Goal: Task Accomplishment & Management: Manage account settings

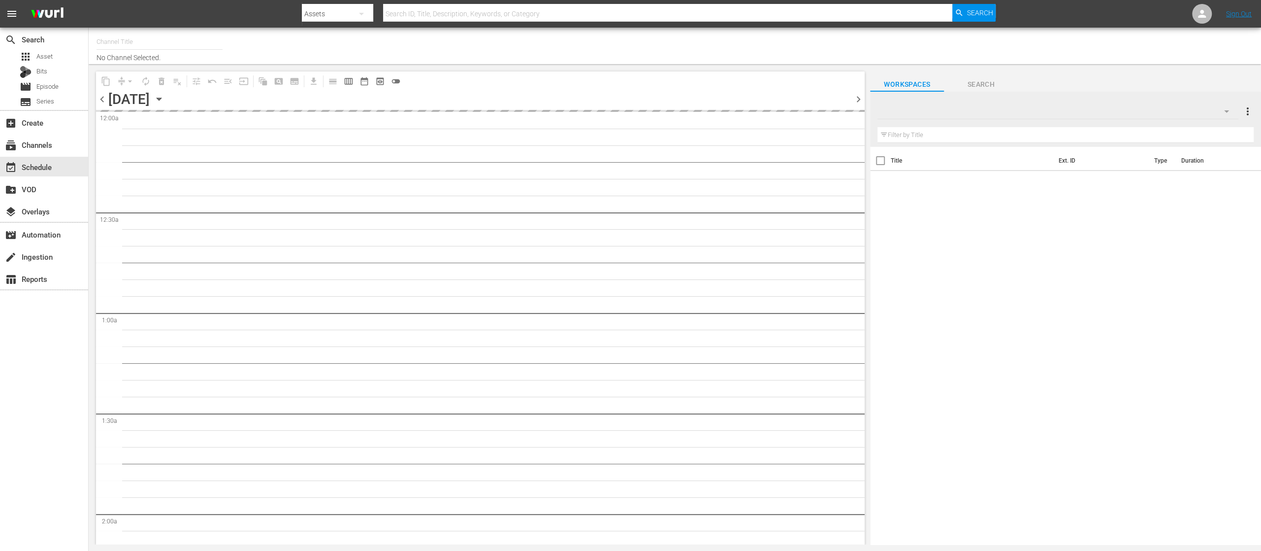
type input "United Fight Alliance (1569)"
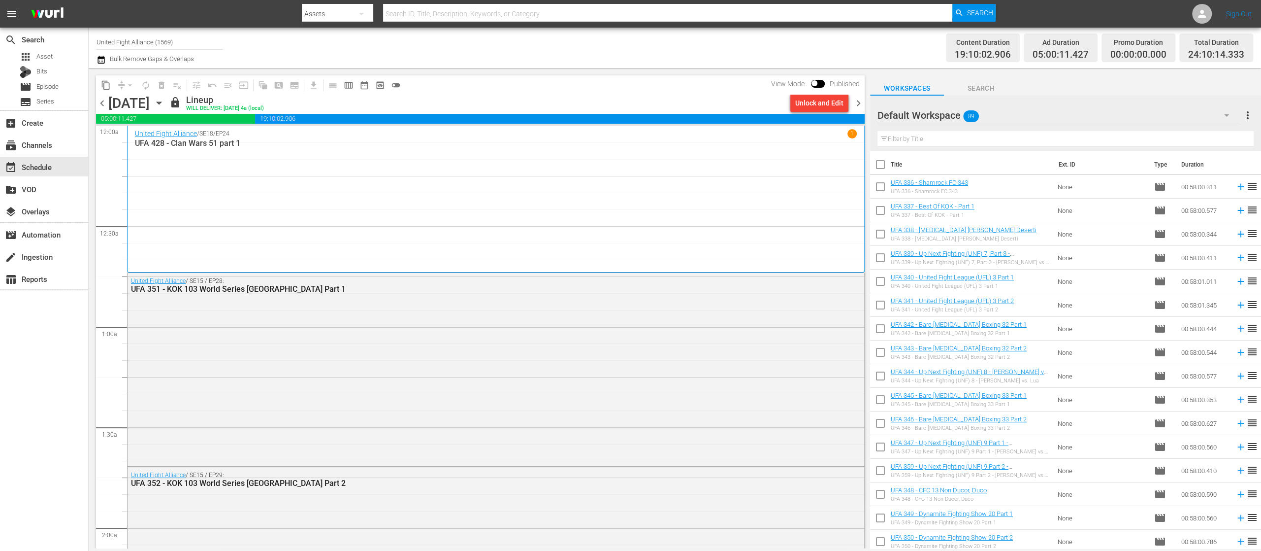
click at [100, 103] on span "chevron_left" at bounding box center [102, 103] width 12 height 12
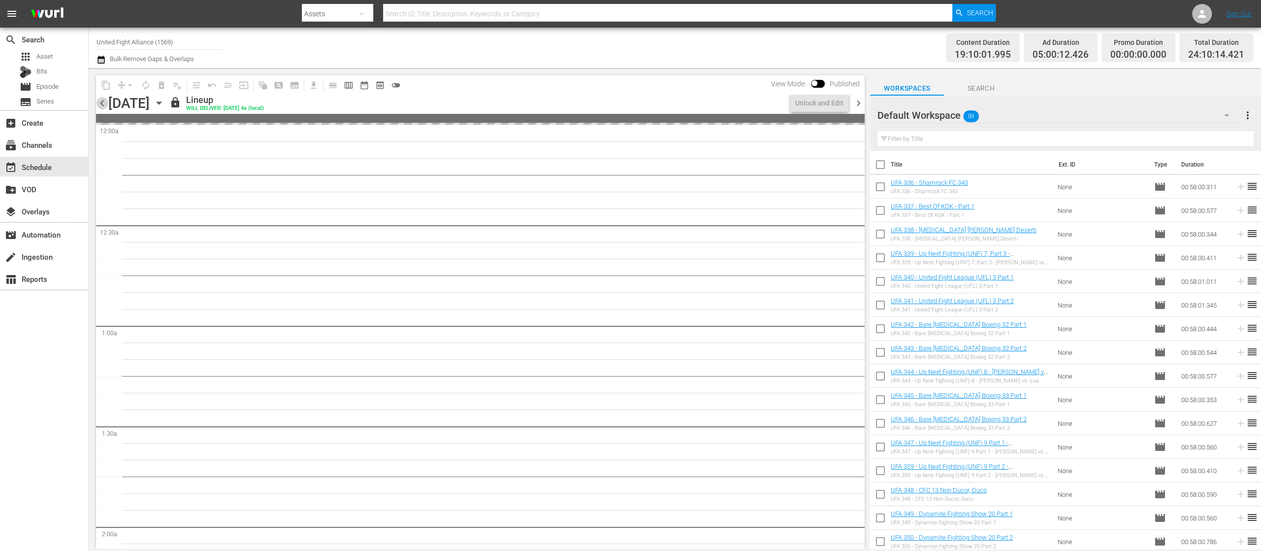
click at [100, 103] on span "chevron_left" at bounding box center [102, 103] width 12 height 12
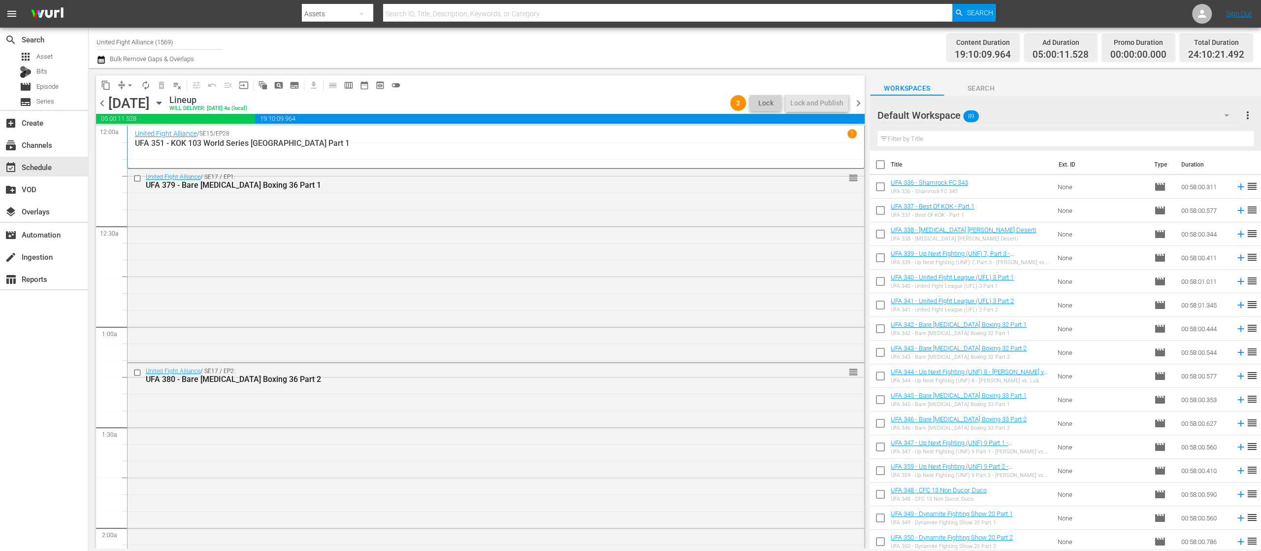
click at [100, 103] on span "chevron_left" at bounding box center [102, 103] width 12 height 12
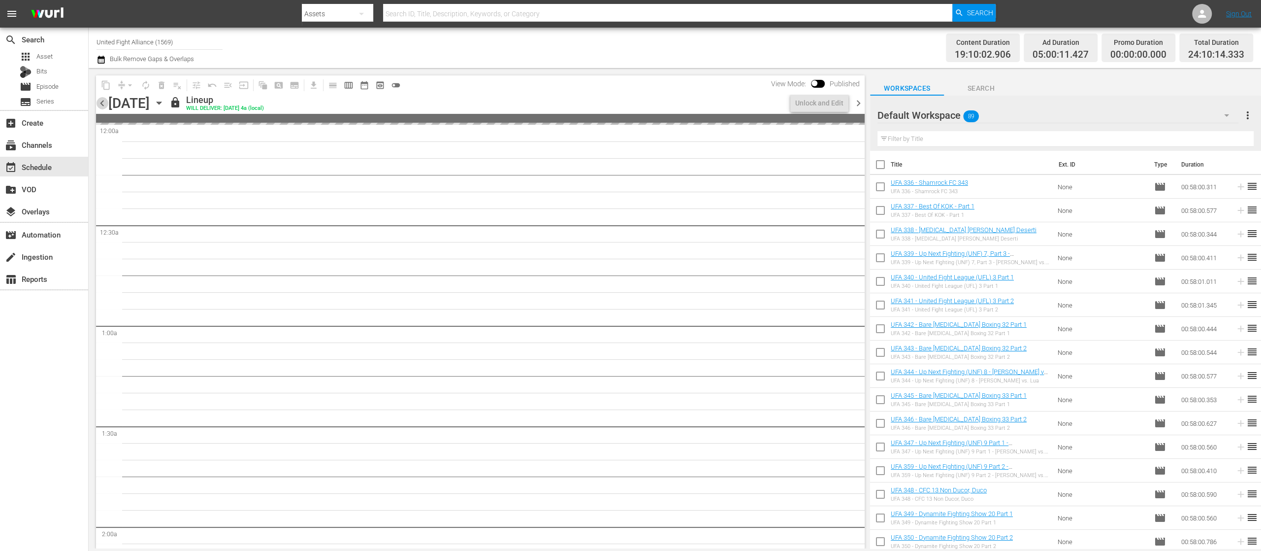
click at [100, 103] on span "chevron_left" at bounding box center [102, 103] width 12 height 12
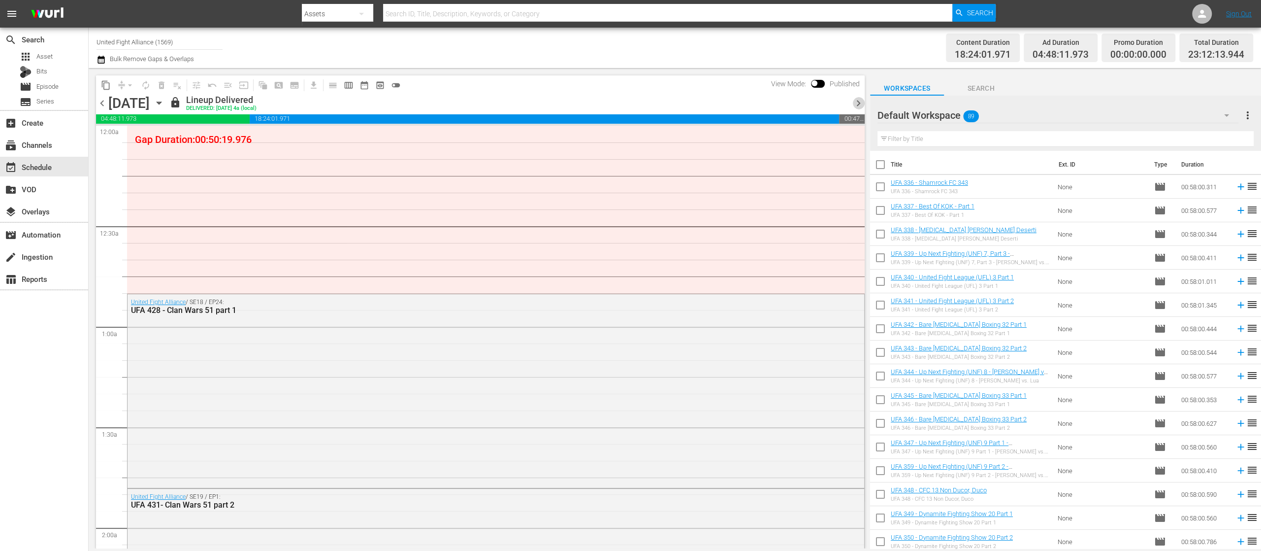
click at [854, 104] on span "chevron_right" at bounding box center [859, 103] width 12 height 12
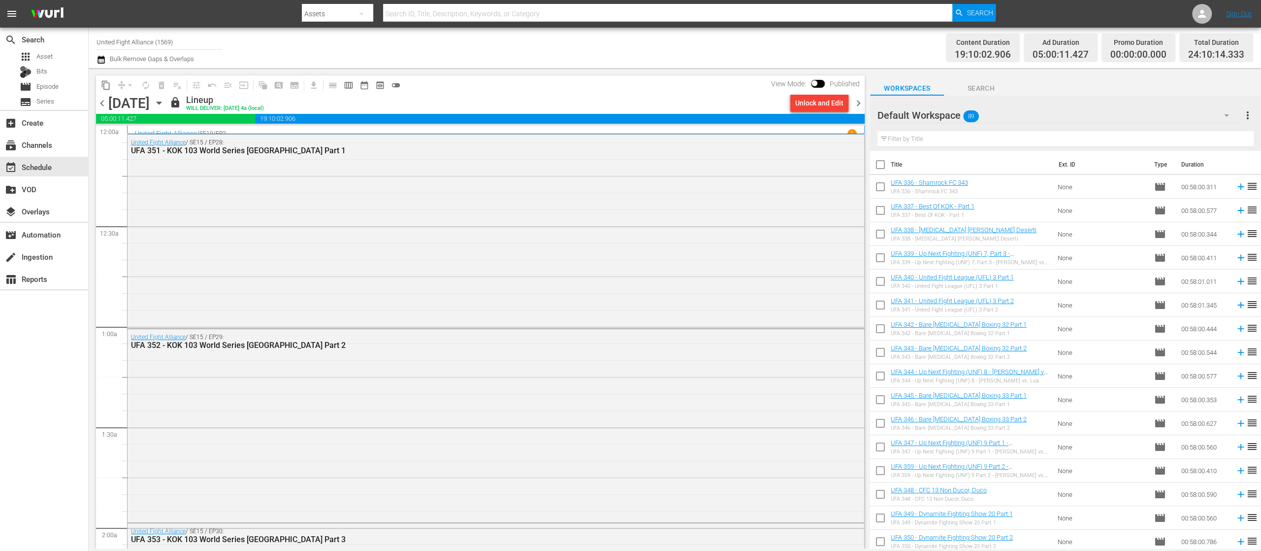
click at [854, 104] on span "chevron_right" at bounding box center [859, 103] width 12 height 12
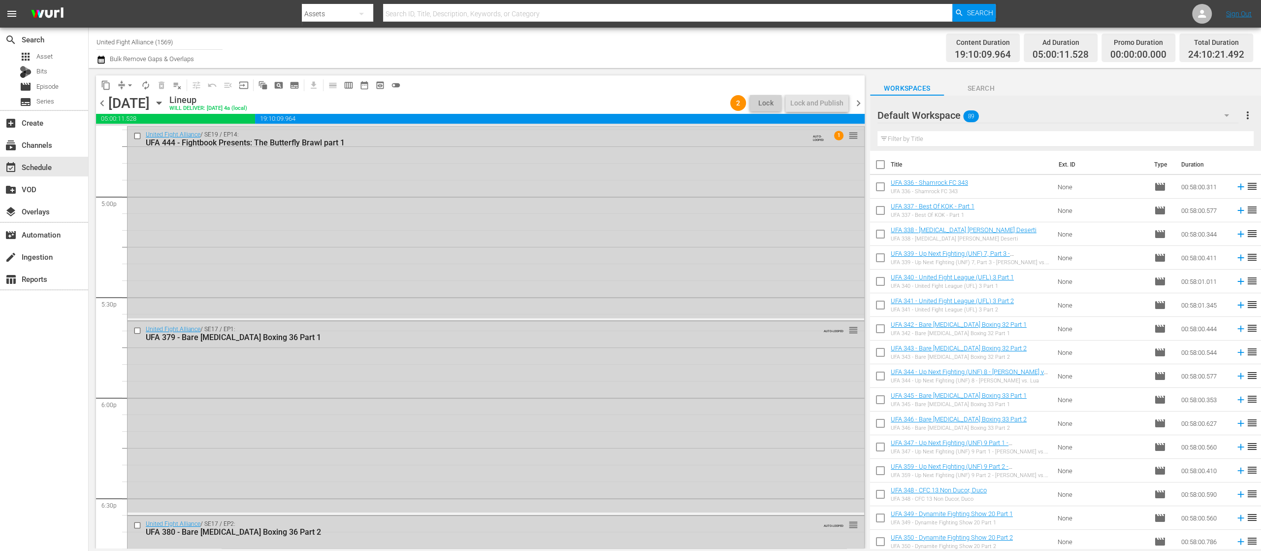
scroll to position [3349, 0]
click at [101, 104] on span "chevron_left" at bounding box center [102, 103] width 12 height 12
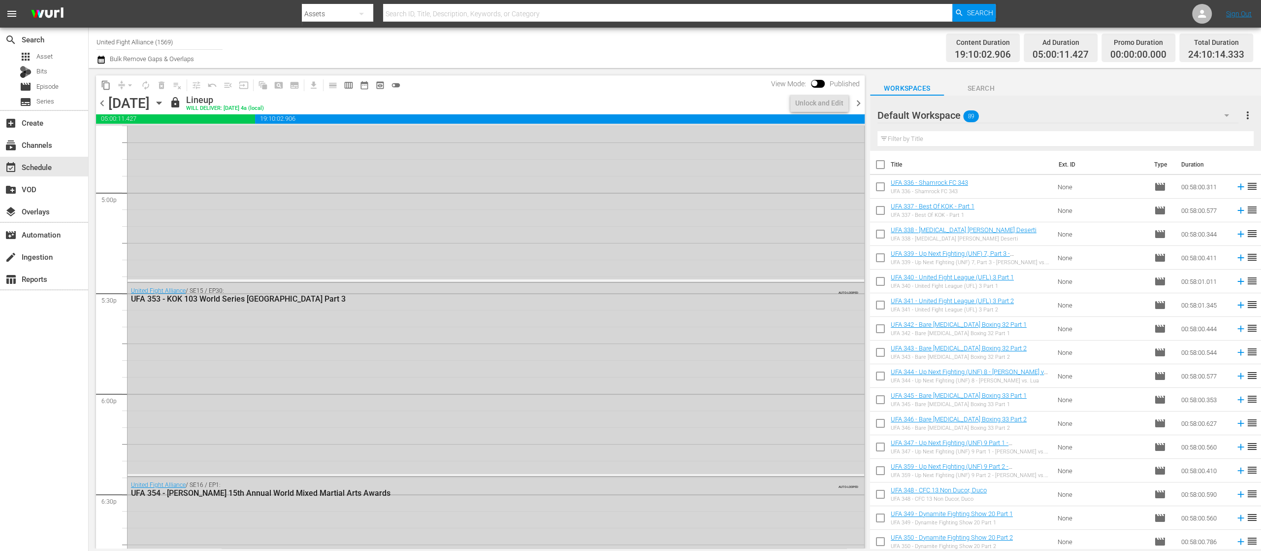
scroll to position [3182, 0]
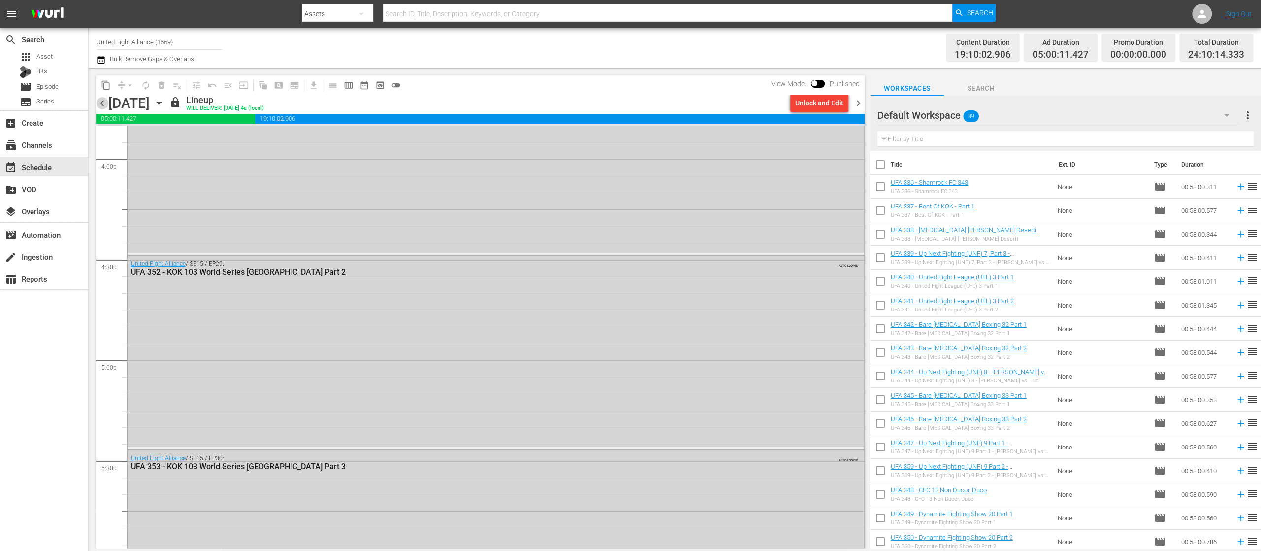
click at [101, 104] on span "chevron_left" at bounding box center [102, 103] width 12 height 12
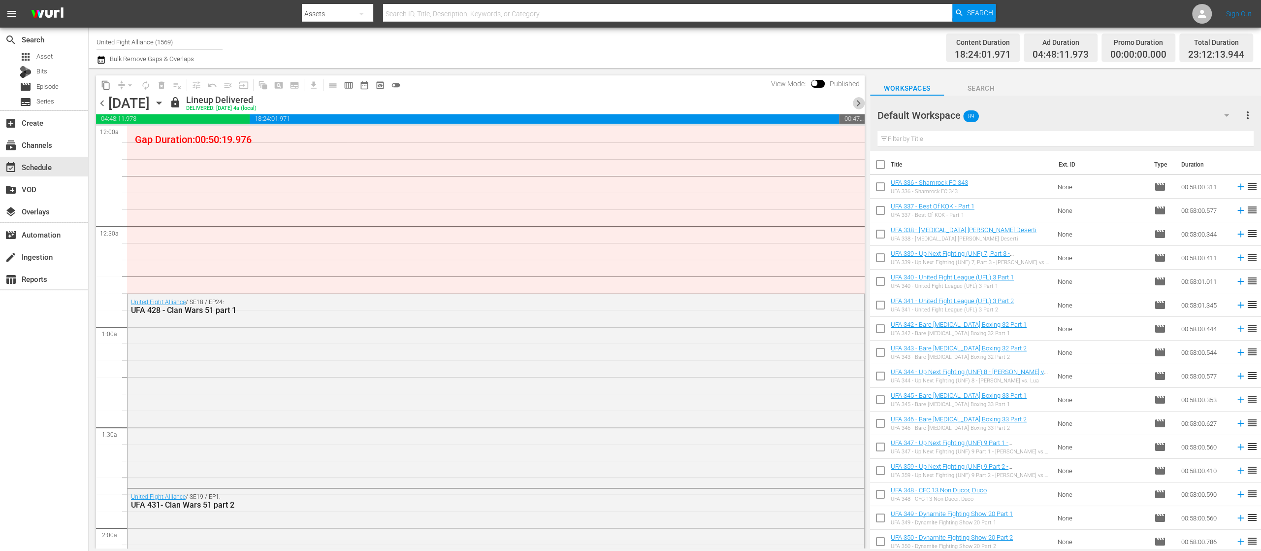
click at [860, 97] on span "chevron_right" at bounding box center [859, 103] width 12 height 12
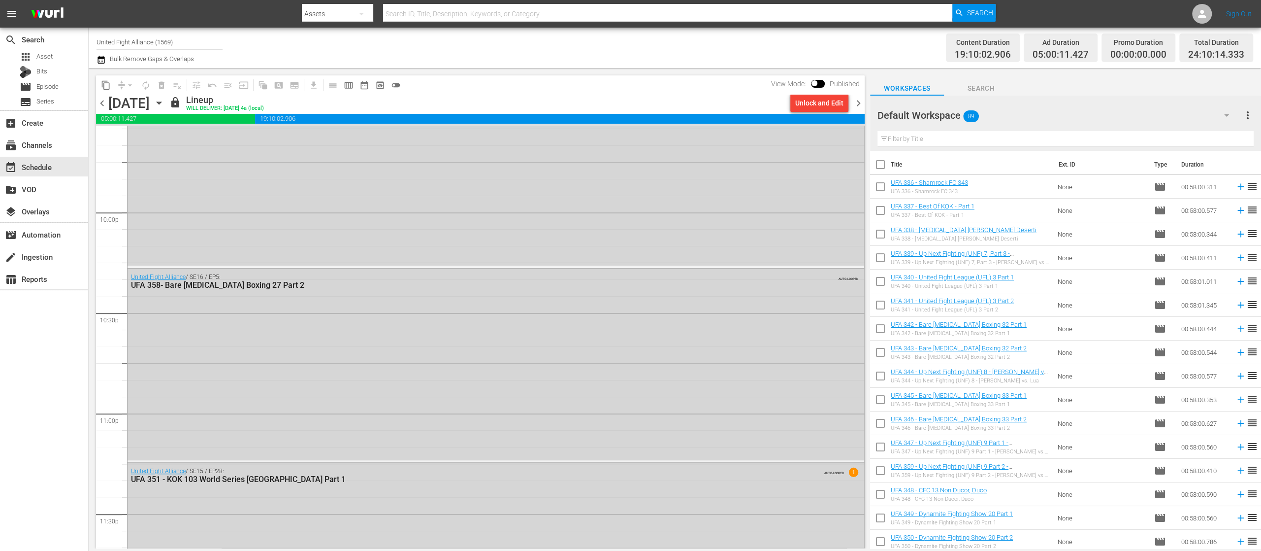
scroll to position [4443, 0]
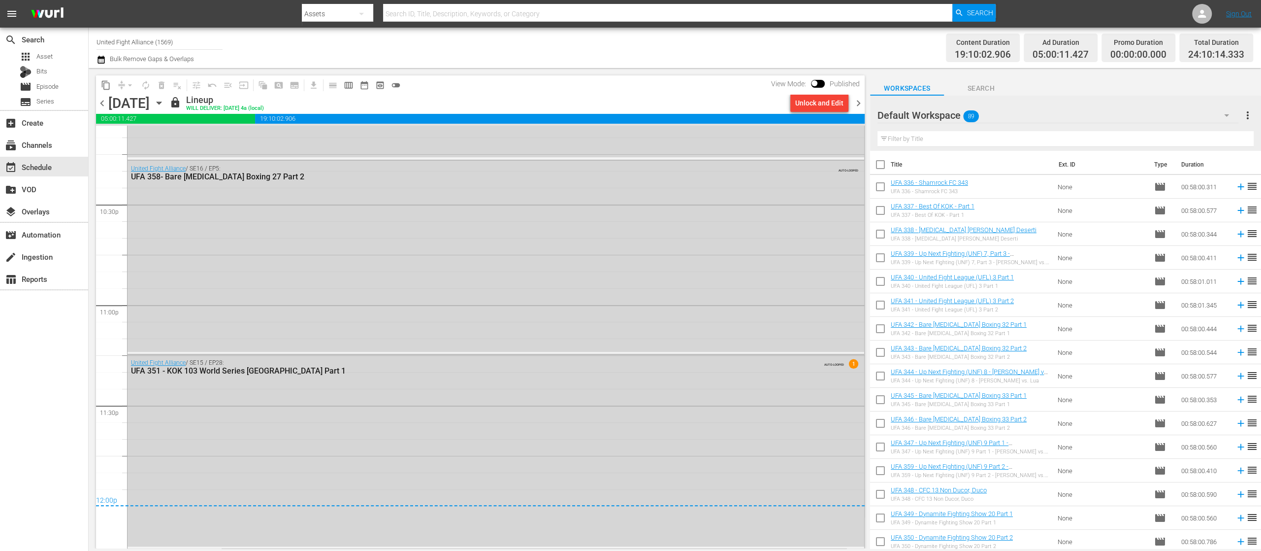
click at [860, 104] on span "chevron_right" at bounding box center [859, 103] width 12 height 12
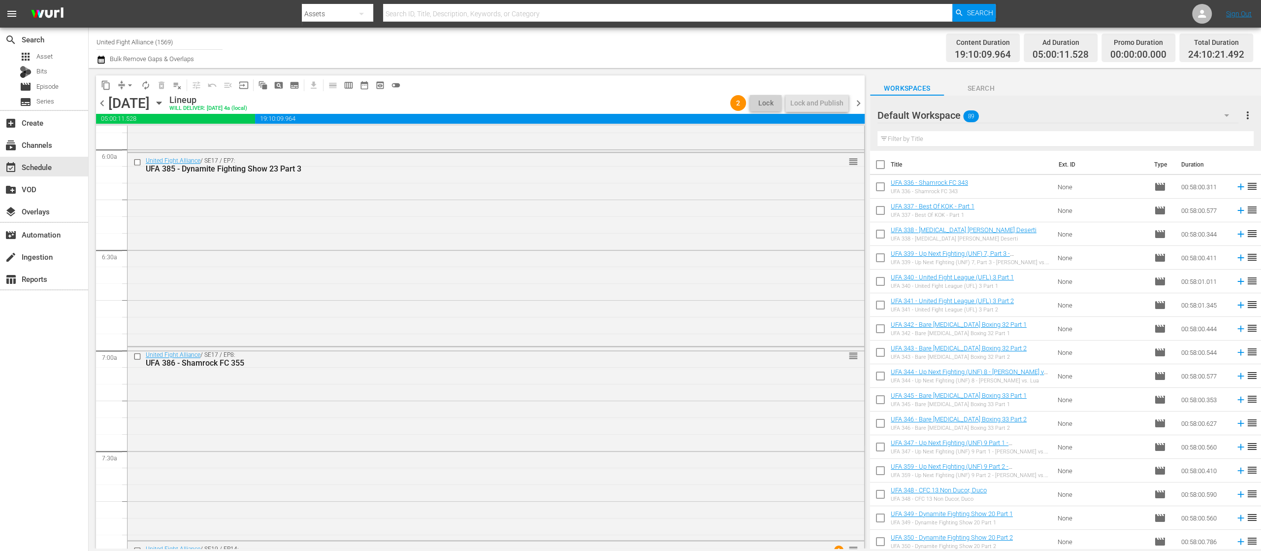
scroll to position [1379, 0]
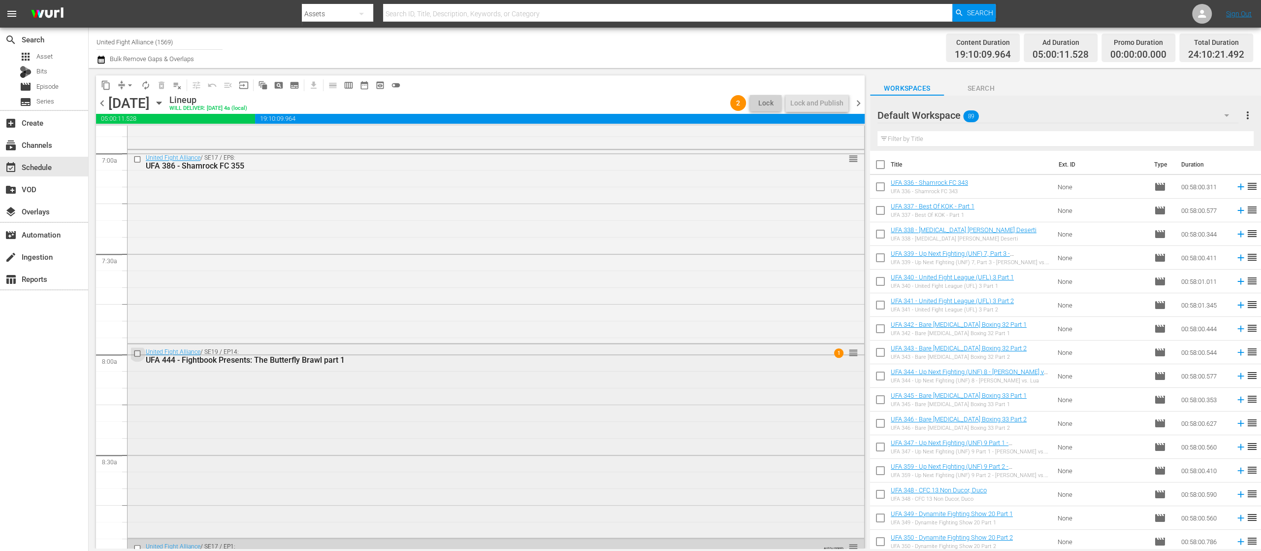
click at [139, 353] on input "checkbox" at bounding box center [138, 353] width 10 height 8
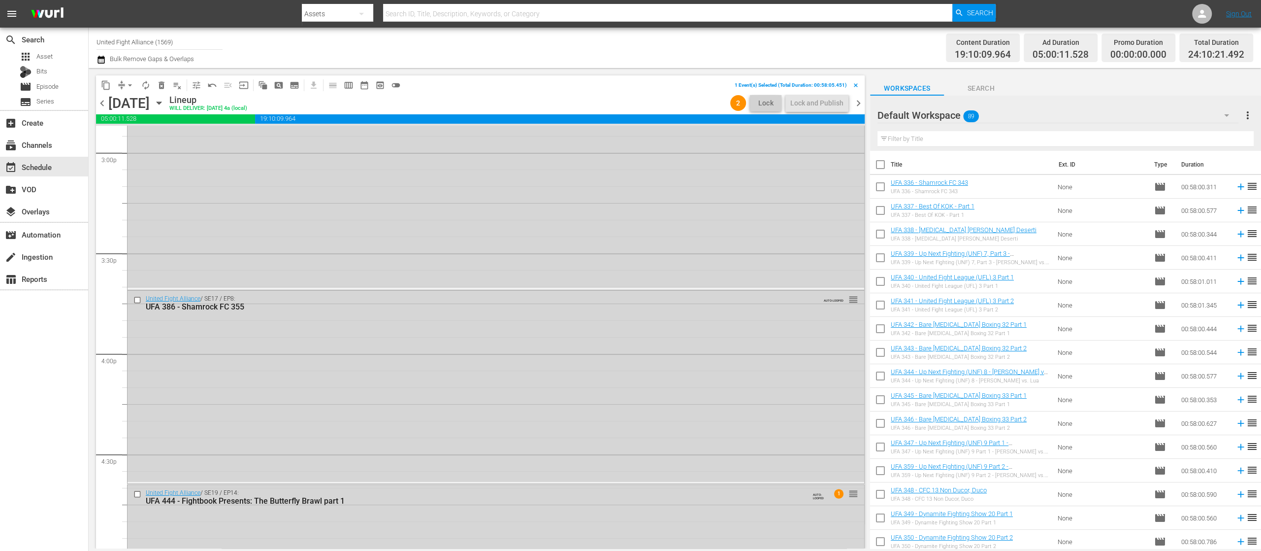
scroll to position [3152, 0]
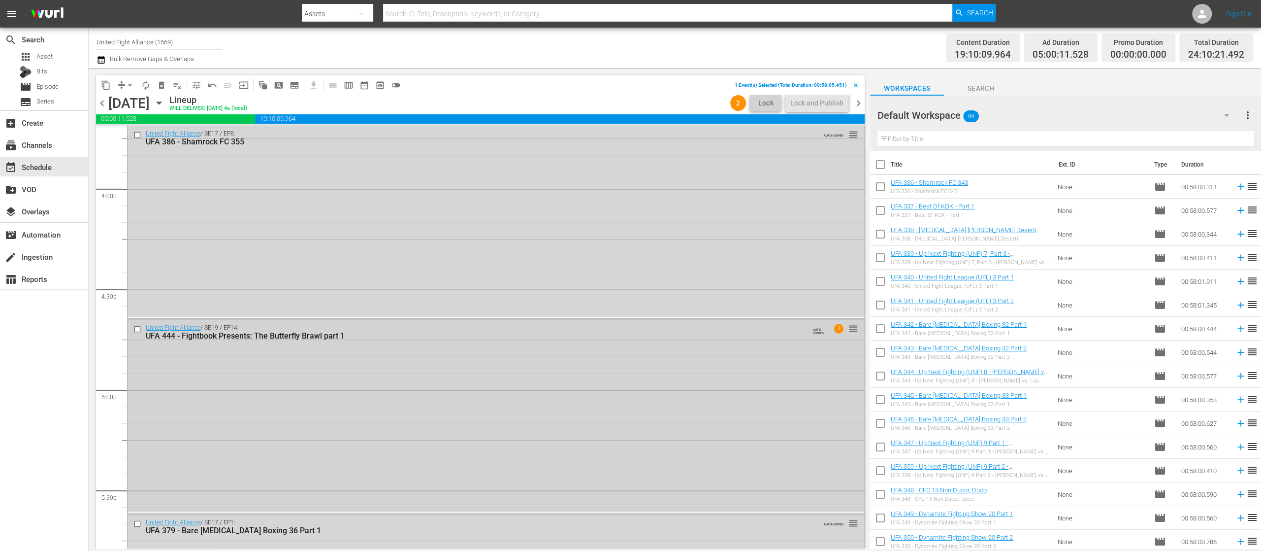
click at [137, 325] on input "checkbox" at bounding box center [138, 329] width 10 height 8
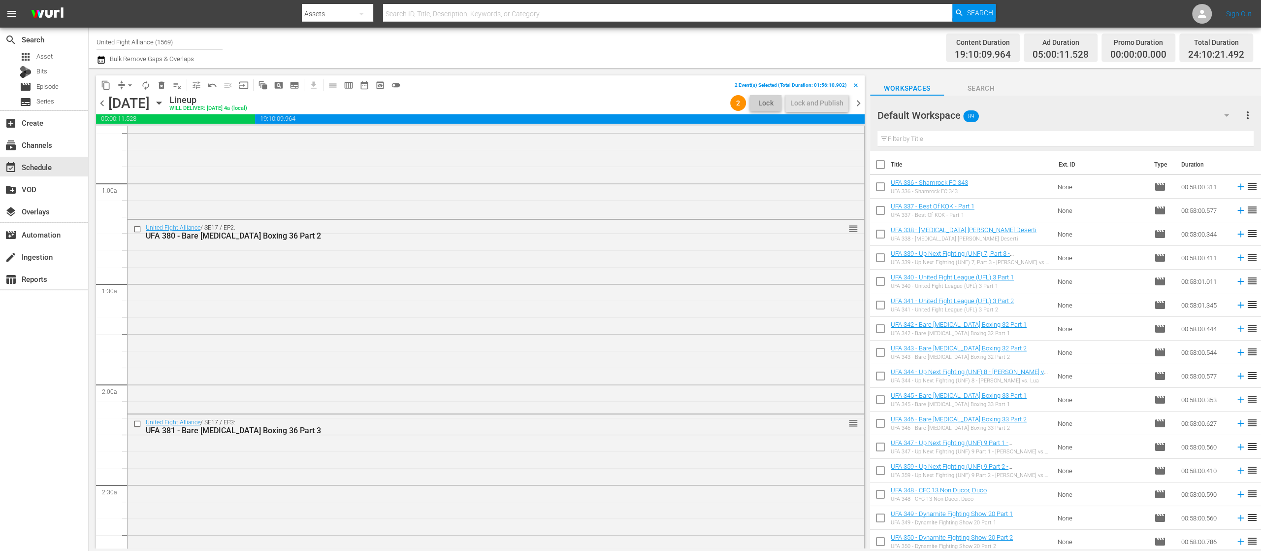
scroll to position [0, 0]
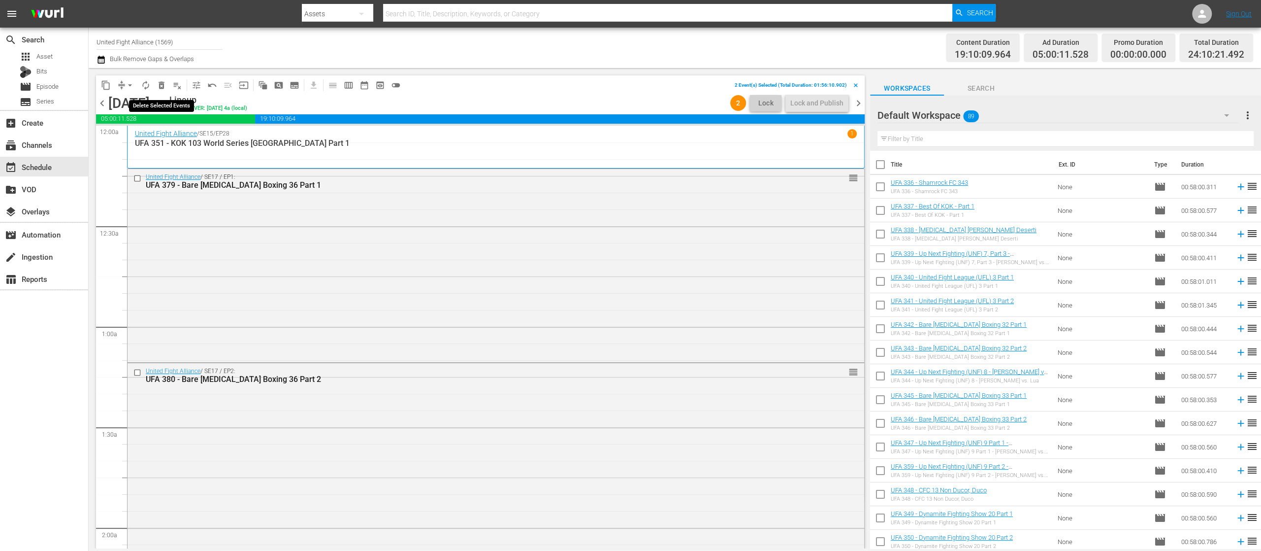
click at [161, 84] on span "delete_forever_outlined" at bounding box center [162, 85] width 10 height 10
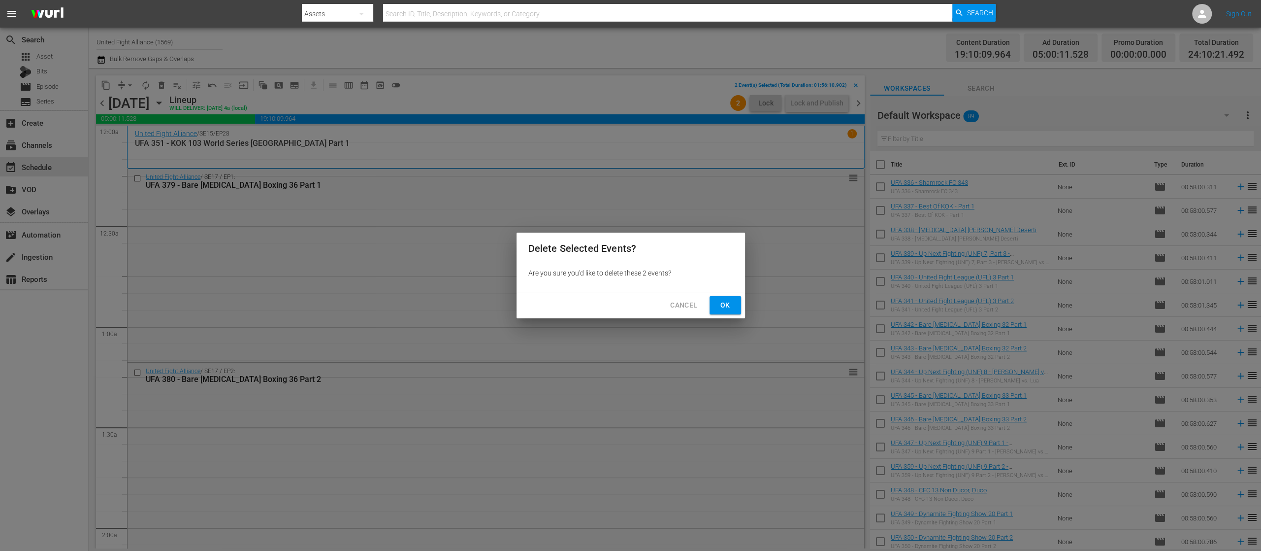
click at [723, 307] on span "Ok" at bounding box center [726, 305] width 16 height 12
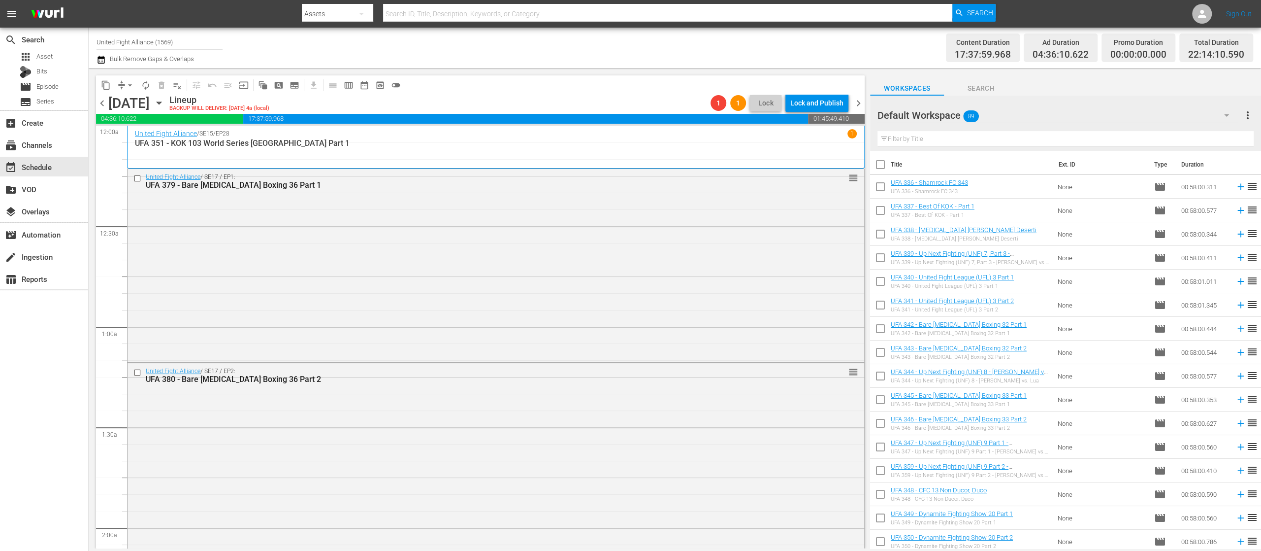
click at [857, 102] on span "chevron_right" at bounding box center [859, 103] width 12 height 12
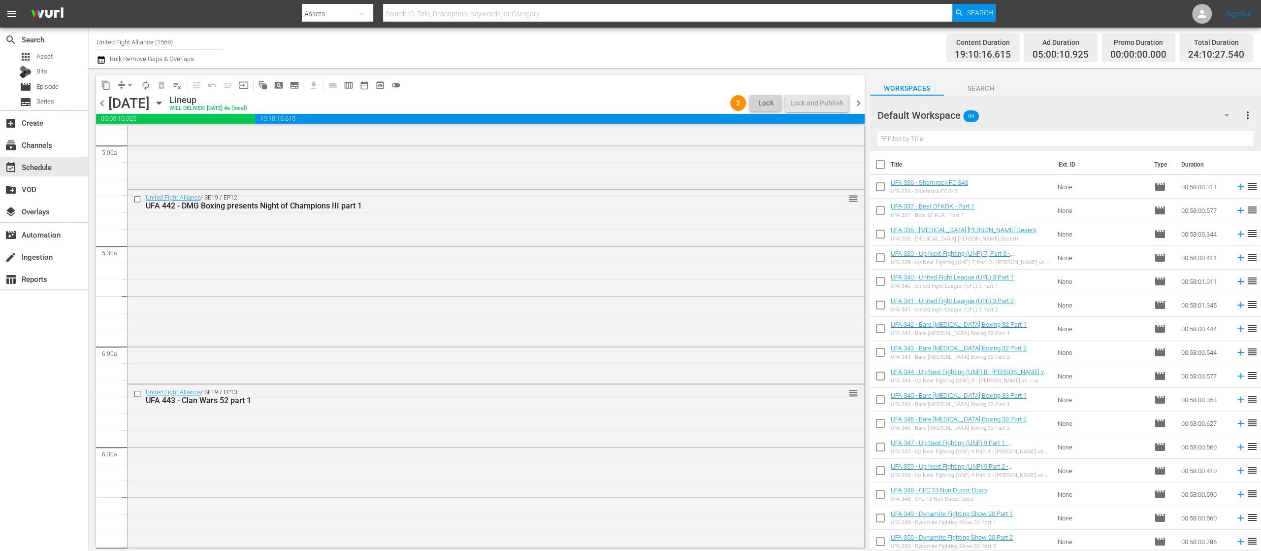
scroll to position [1182, 0]
click at [134, 393] on input "checkbox" at bounding box center [138, 391] width 10 height 8
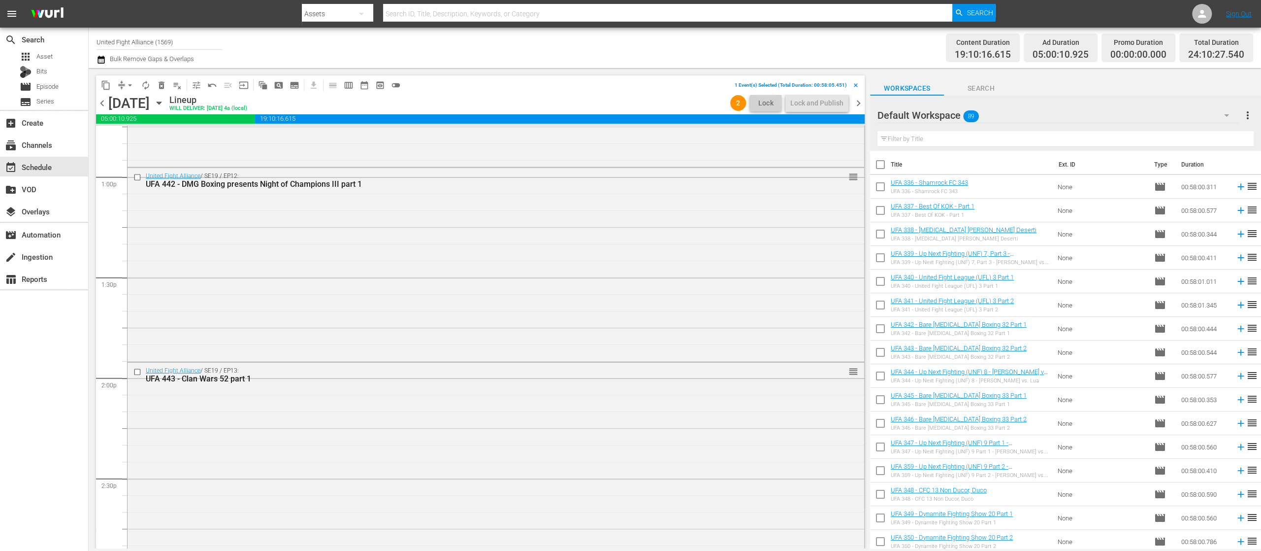
scroll to position [2758, 0]
click at [135, 370] on input "checkbox" at bounding box center [138, 369] width 10 height 8
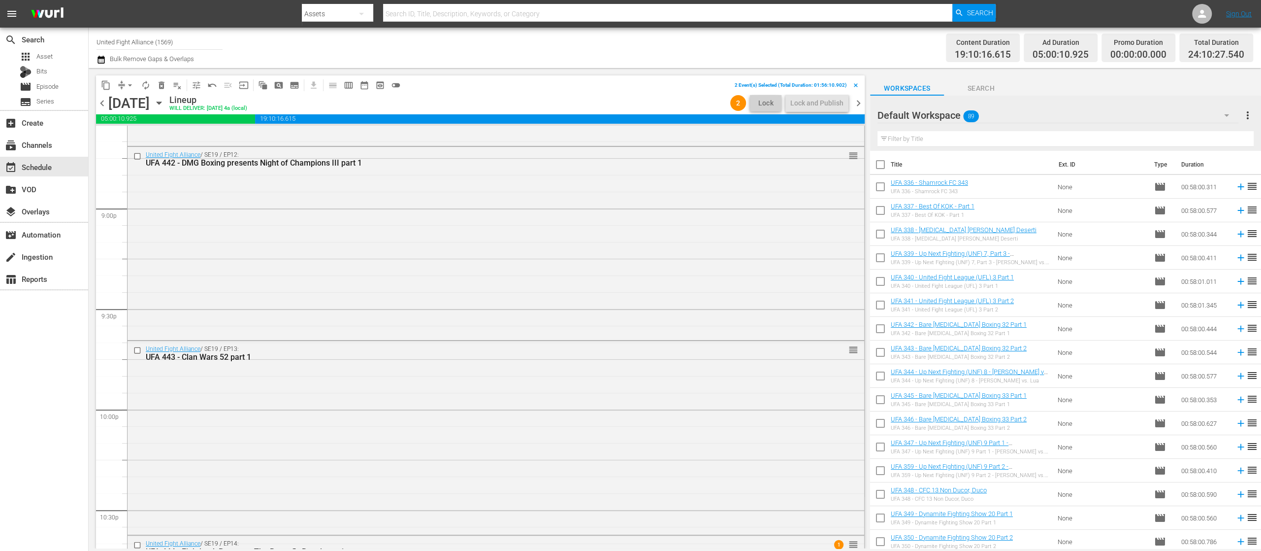
scroll to position [4335, 0]
click at [137, 349] on input "checkbox" at bounding box center [138, 347] width 10 height 8
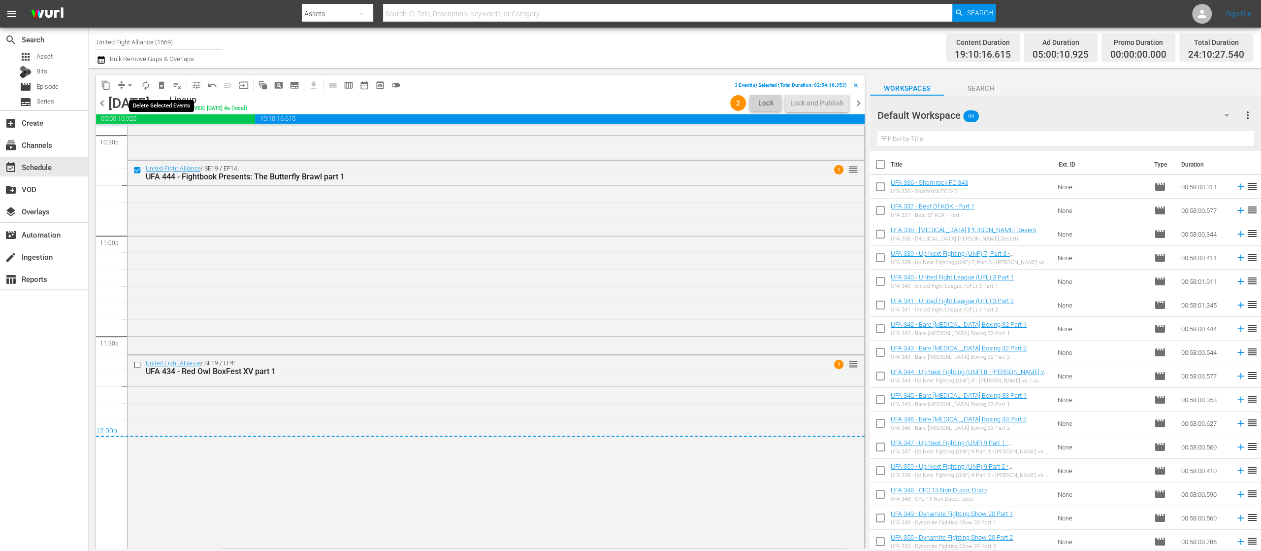
click at [164, 87] on span "delete_forever_outlined" at bounding box center [162, 85] width 10 height 10
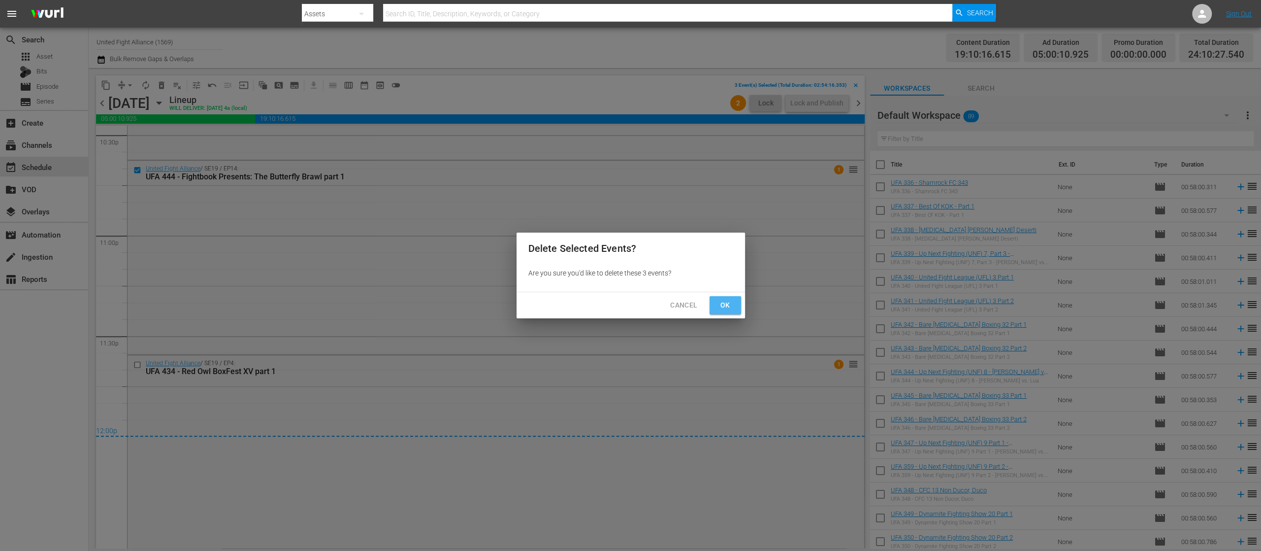
click at [722, 304] on span "Ok" at bounding box center [726, 305] width 16 height 12
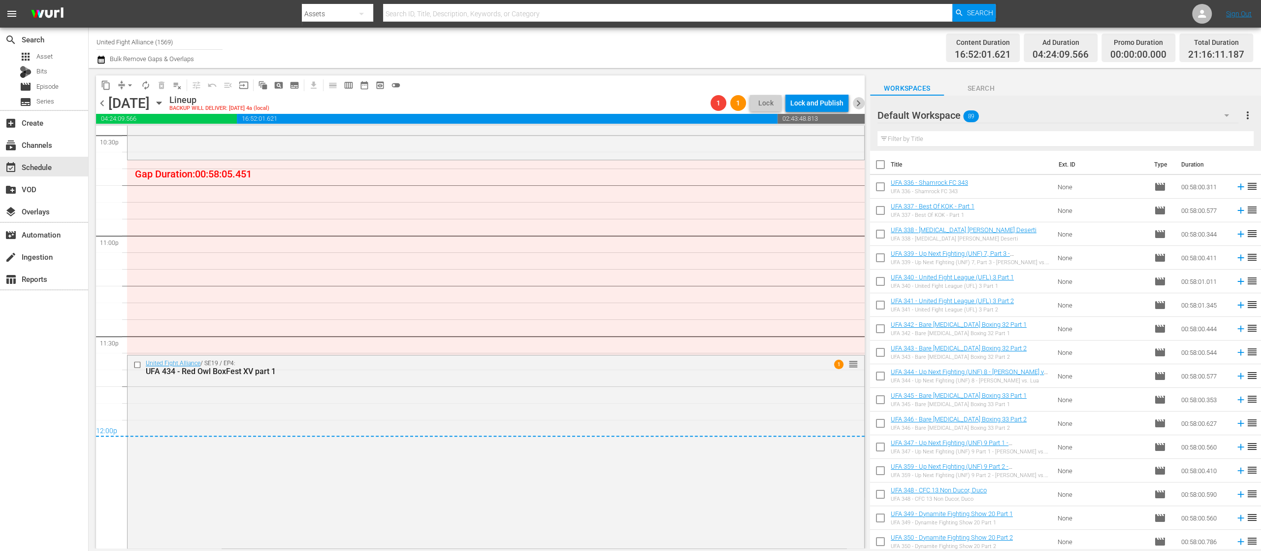
click at [857, 102] on span "chevron_right" at bounding box center [859, 103] width 12 height 12
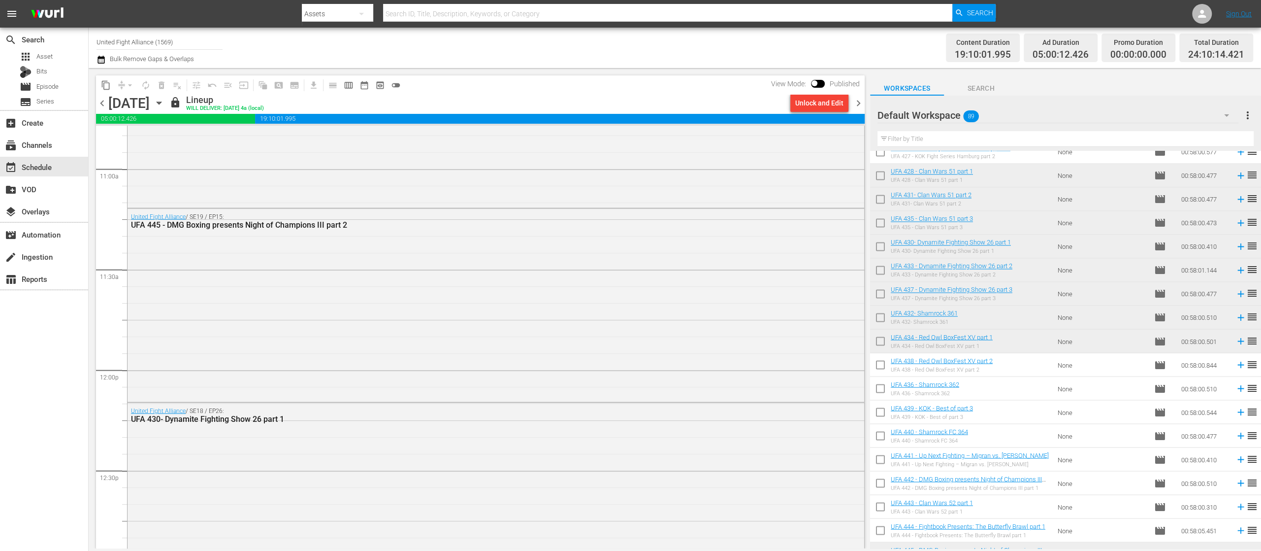
scroll to position [1729, 0]
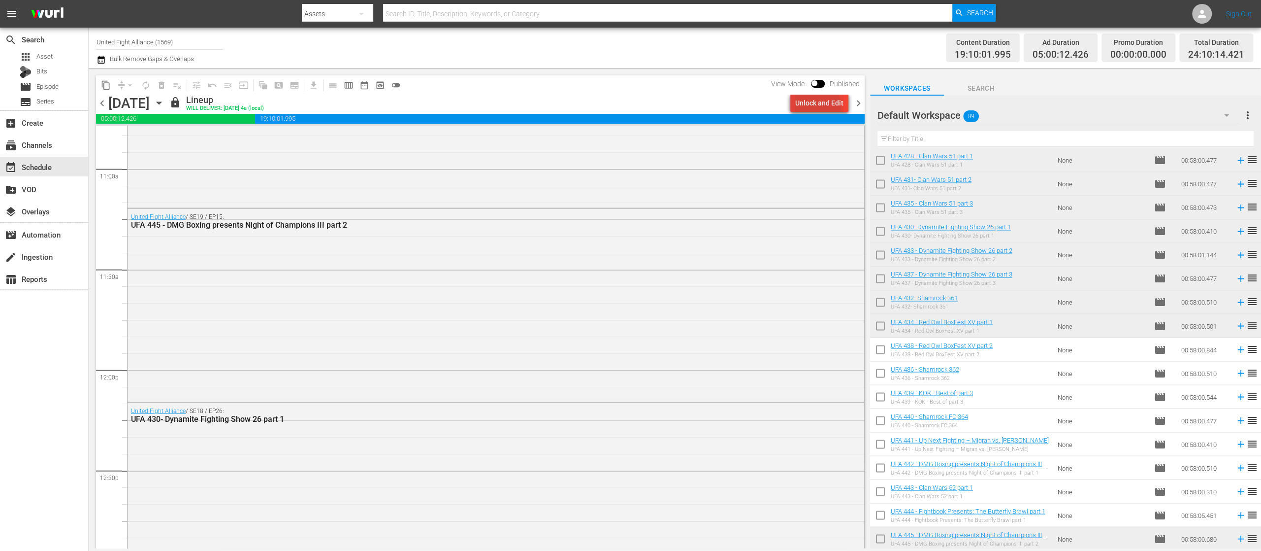
click at [816, 107] on div "Unlock and Edit" at bounding box center [819, 103] width 48 height 18
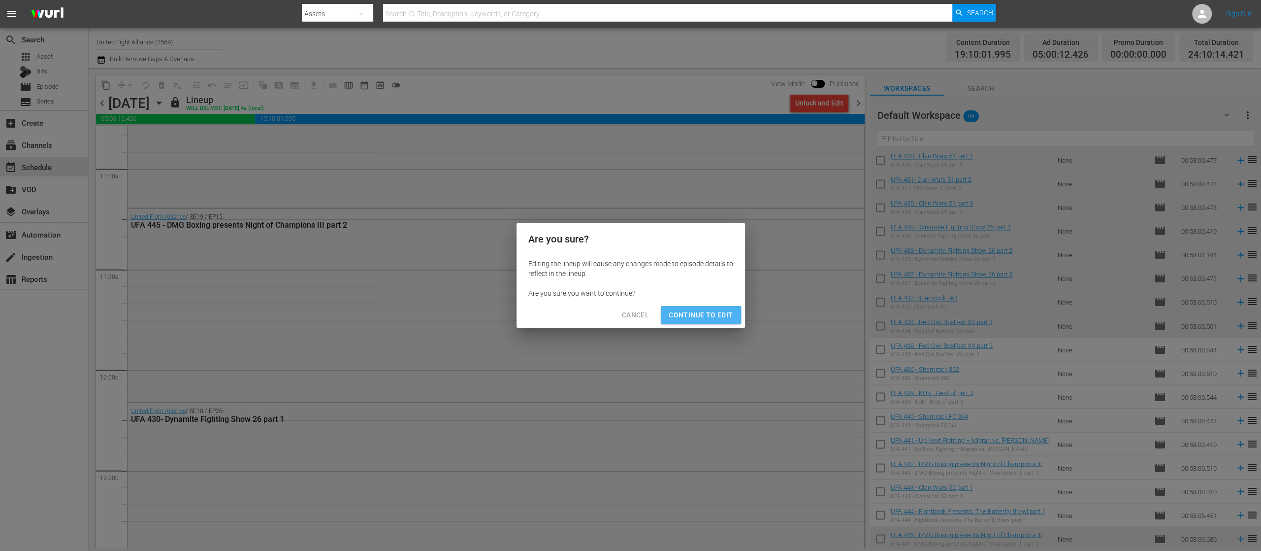
click at [714, 309] on span "Continue to Edit" at bounding box center [701, 315] width 64 height 12
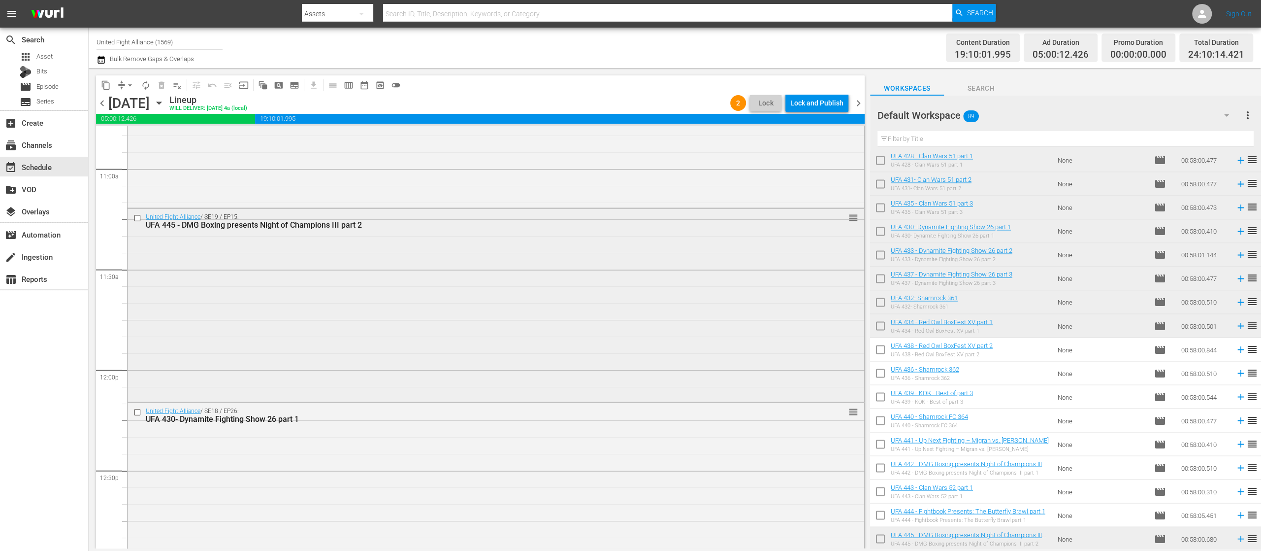
click at [136, 217] on input "checkbox" at bounding box center [138, 218] width 10 height 8
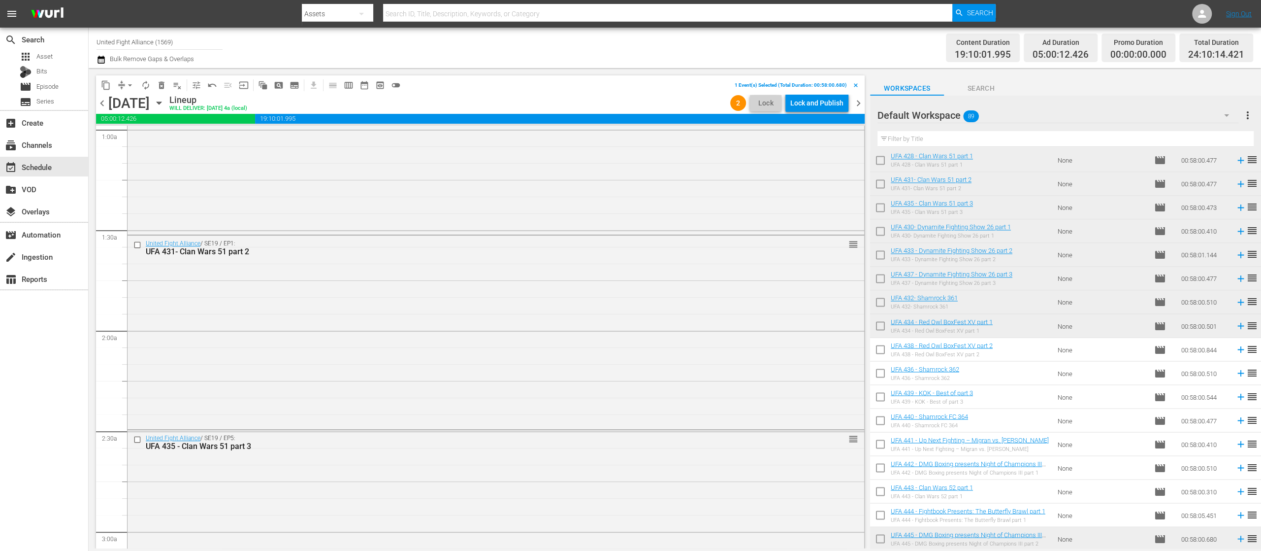
scroll to position [394, 0]
click at [136, 432] on input "checkbox" at bounding box center [138, 436] width 10 height 8
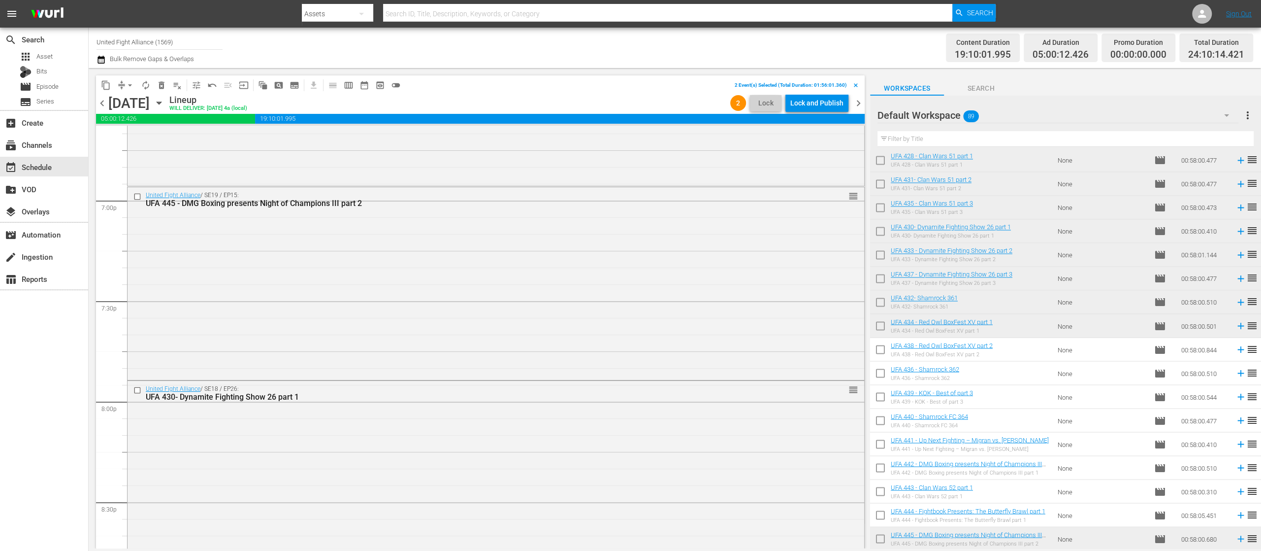
scroll to position [3546, 0]
click at [136, 393] on input "checkbox" at bounding box center [138, 393] width 10 height 8
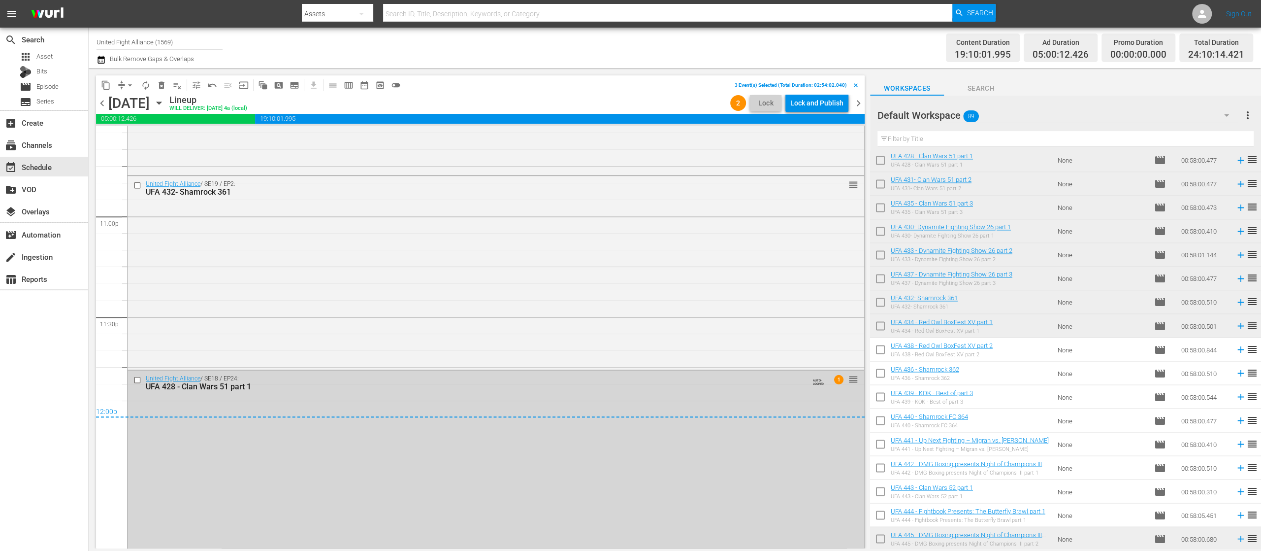
scroll to position [4547, 0]
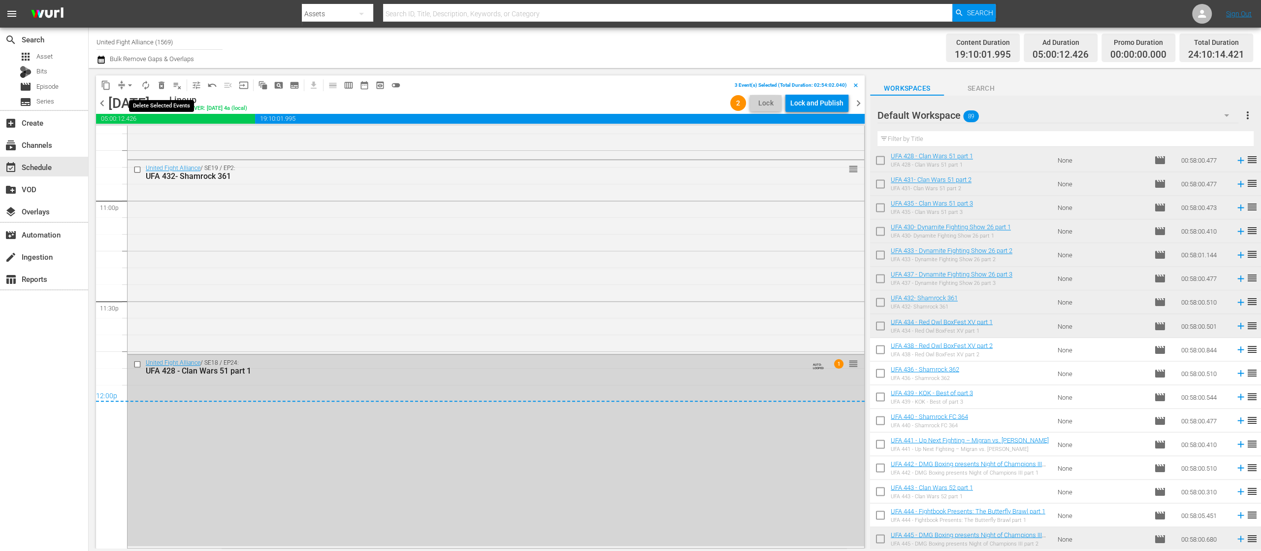
click at [163, 90] on button "delete_forever_outlined" at bounding box center [162, 85] width 16 height 16
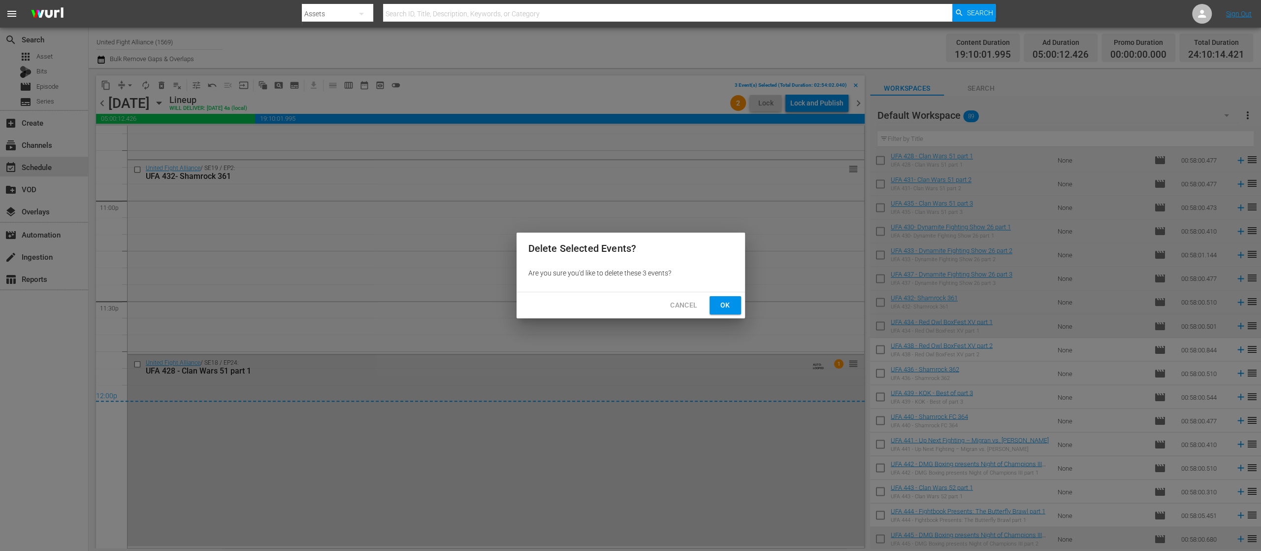
click at [729, 303] on span "Ok" at bounding box center [726, 305] width 16 height 12
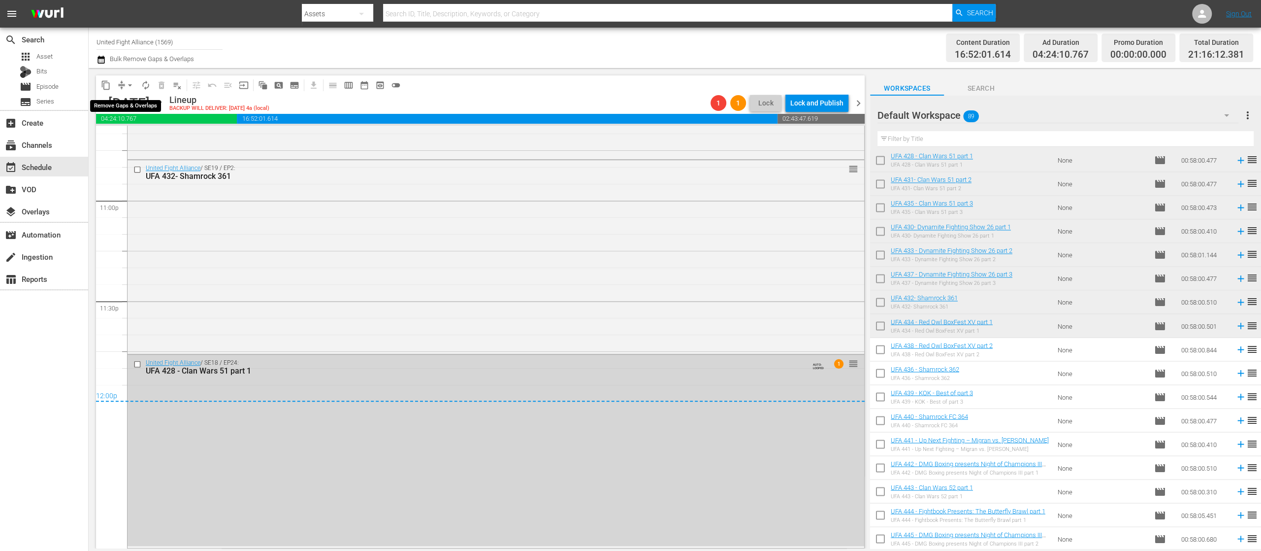
click at [129, 87] on span "arrow_drop_down" at bounding box center [130, 85] width 10 height 10
click at [129, 109] on li "Align to Midnight" at bounding box center [130, 105] width 103 height 16
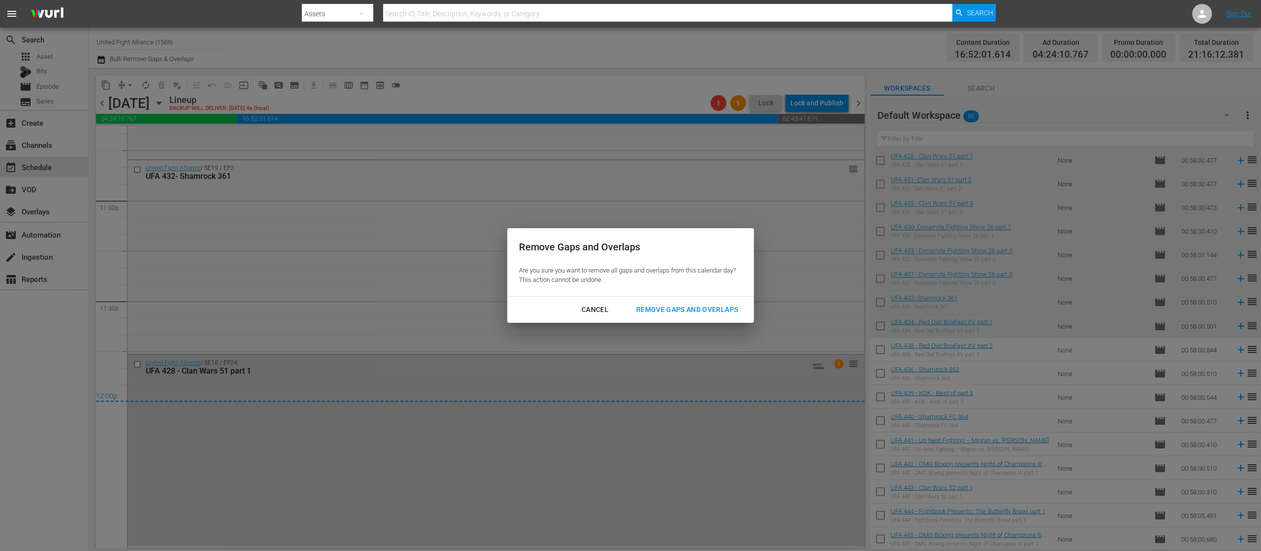
click at [676, 307] on div "Remove Gaps and Overlaps" at bounding box center [688, 309] width 118 height 12
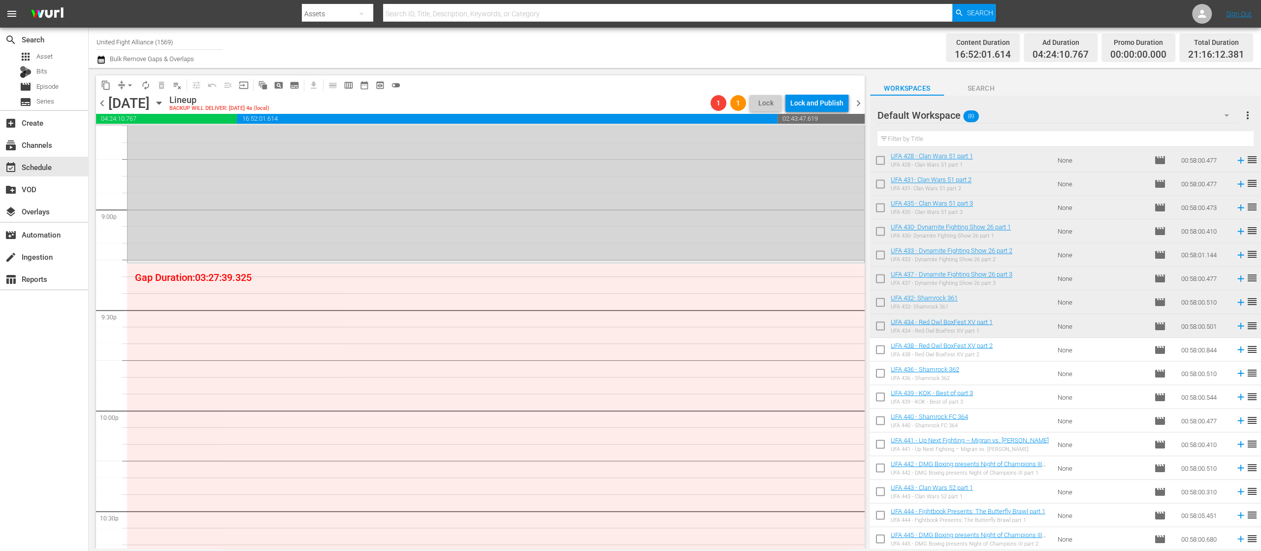
scroll to position [744, 0]
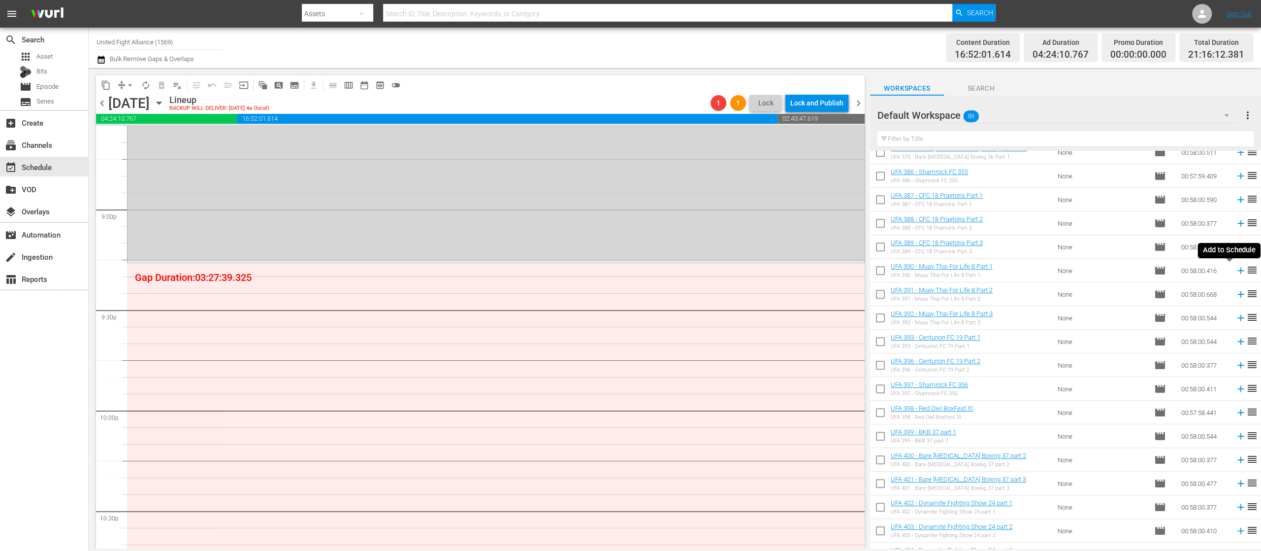
click at [1236, 270] on icon at bounding box center [1241, 270] width 11 height 11
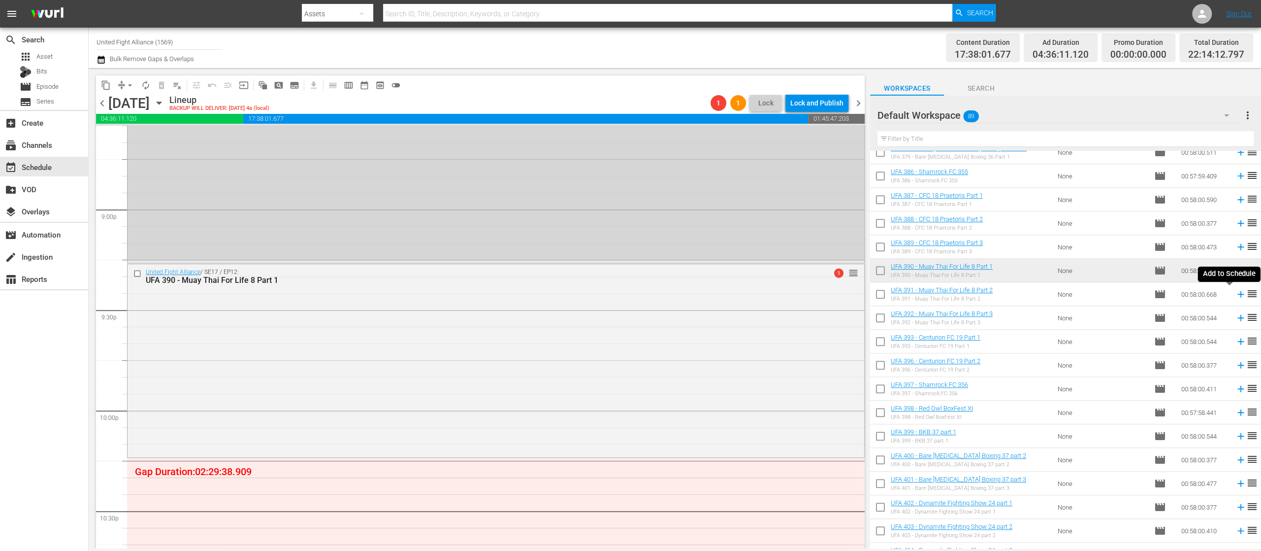
click at [1236, 294] on icon at bounding box center [1241, 294] width 11 height 11
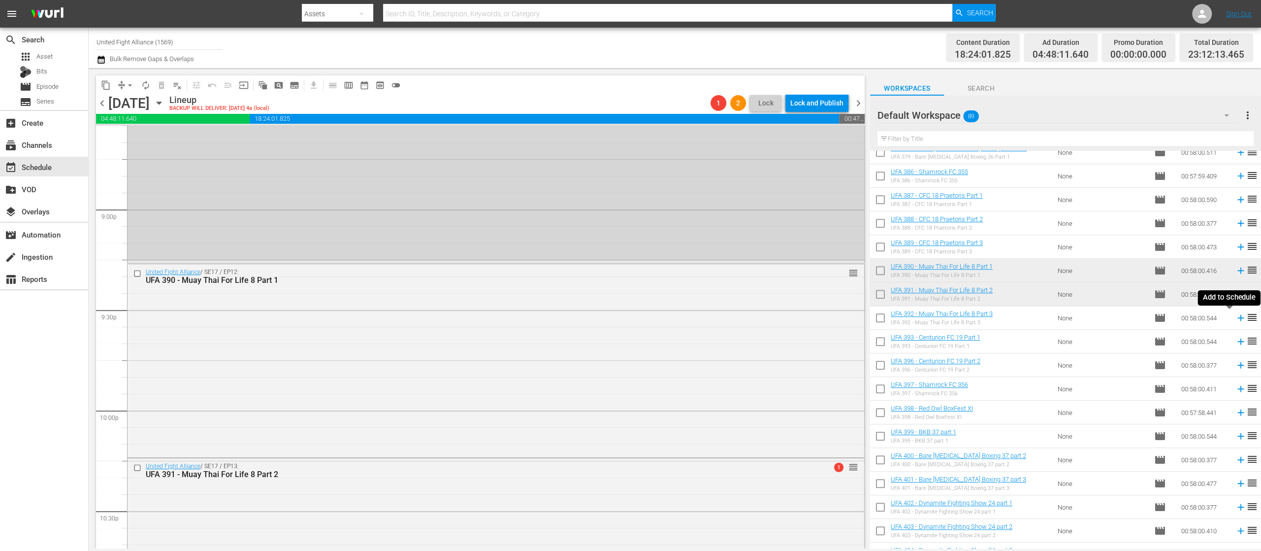
click at [1236, 320] on icon at bounding box center [1241, 317] width 11 height 11
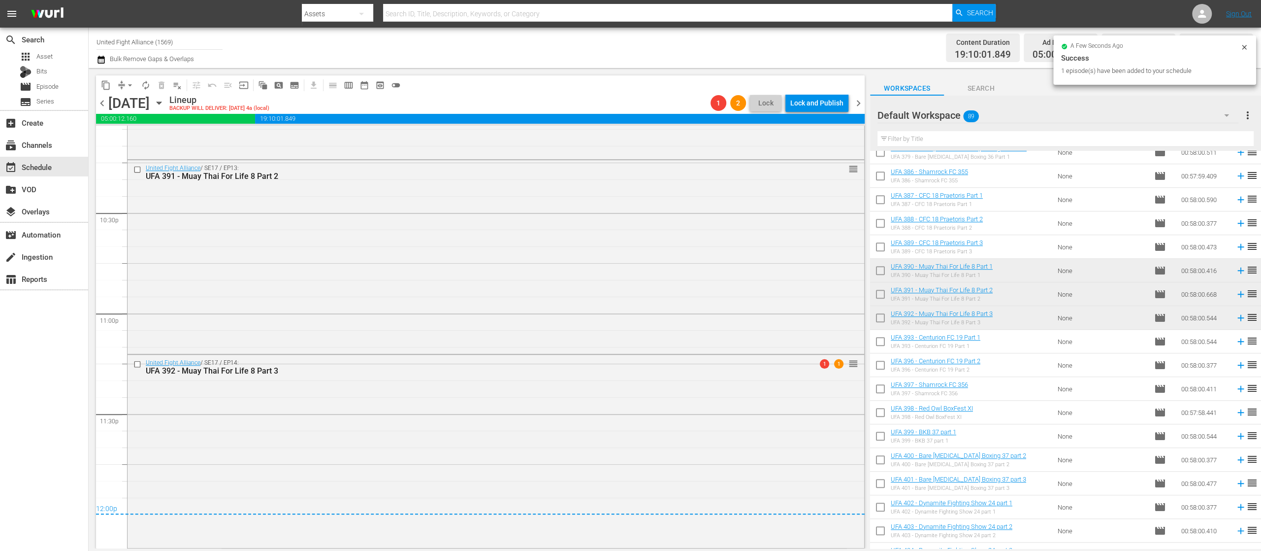
scroll to position [4434, 0]
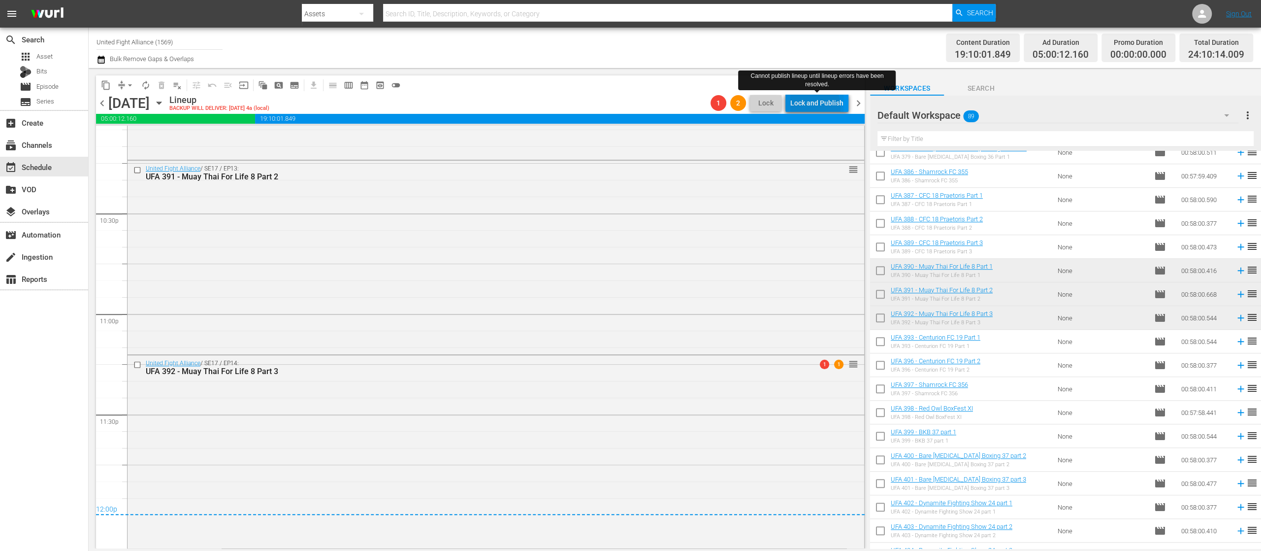
click at [810, 107] on div "Lock and Publish" at bounding box center [817, 103] width 53 height 18
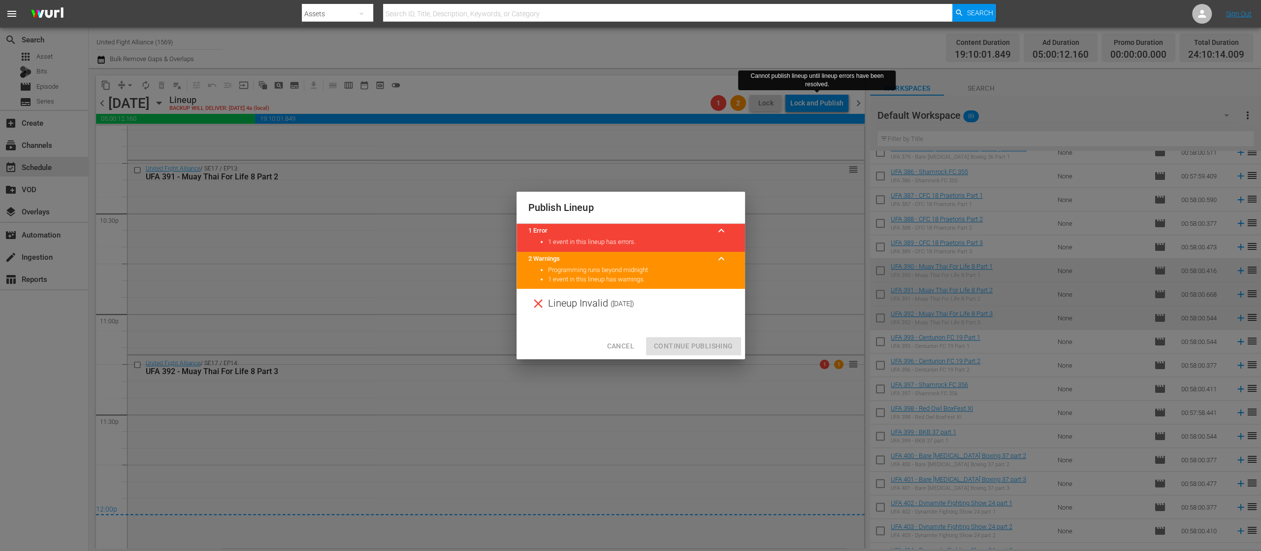
click at [619, 346] on span "Cancel" at bounding box center [620, 346] width 27 height 12
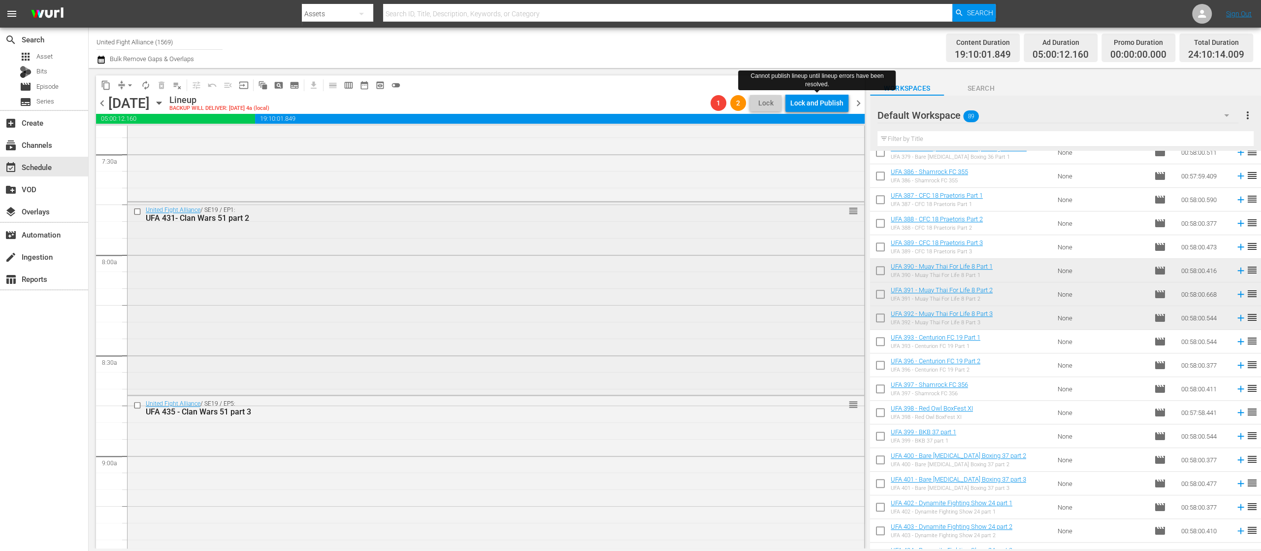
scroll to position [0, 0]
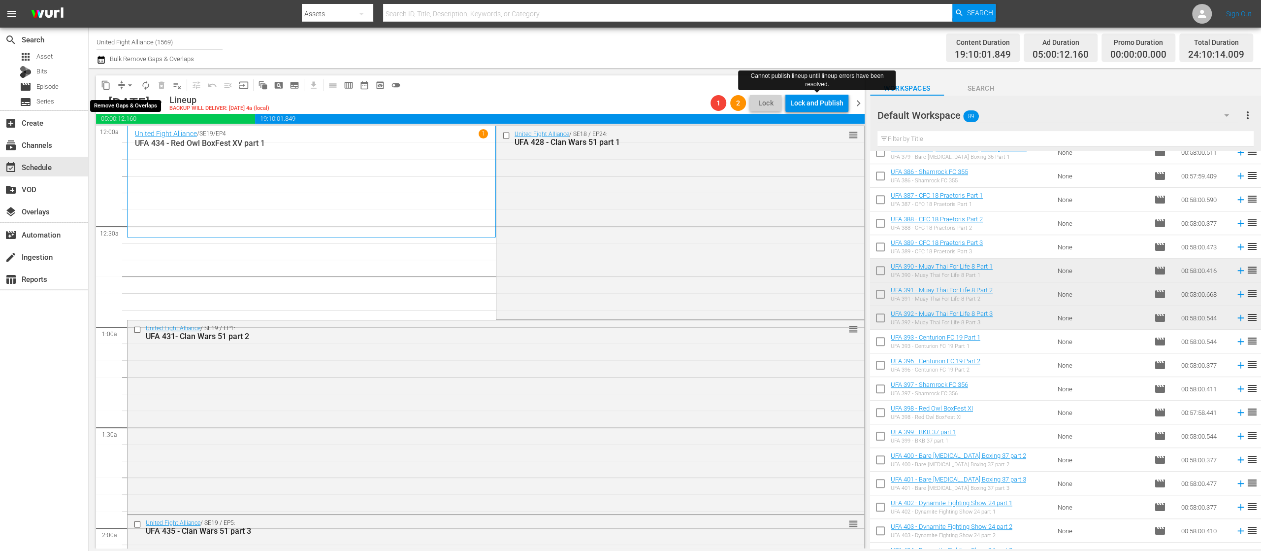
click at [128, 89] on span "arrow_drop_down" at bounding box center [130, 85] width 10 height 10
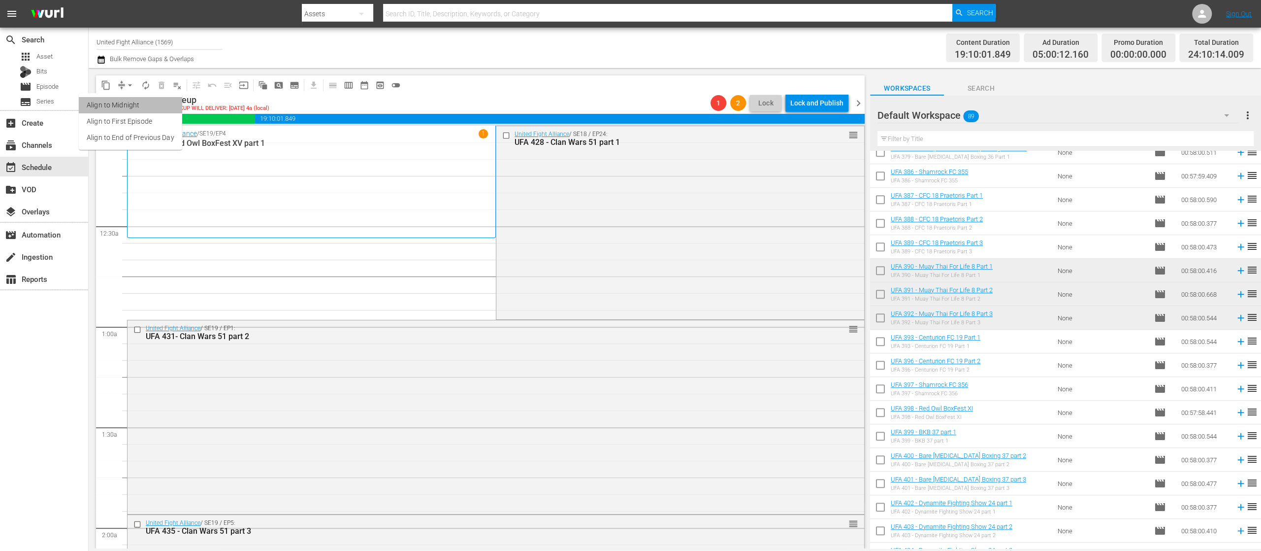
click at [134, 102] on li "Align to Midnight" at bounding box center [130, 105] width 103 height 16
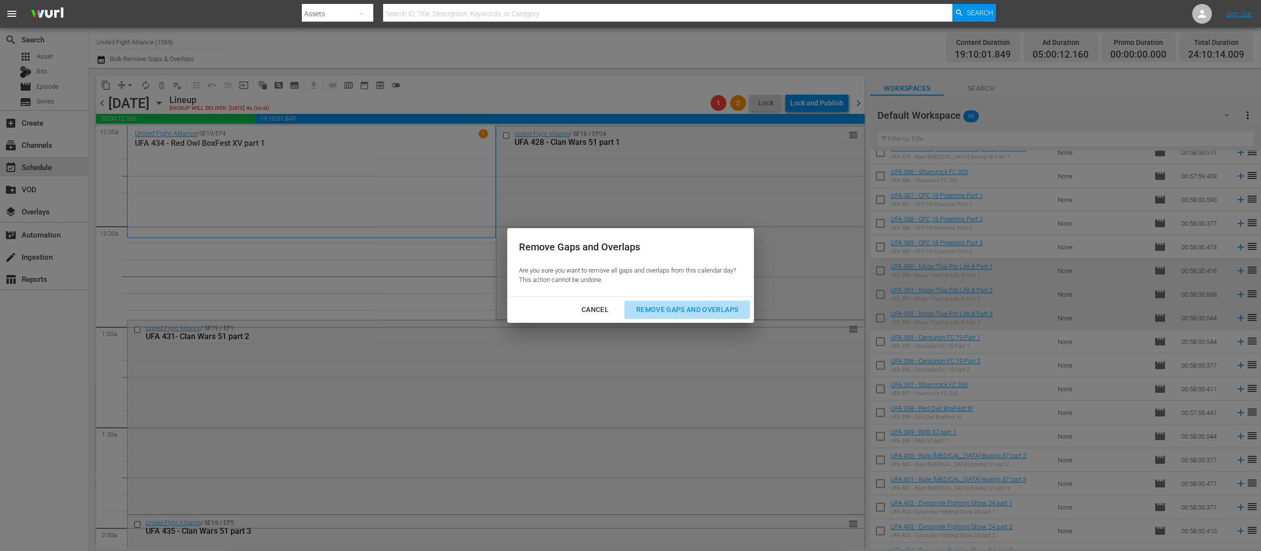
click at [695, 305] on div "Remove Gaps and Overlaps" at bounding box center [688, 309] width 118 height 12
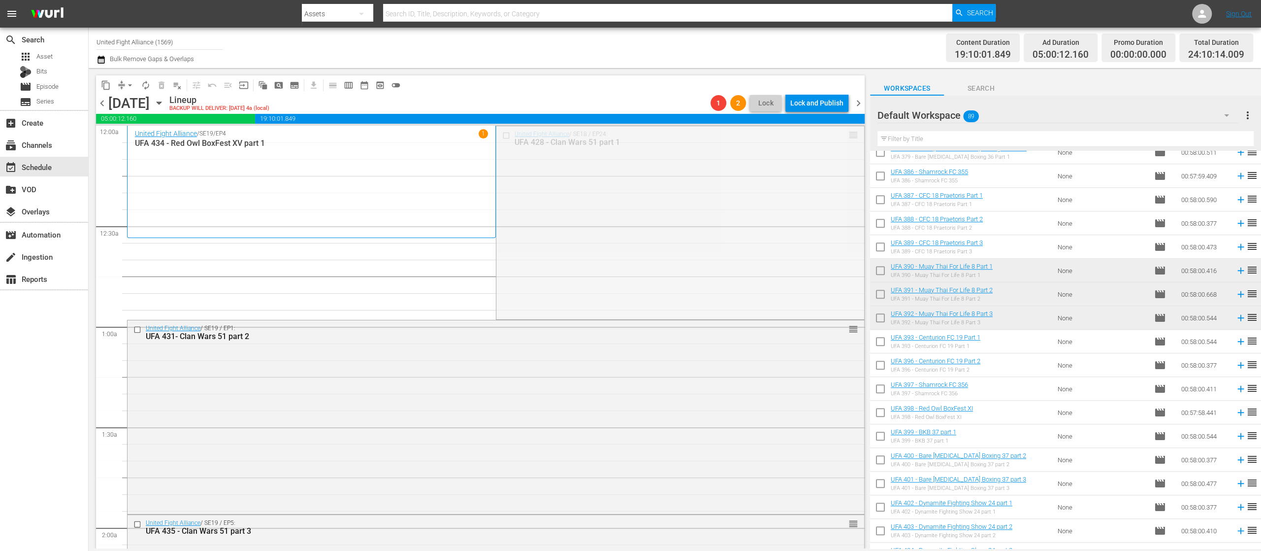
drag, startPoint x: 843, startPoint y: 130, endPoint x: 643, endPoint y: 239, distance: 227.9
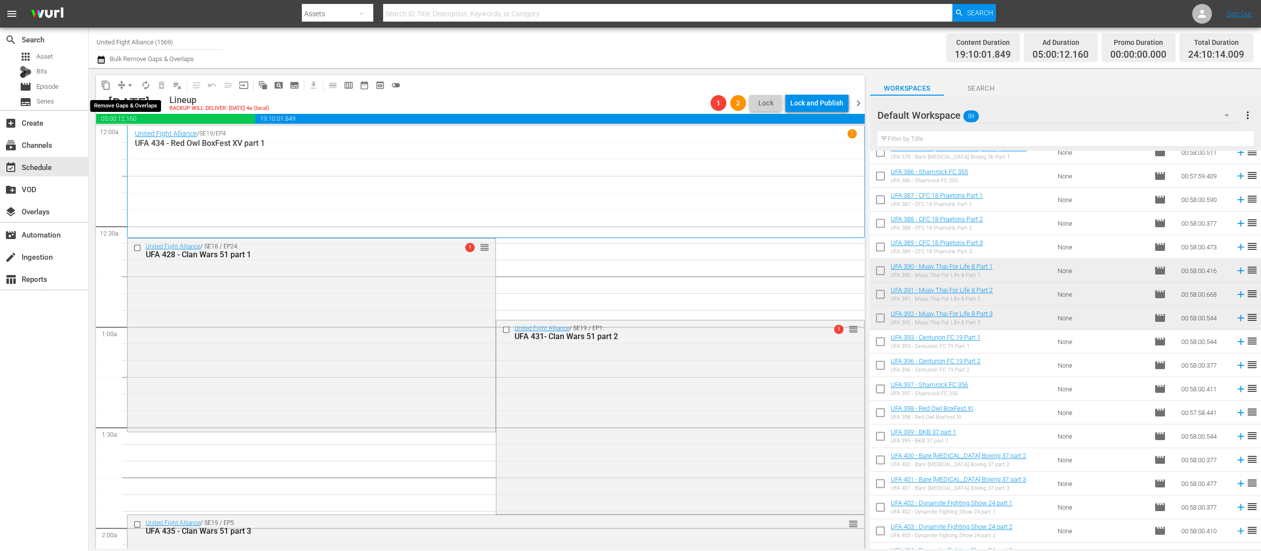
click at [128, 85] on span "arrow_drop_down" at bounding box center [130, 85] width 10 height 10
click at [137, 102] on li "Align to Midnight" at bounding box center [130, 105] width 103 height 16
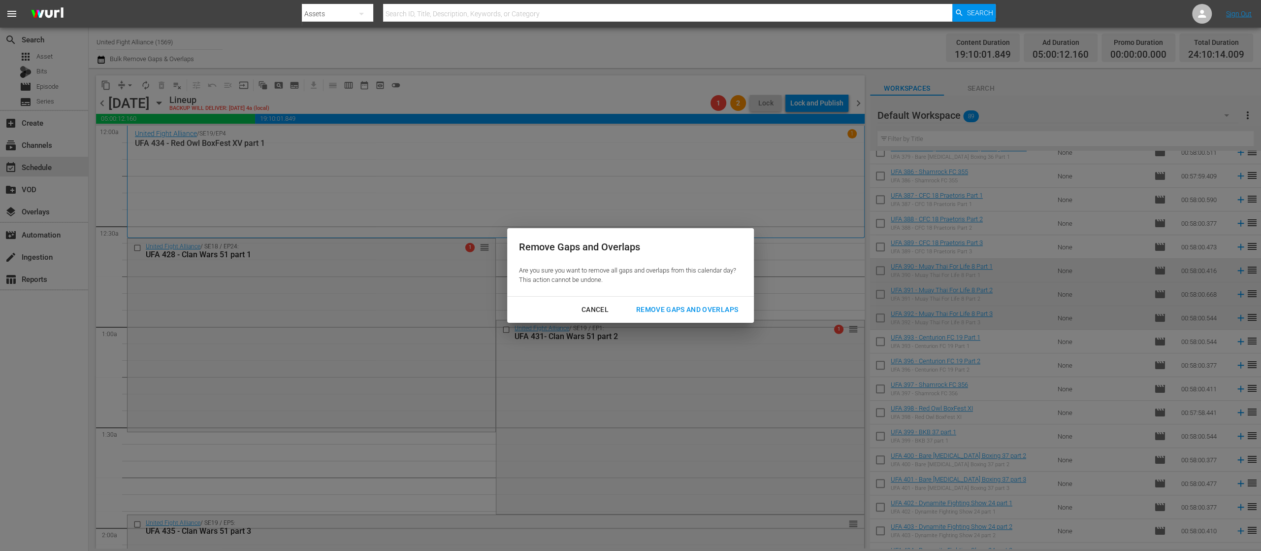
click at [595, 303] on div "Cancel" at bounding box center [595, 309] width 43 height 12
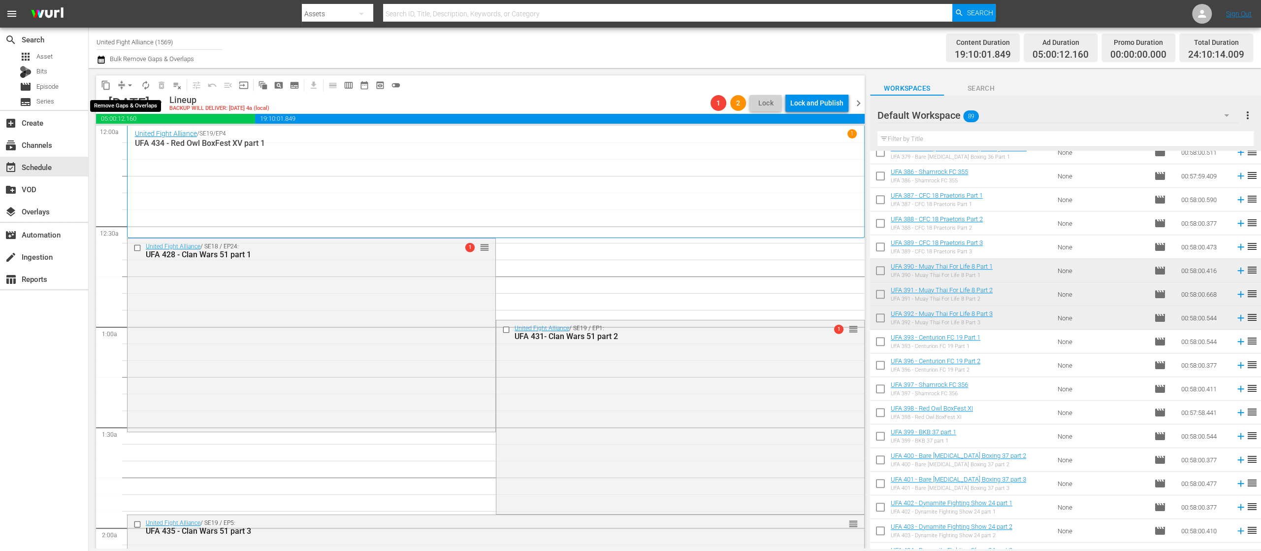
click at [129, 83] on span "arrow_drop_down" at bounding box center [130, 85] width 10 height 10
click at [155, 138] on li "Align to End of Previous Day" at bounding box center [130, 138] width 103 height 16
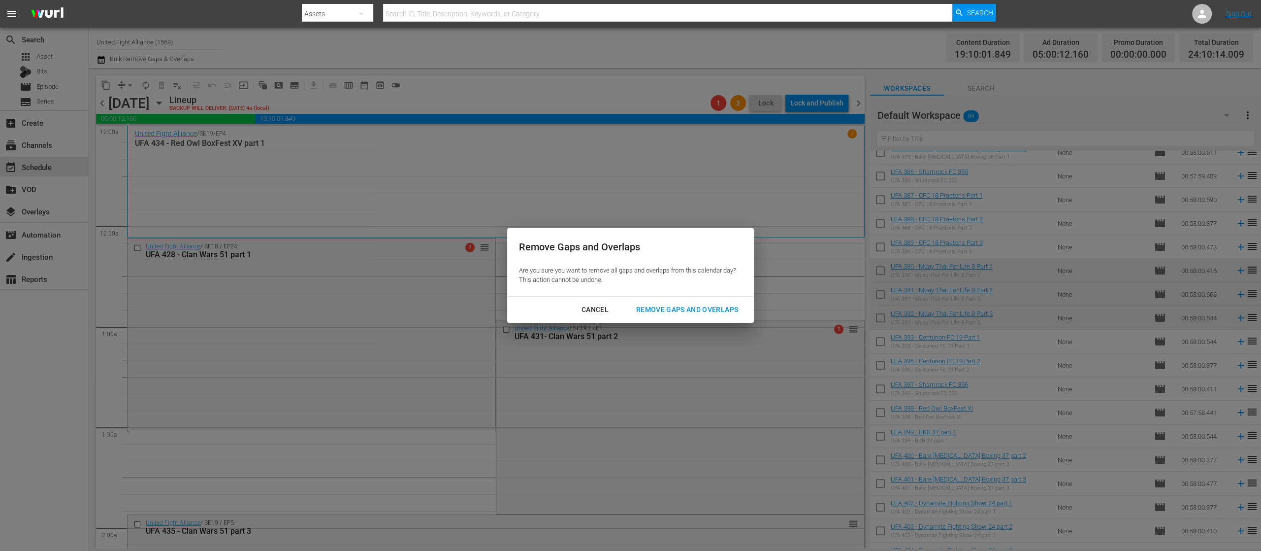
click at [668, 309] on div "Remove Gaps and Overlaps" at bounding box center [688, 309] width 118 height 12
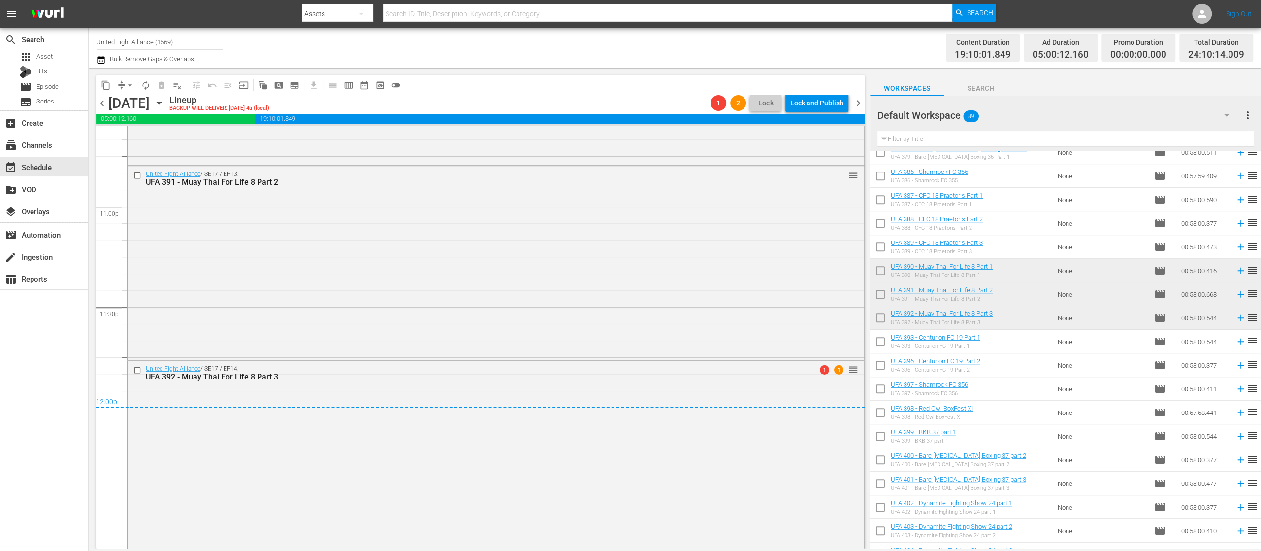
scroll to position [4547, 0]
click at [860, 104] on span "chevron_right" at bounding box center [859, 103] width 12 height 12
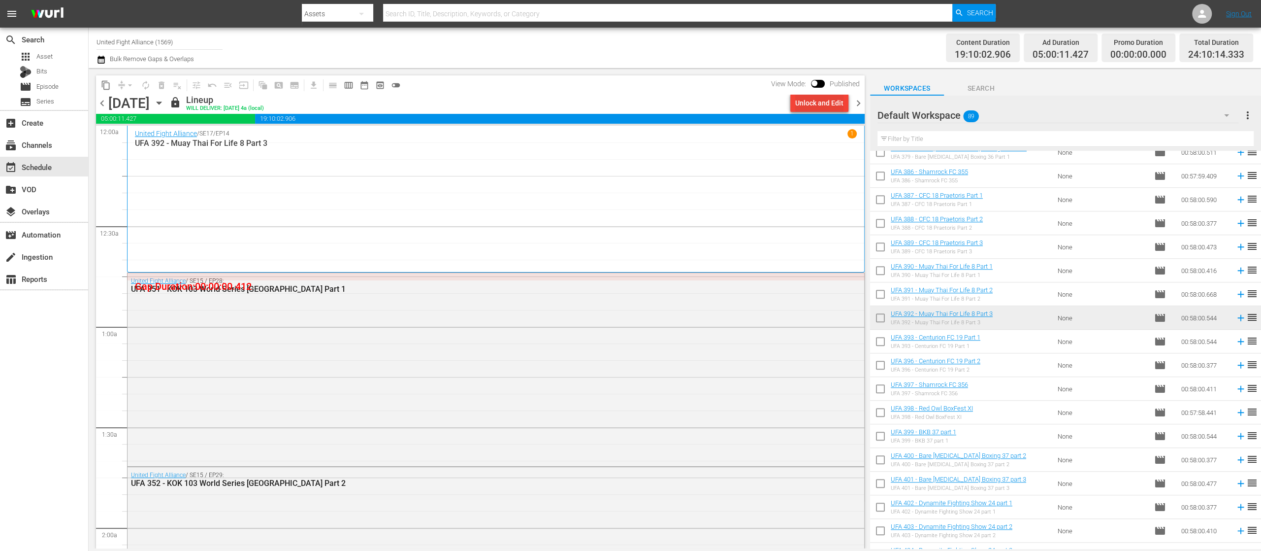
click at [820, 99] on div "Unlock and Edit" at bounding box center [819, 103] width 48 height 18
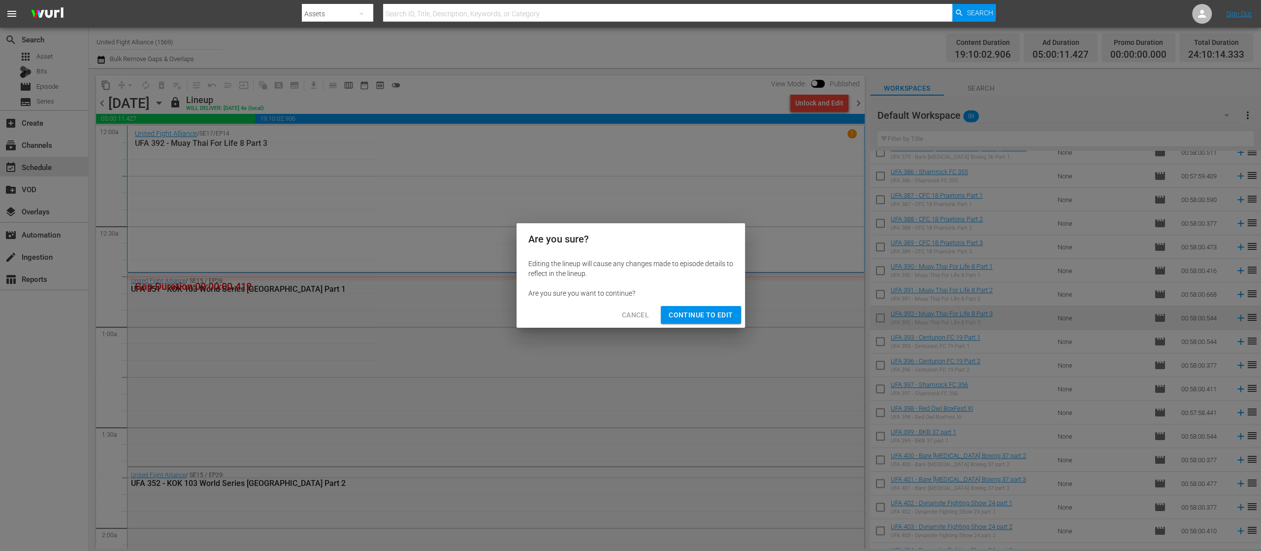
click at [724, 315] on span "Continue to Edit" at bounding box center [701, 315] width 64 height 12
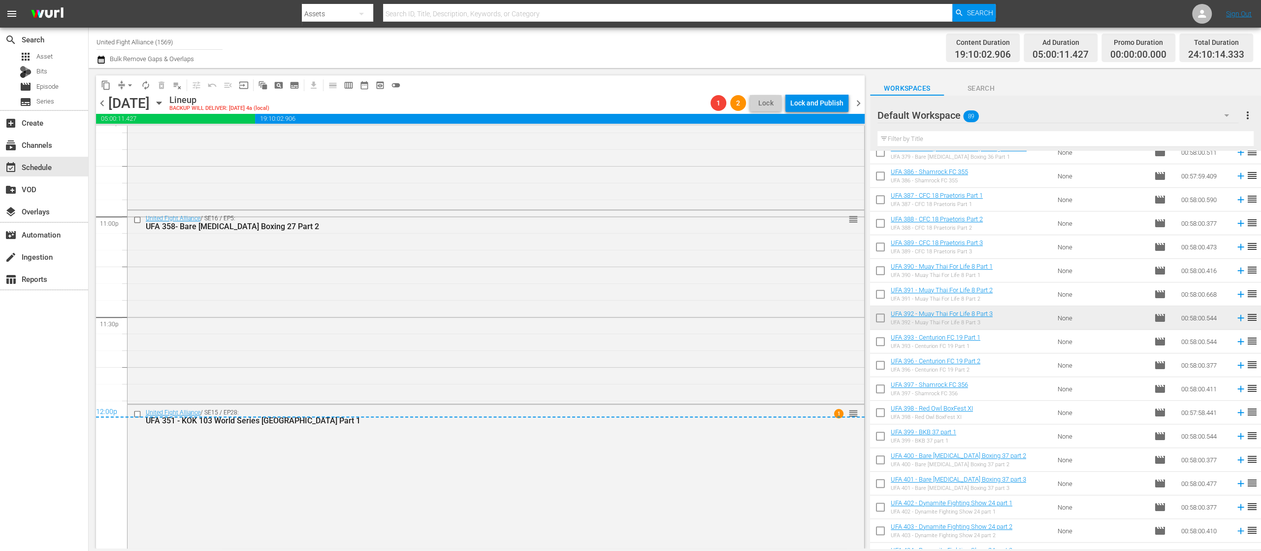
scroll to position [4581, 0]
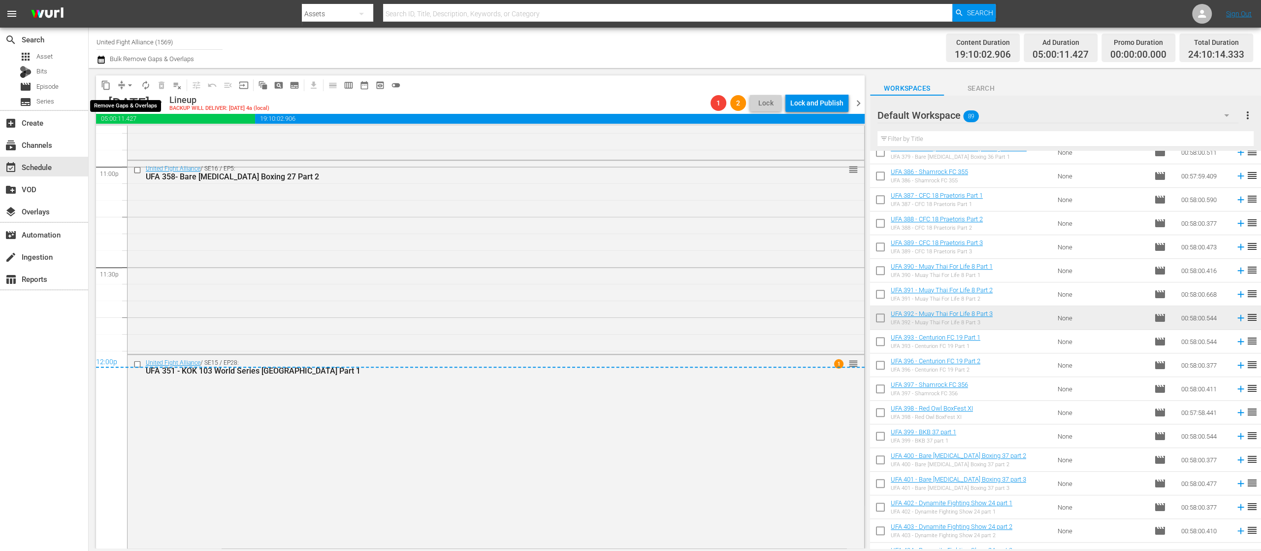
click at [130, 84] on span "arrow_drop_down" at bounding box center [130, 85] width 10 height 10
click at [138, 134] on li "Align to End of Previous Day" at bounding box center [130, 138] width 103 height 16
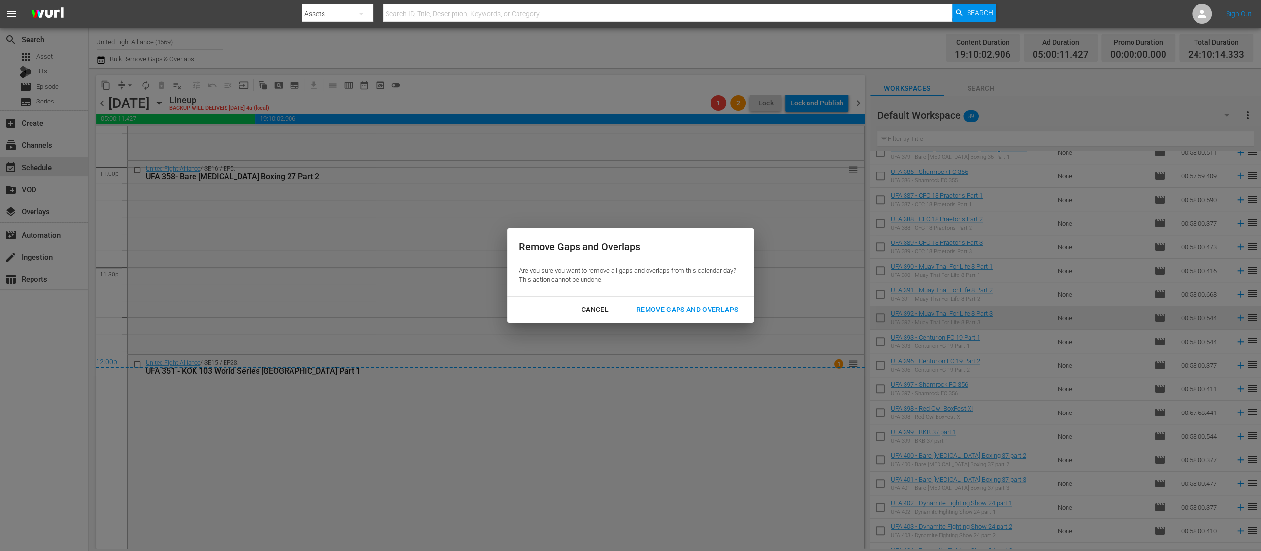
click at [657, 311] on div "Remove Gaps and Overlaps" at bounding box center [688, 309] width 118 height 12
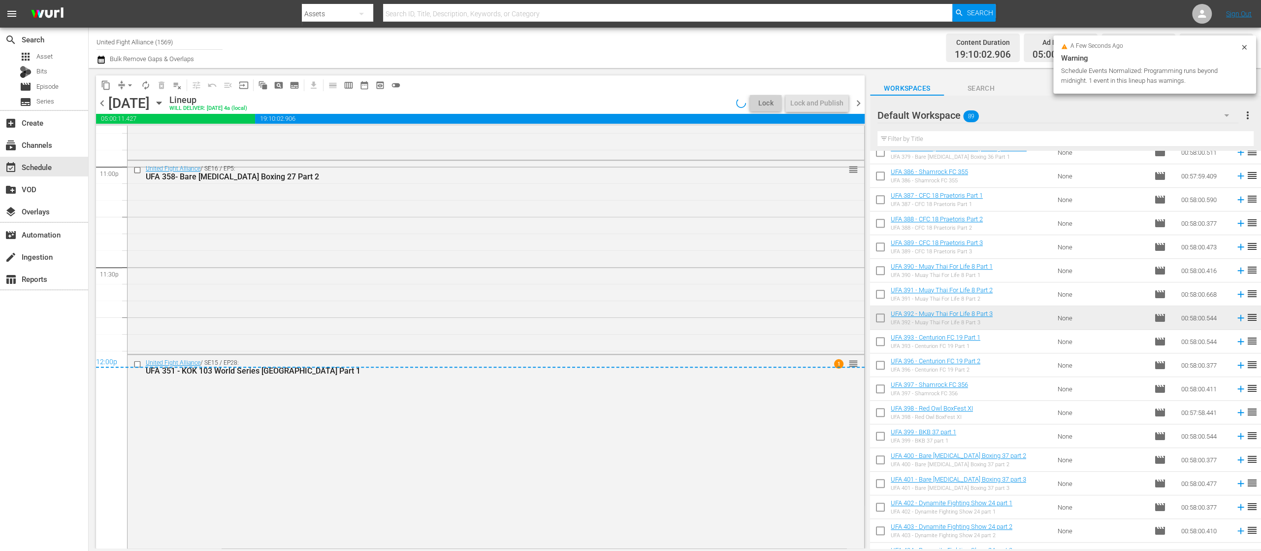
scroll to position [4565, 0]
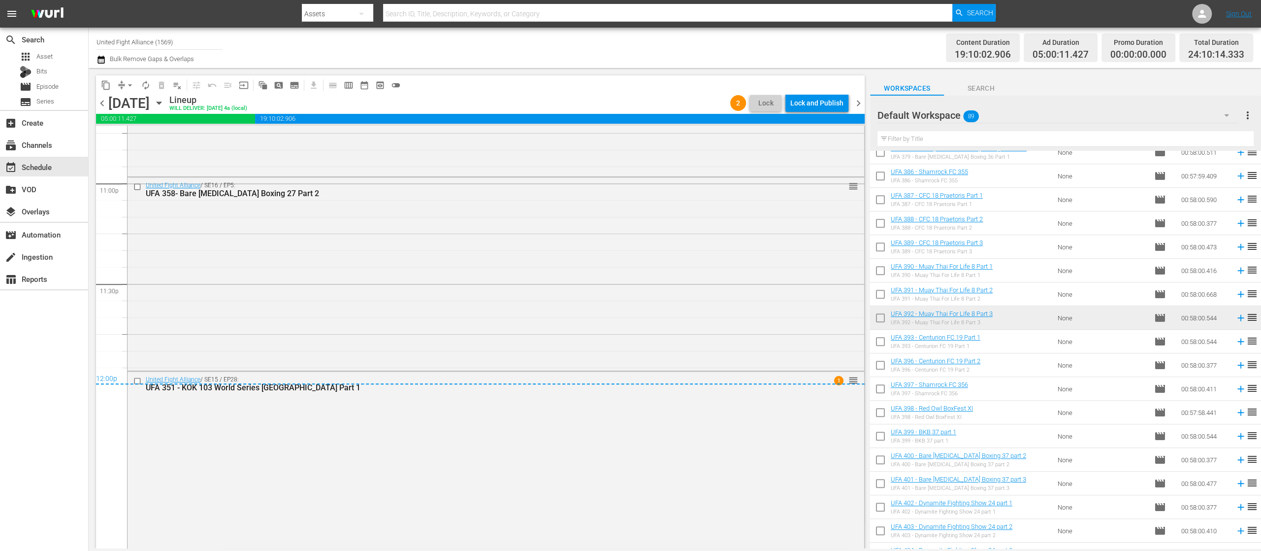
click at [102, 101] on span "chevron_left" at bounding box center [102, 103] width 12 height 12
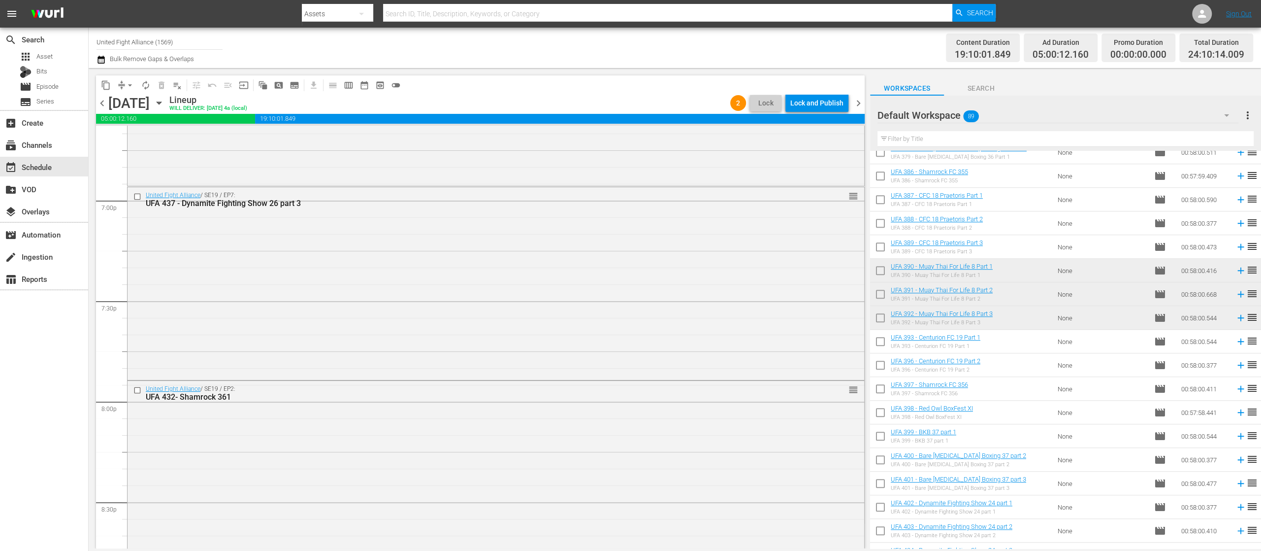
scroll to position [4547, 0]
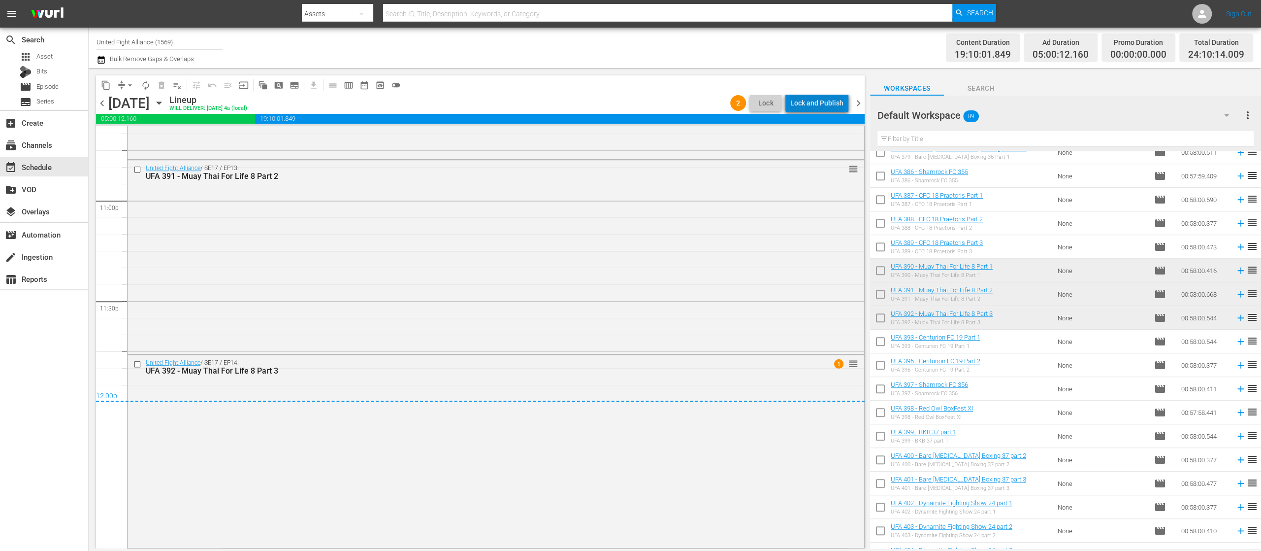
click at [832, 99] on div "Lock and Publish" at bounding box center [817, 103] width 53 height 18
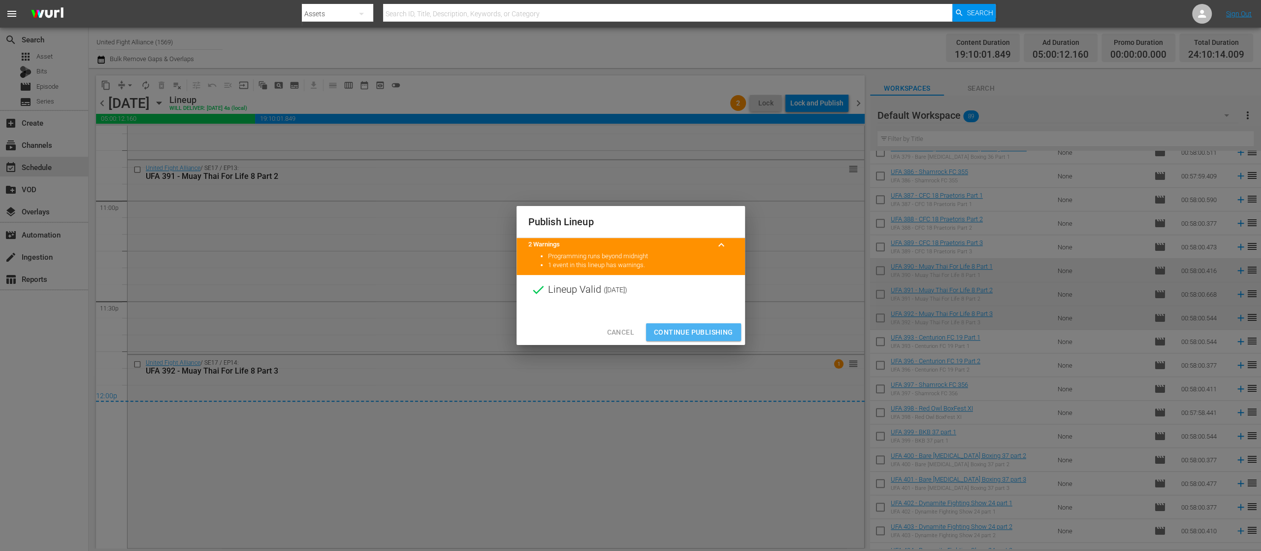
click at [704, 330] on span "Continue Publishing" at bounding box center [693, 332] width 79 height 12
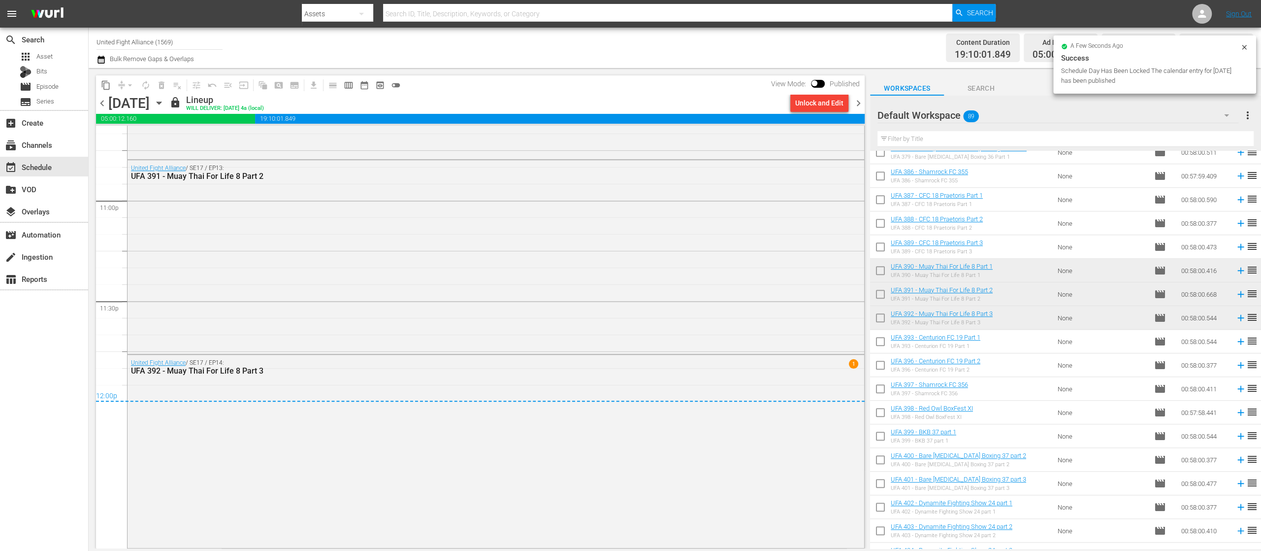
click at [857, 100] on span "chevron_right" at bounding box center [859, 103] width 12 height 12
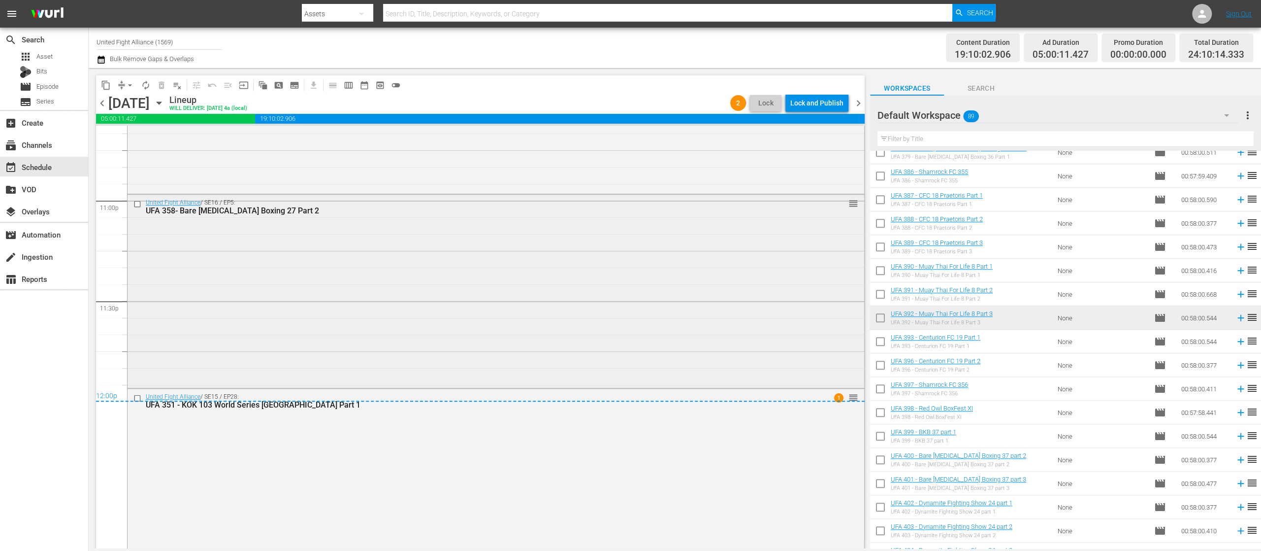
scroll to position [4581, 0]
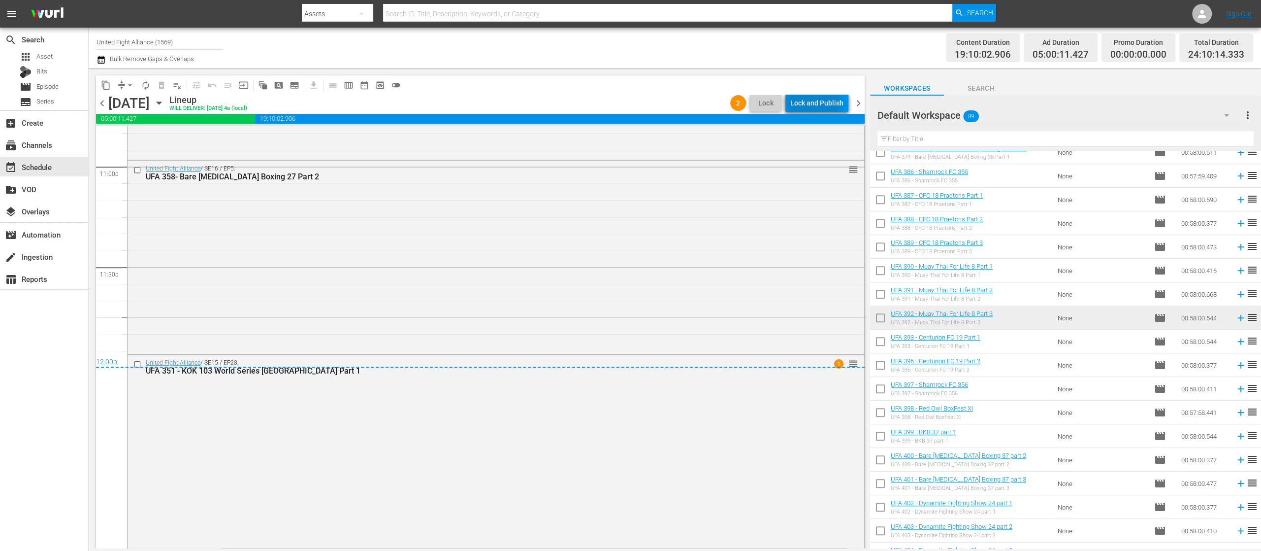
click at [799, 100] on div "Lock and Publish" at bounding box center [817, 103] width 53 height 18
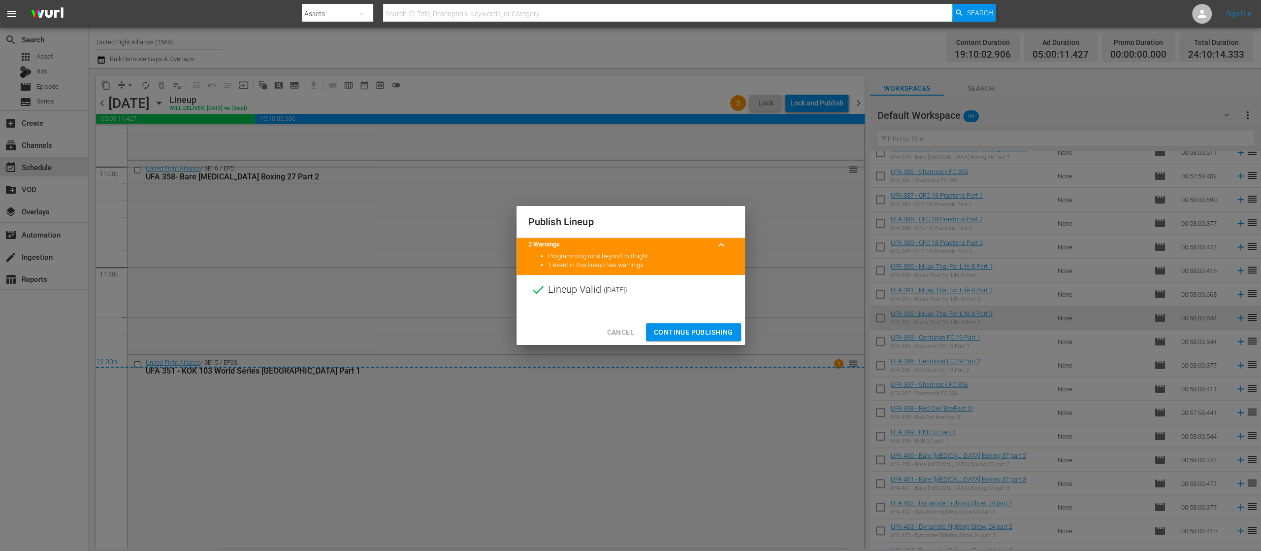
click at [701, 333] on span "Continue Publishing" at bounding box center [693, 332] width 79 height 12
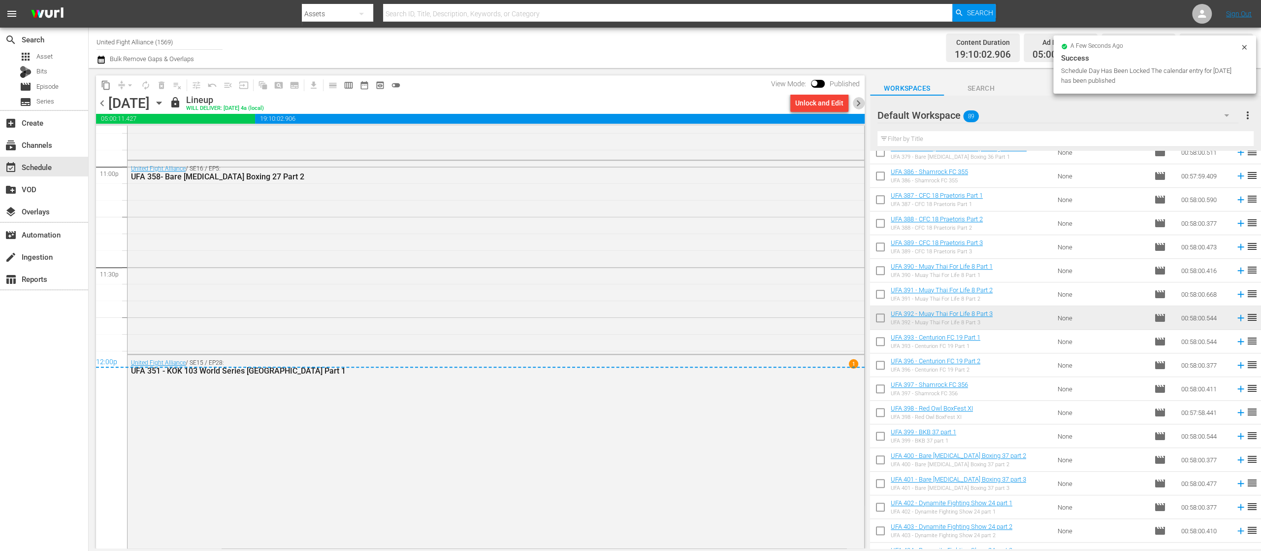
click at [860, 104] on span "chevron_right" at bounding box center [859, 103] width 12 height 12
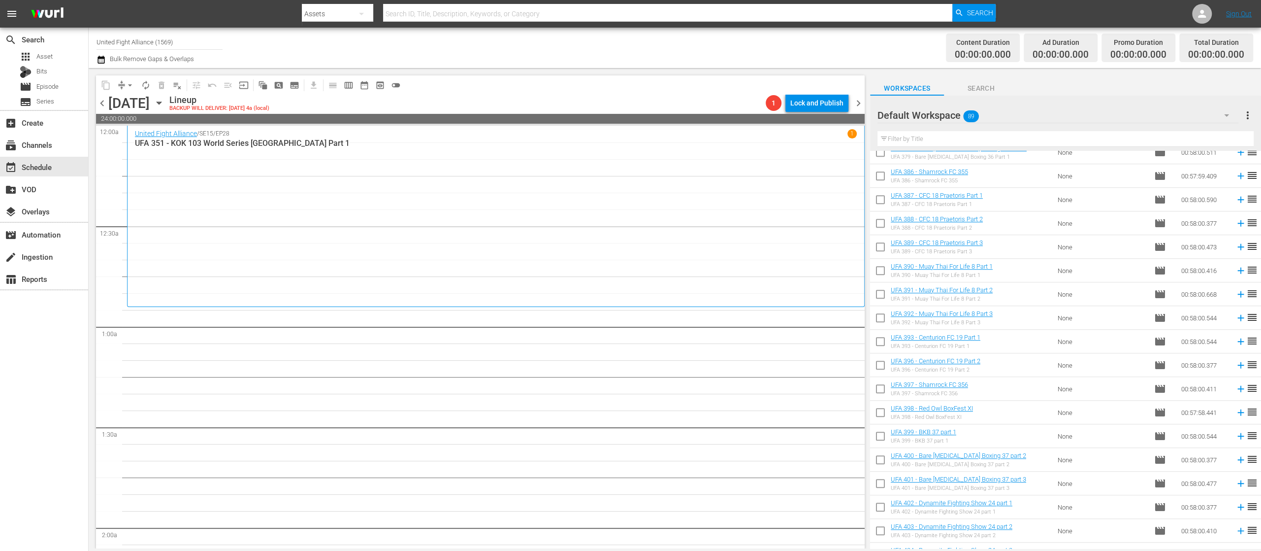
click at [308, 175] on div "United Fight Alliance / SE15 / EP28 1 UFA 351 - KOK 103 World Series [GEOGRAPHI…" at bounding box center [496, 216] width 722 height 174
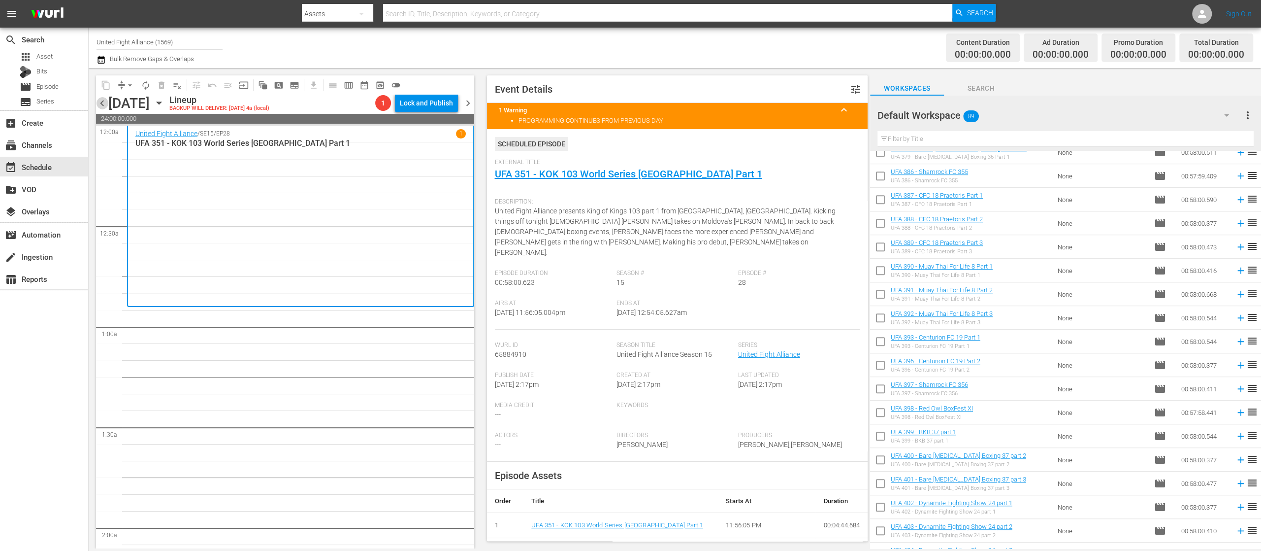
click at [103, 100] on span "chevron_left" at bounding box center [102, 103] width 12 height 12
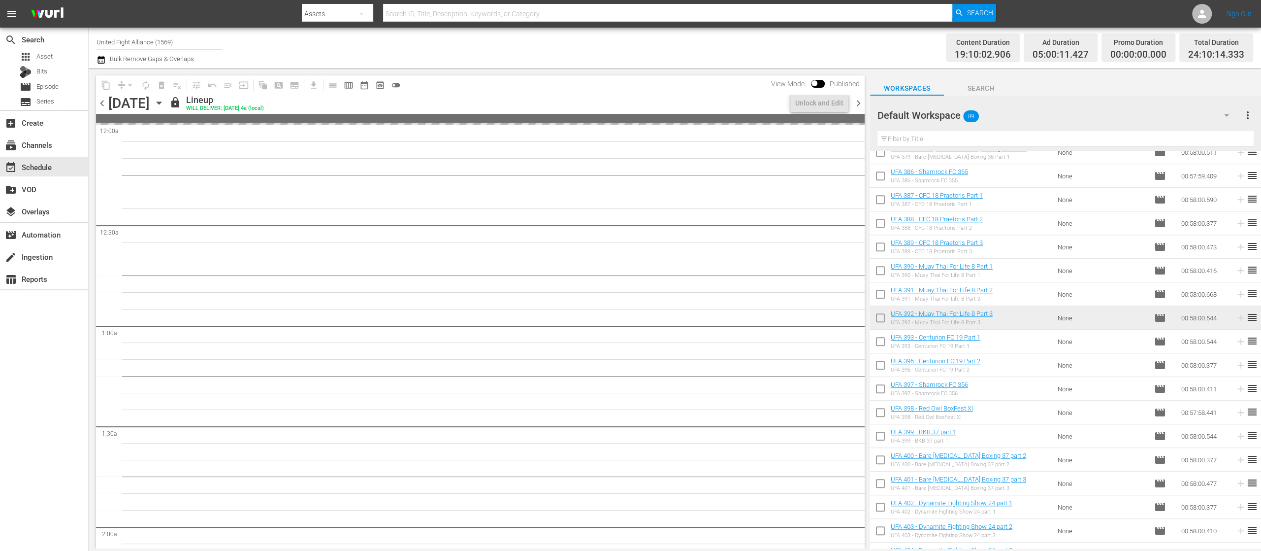
click at [103, 100] on span "chevron_left" at bounding box center [102, 103] width 12 height 12
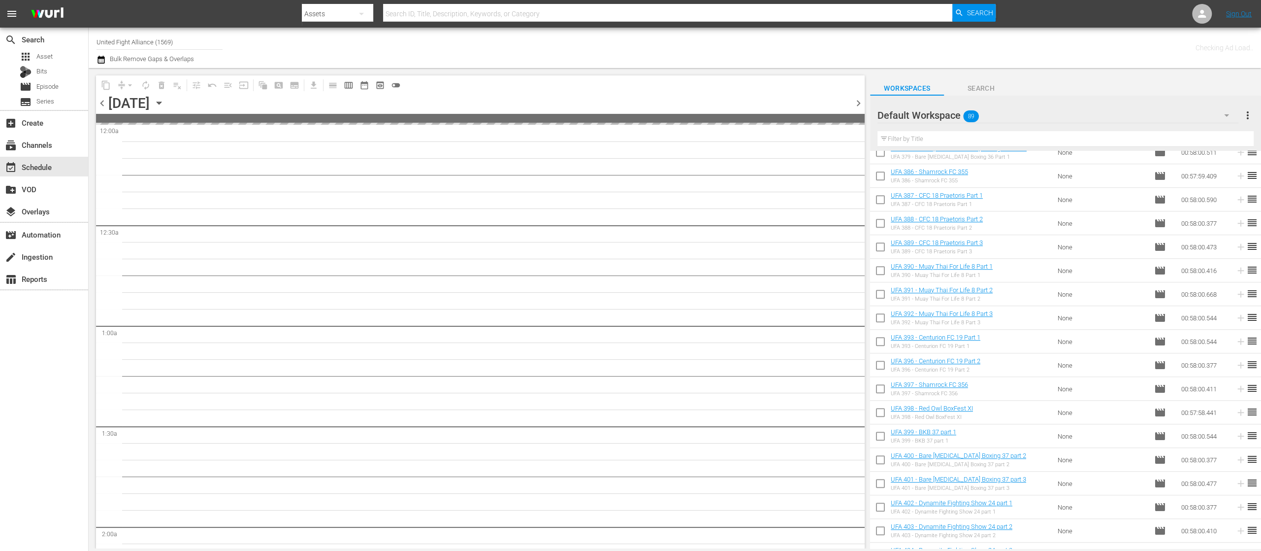
click at [103, 100] on span "chevron_left" at bounding box center [102, 103] width 12 height 12
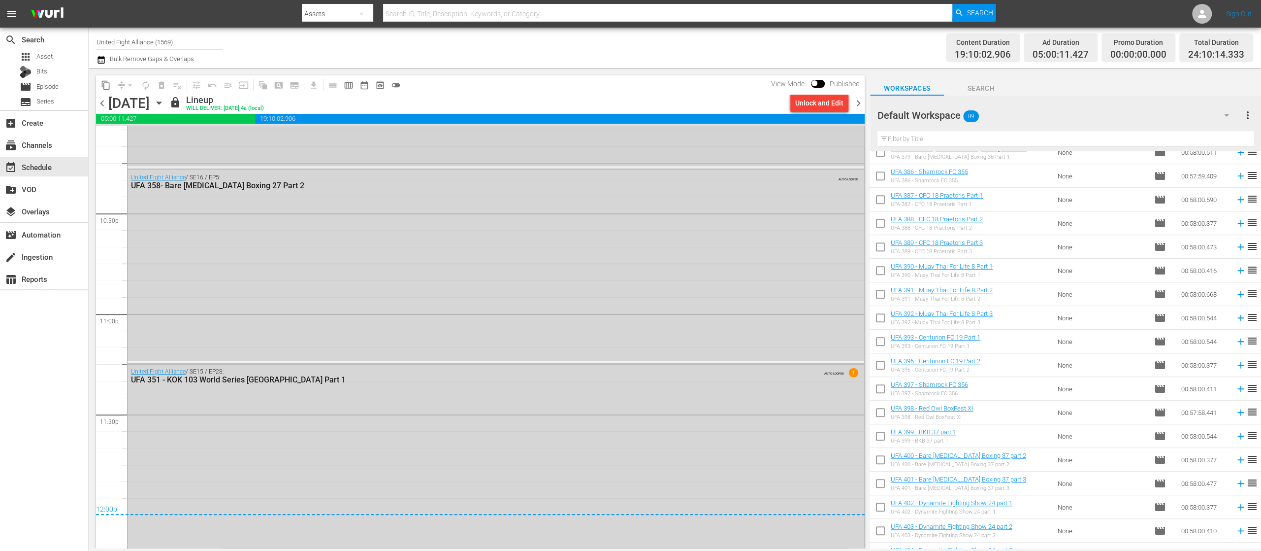
scroll to position [4443, 0]
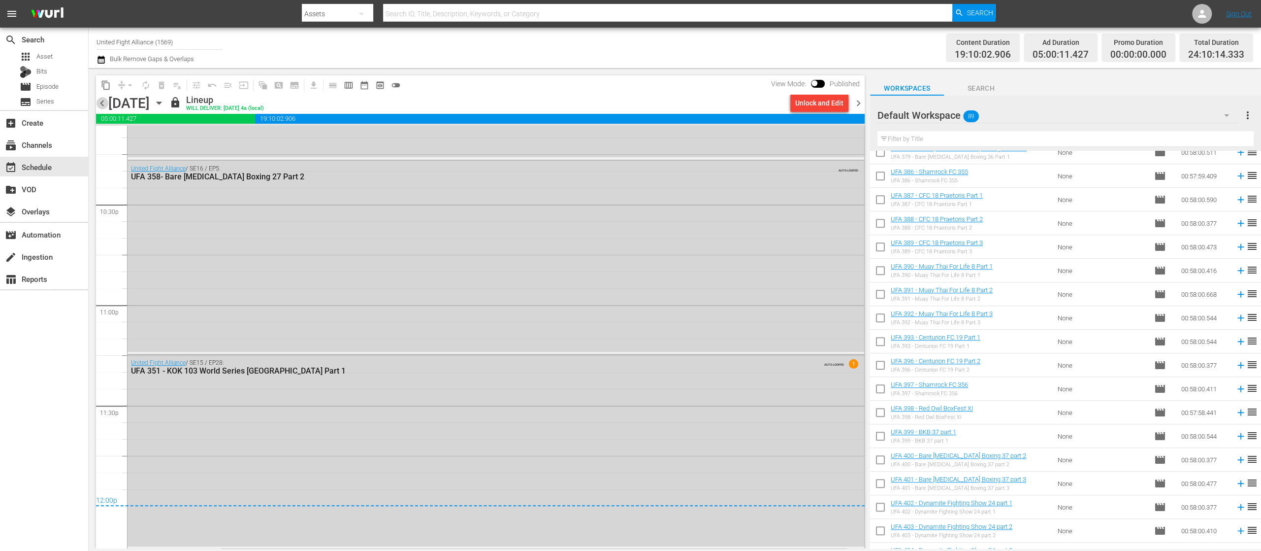
click at [104, 106] on span "chevron_left" at bounding box center [102, 103] width 12 height 12
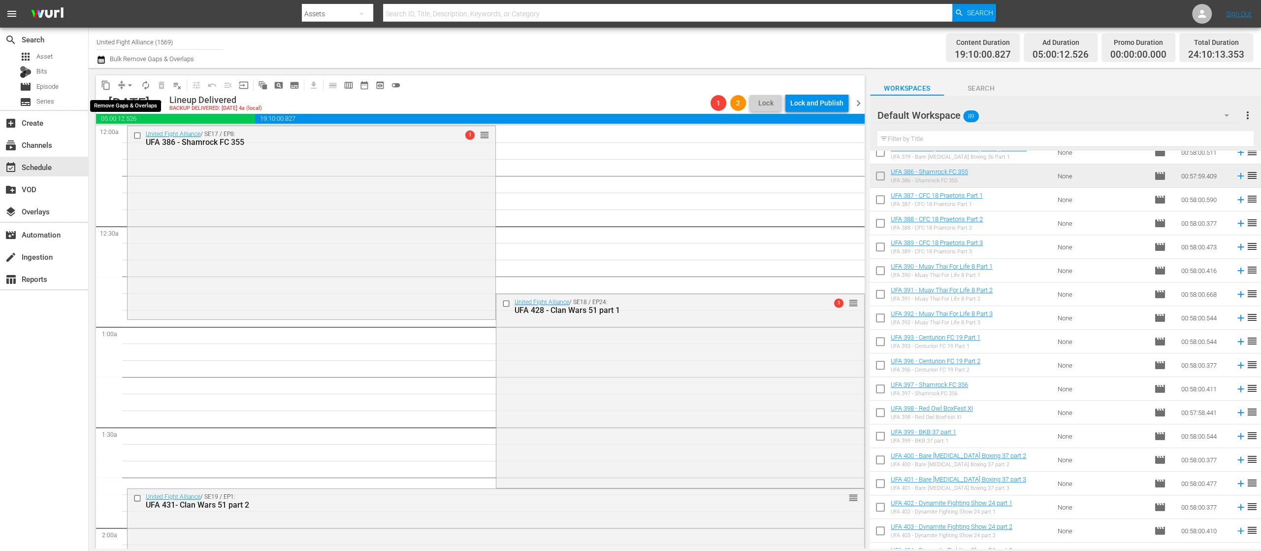
click at [126, 82] on span "arrow_drop_down" at bounding box center [130, 85] width 10 height 10
click at [141, 105] on li "Align to Midnight" at bounding box center [130, 105] width 81 height 16
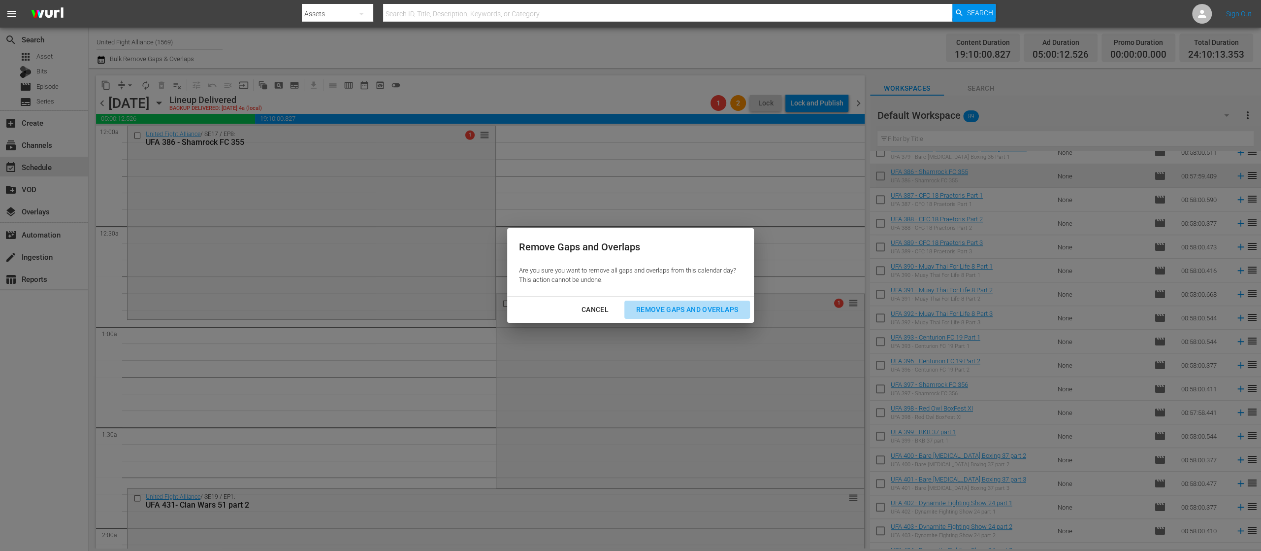
click at [708, 306] on div "Remove Gaps and Overlaps" at bounding box center [688, 309] width 118 height 12
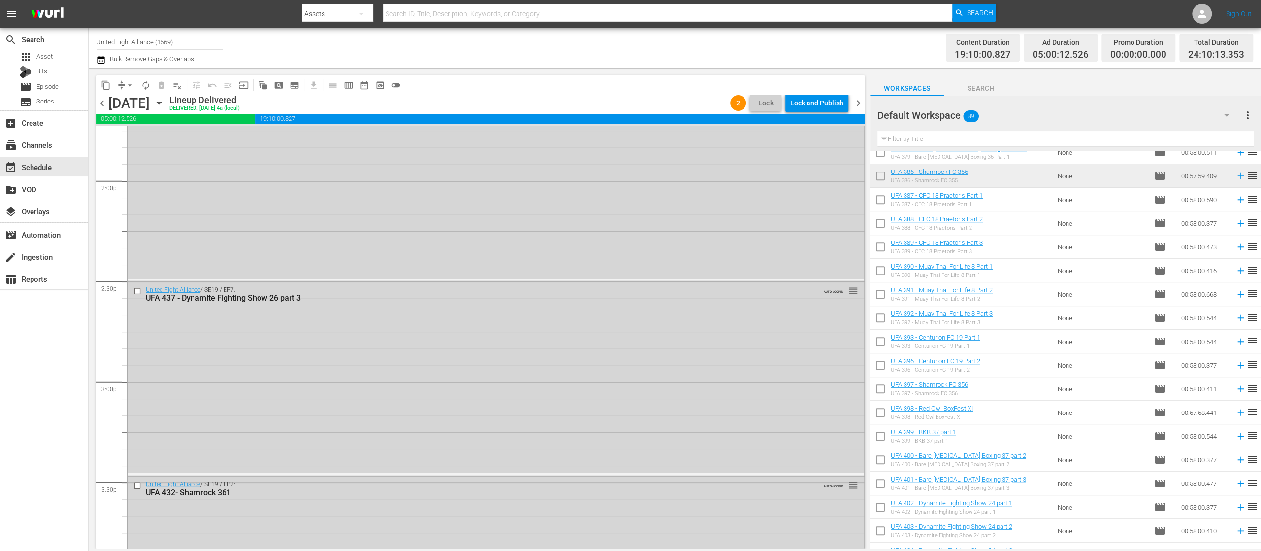
scroll to position [4434, 0]
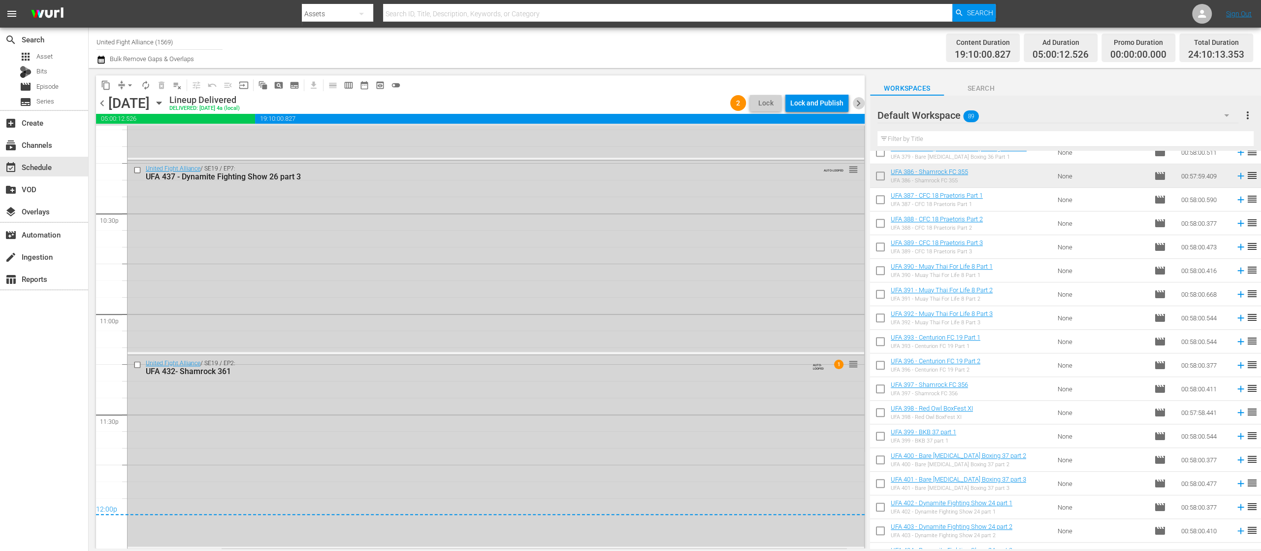
click at [858, 103] on span "chevron_right" at bounding box center [859, 103] width 12 height 12
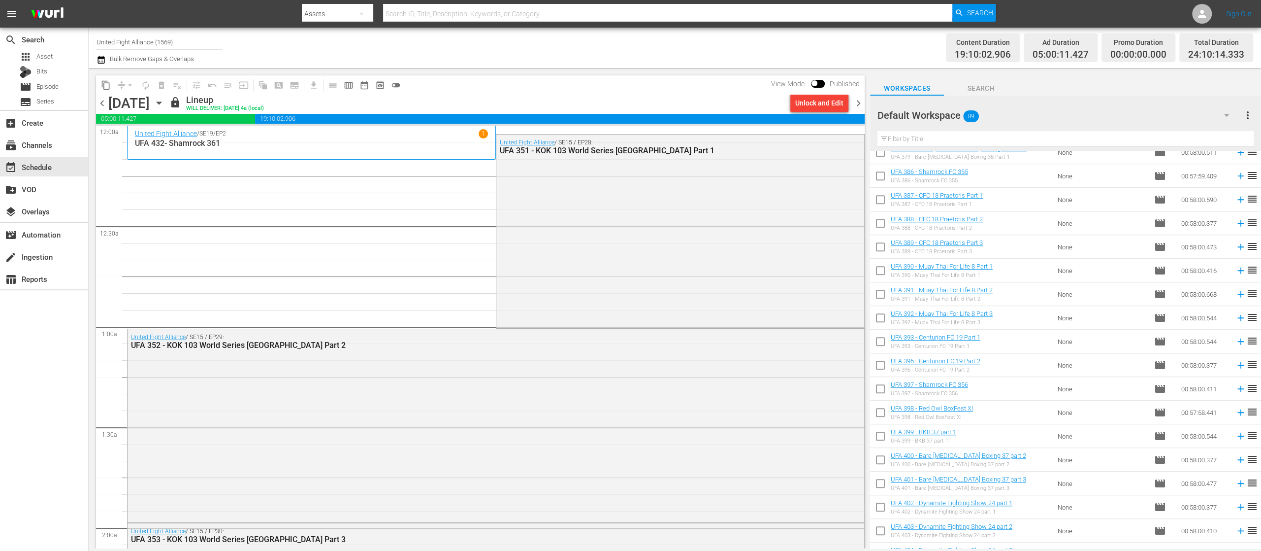
click at [100, 102] on span "chevron_left" at bounding box center [102, 103] width 12 height 12
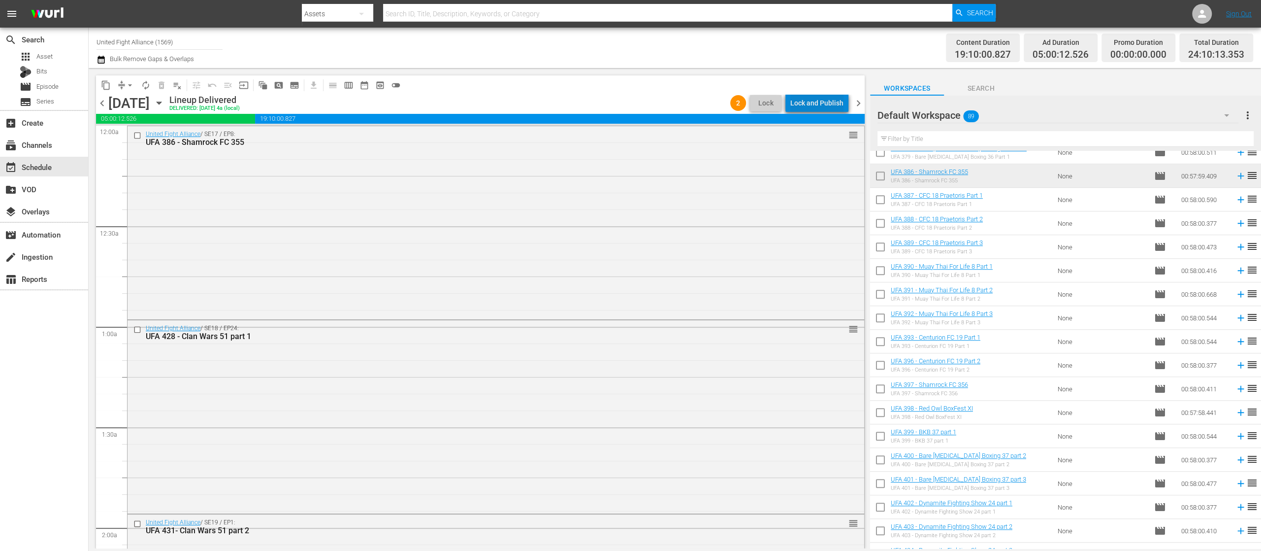
click at [835, 101] on div "Lock and Publish" at bounding box center [817, 103] width 53 height 18
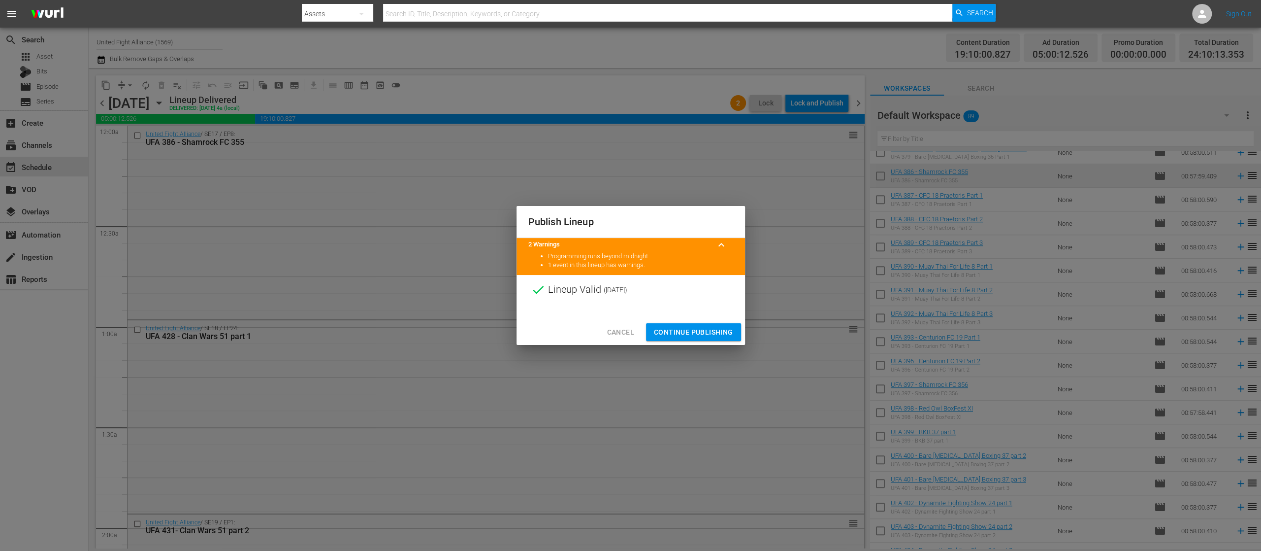
click at [710, 337] on span "Continue Publishing" at bounding box center [693, 332] width 79 height 12
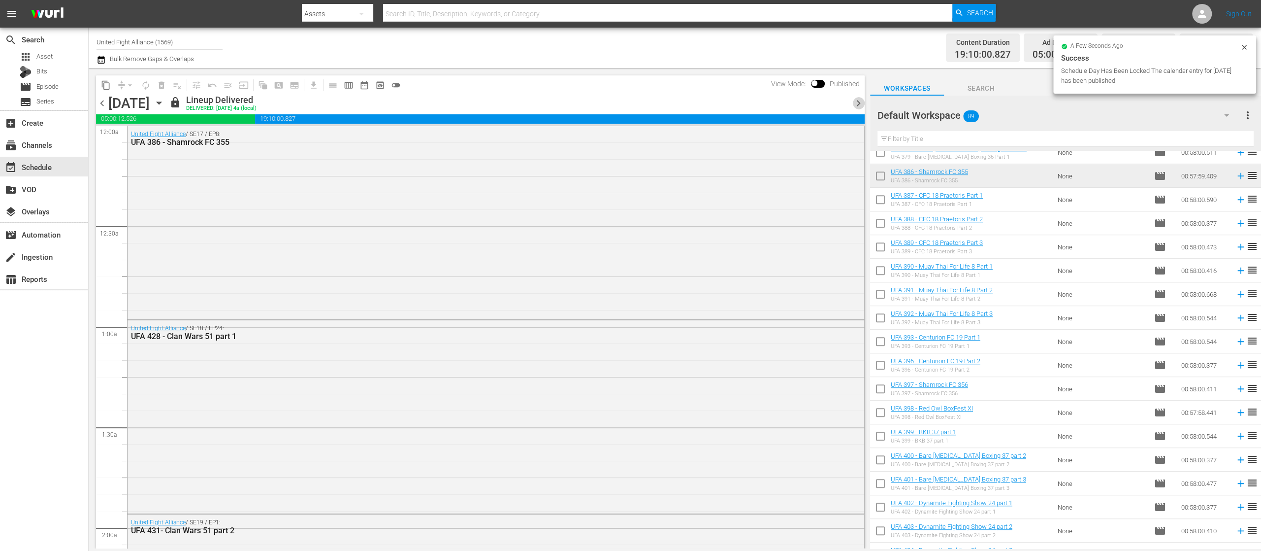
click at [861, 99] on span "chevron_right" at bounding box center [859, 103] width 12 height 12
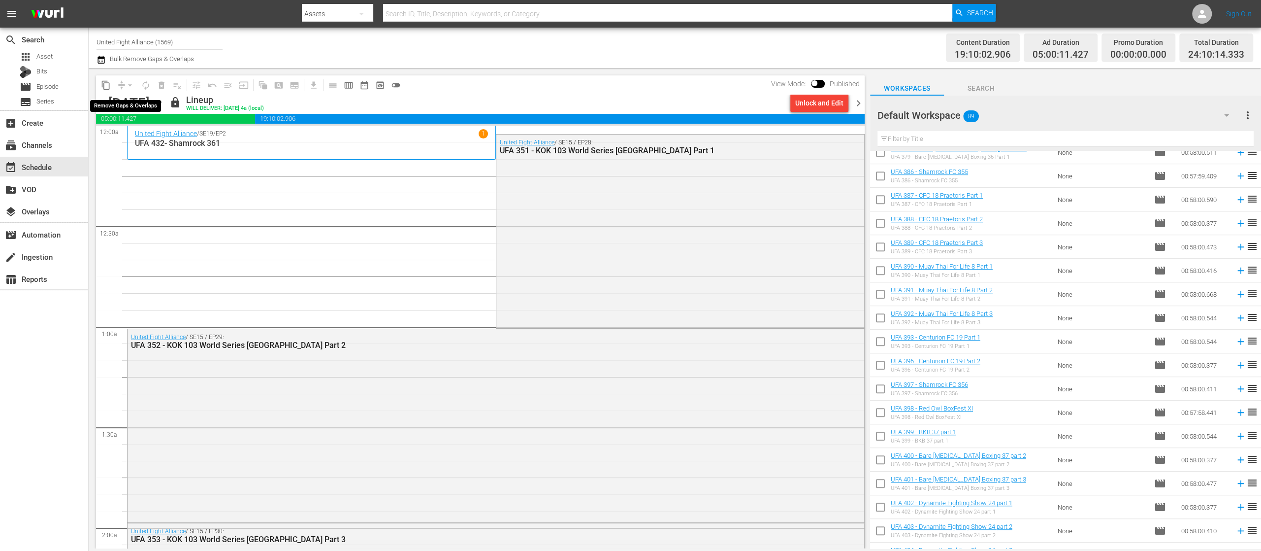
click at [127, 85] on div "arrow_drop_down" at bounding box center [130, 85] width 16 height 16
click at [824, 101] on div "Unlock and Edit" at bounding box center [819, 103] width 48 height 18
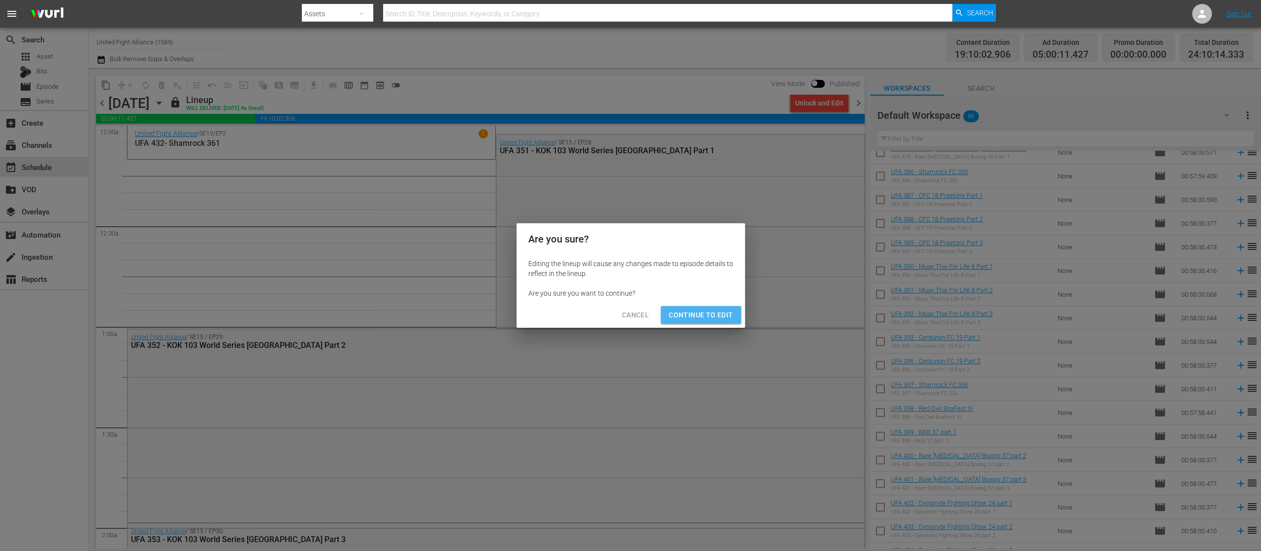
click at [717, 307] on button "Continue to Edit" at bounding box center [701, 315] width 80 height 18
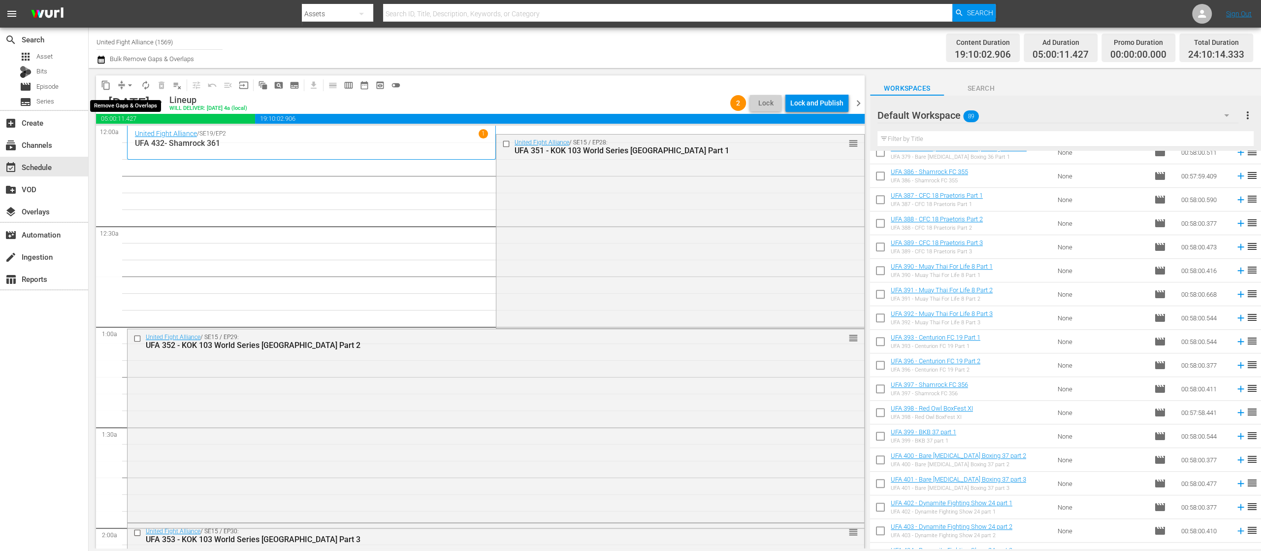
click at [130, 87] on span "arrow_drop_down" at bounding box center [130, 85] width 10 height 10
click at [140, 139] on li "Align to End of Previous Day" at bounding box center [130, 138] width 103 height 16
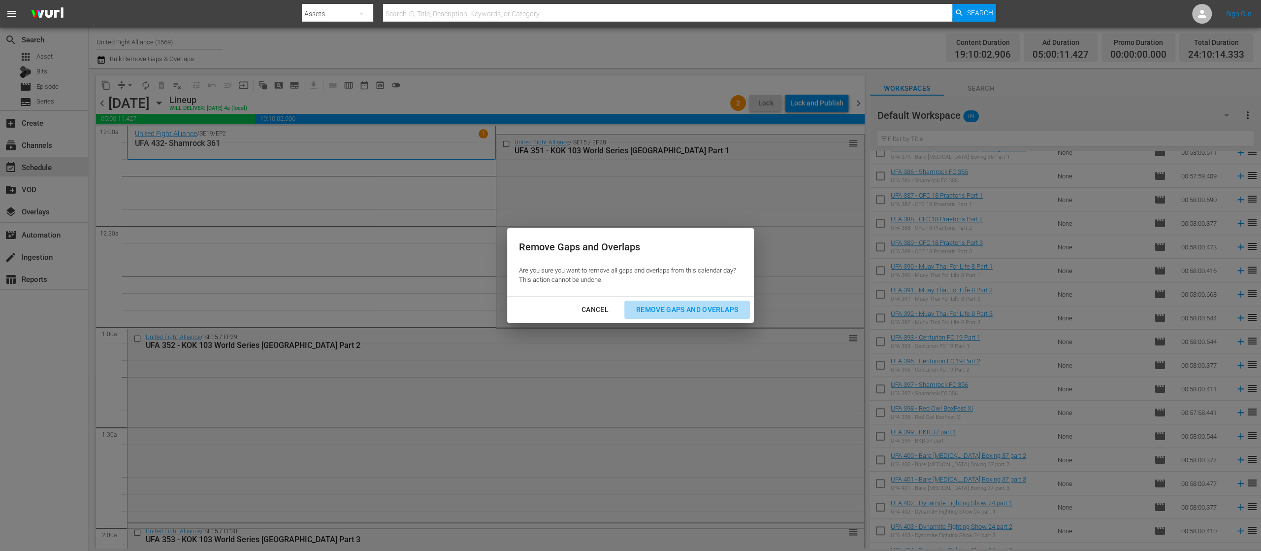
click at [652, 312] on div "Remove Gaps and Overlaps" at bounding box center [688, 309] width 118 height 12
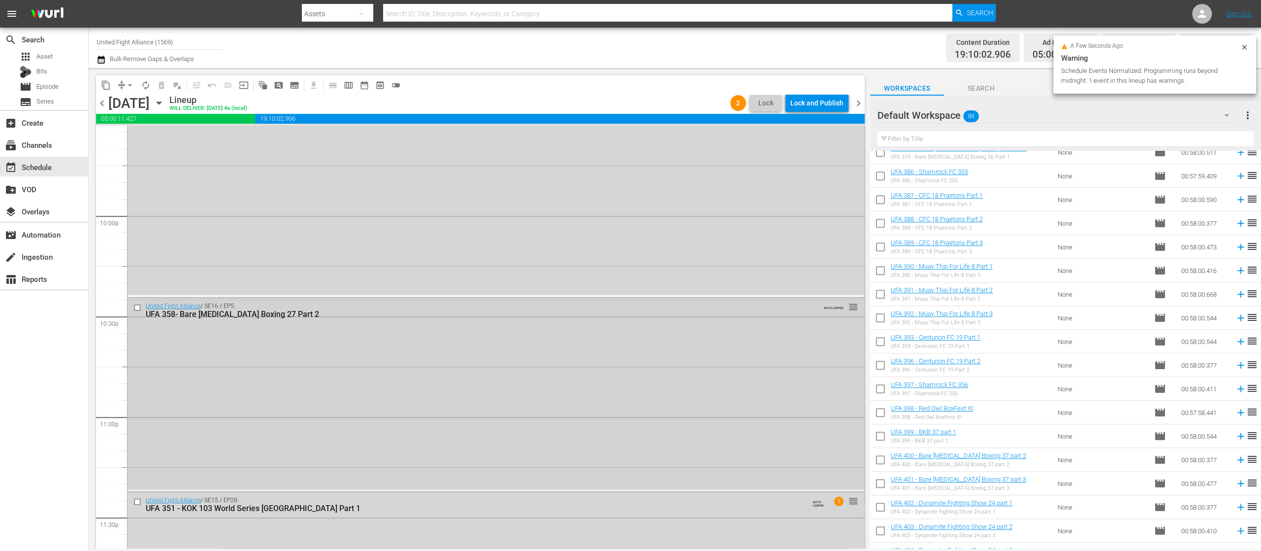
scroll to position [4468, 0]
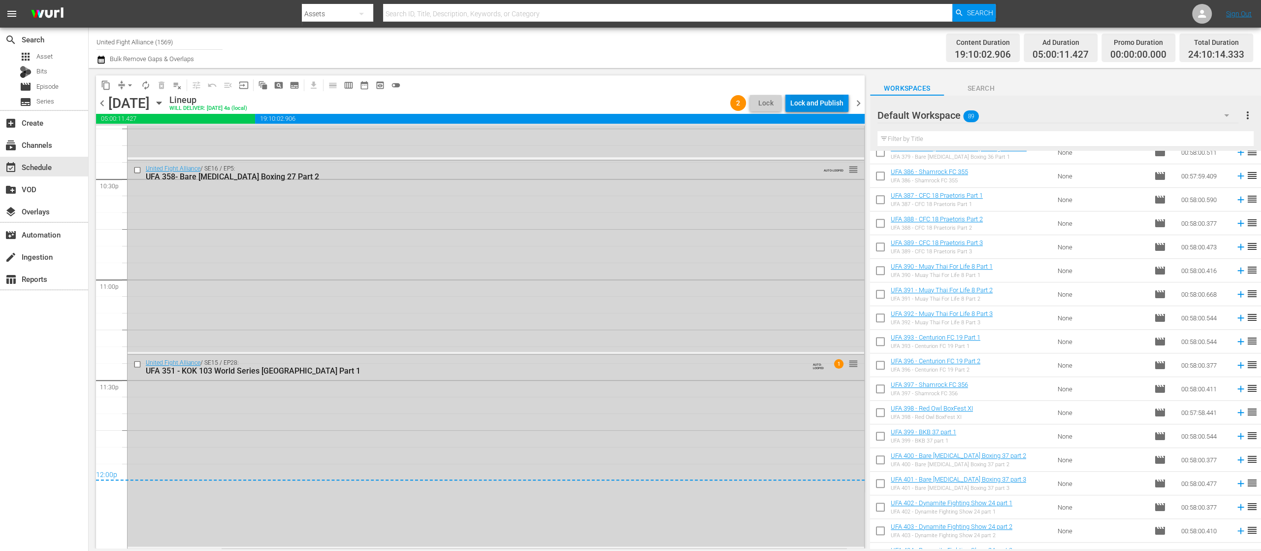
click at [817, 102] on div "Lock and Publish" at bounding box center [817, 103] width 53 height 18
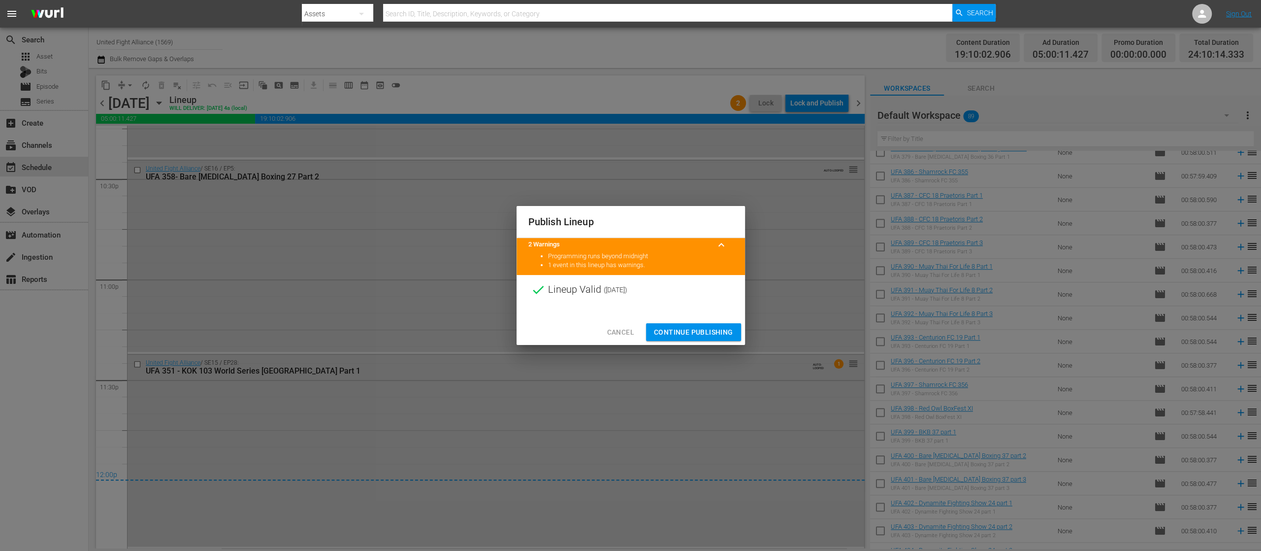
click at [714, 330] on span "Continue Publishing" at bounding box center [693, 332] width 79 height 12
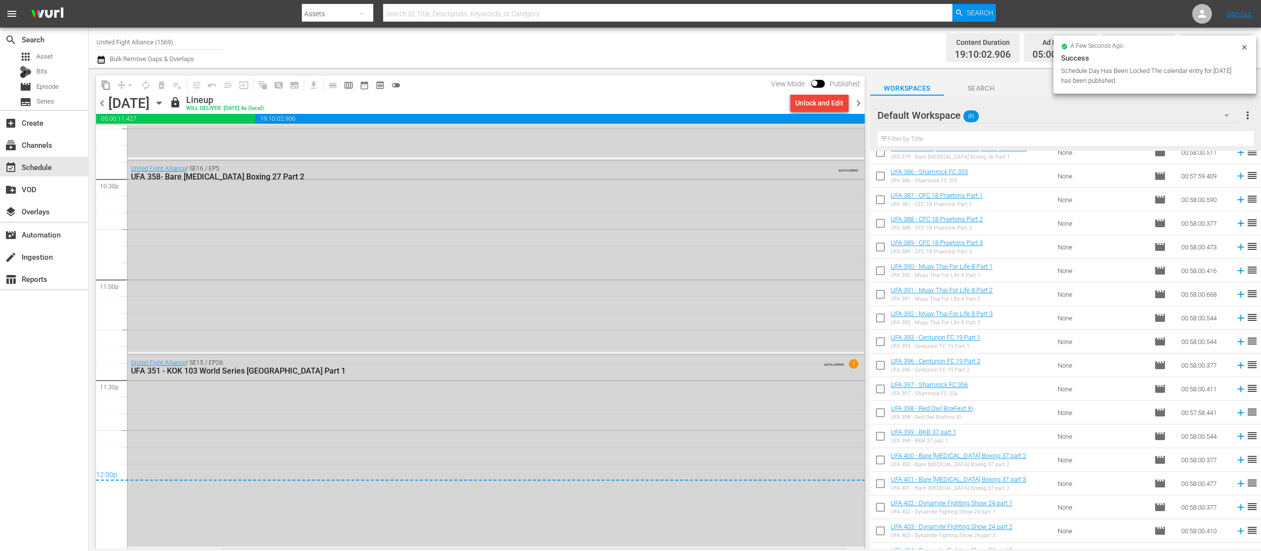
click at [859, 103] on span "chevron_right" at bounding box center [859, 103] width 12 height 12
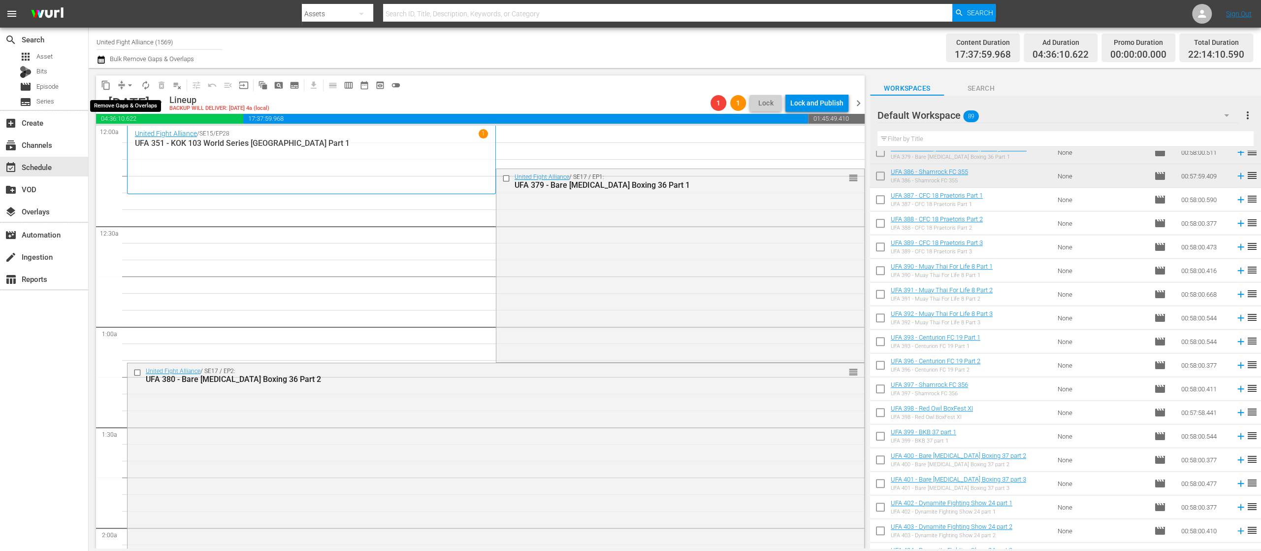
click at [133, 86] on span "arrow_drop_down" at bounding box center [130, 85] width 10 height 10
click at [144, 141] on li "Align to End of Previous Day" at bounding box center [130, 138] width 103 height 16
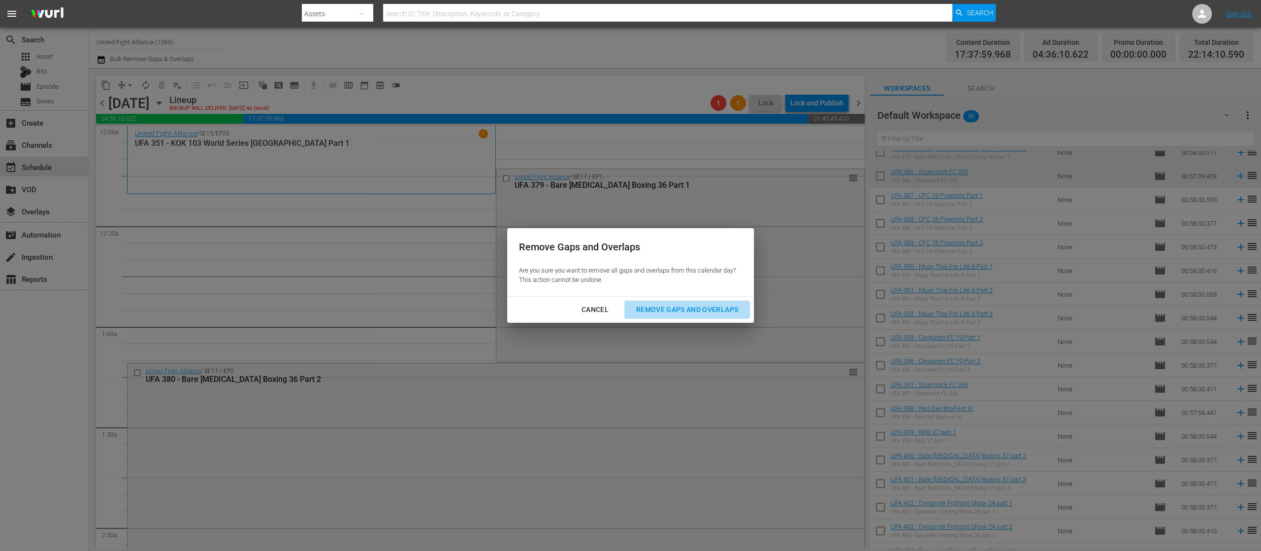
click at [701, 308] on div "Remove Gaps and Overlaps" at bounding box center [688, 309] width 118 height 12
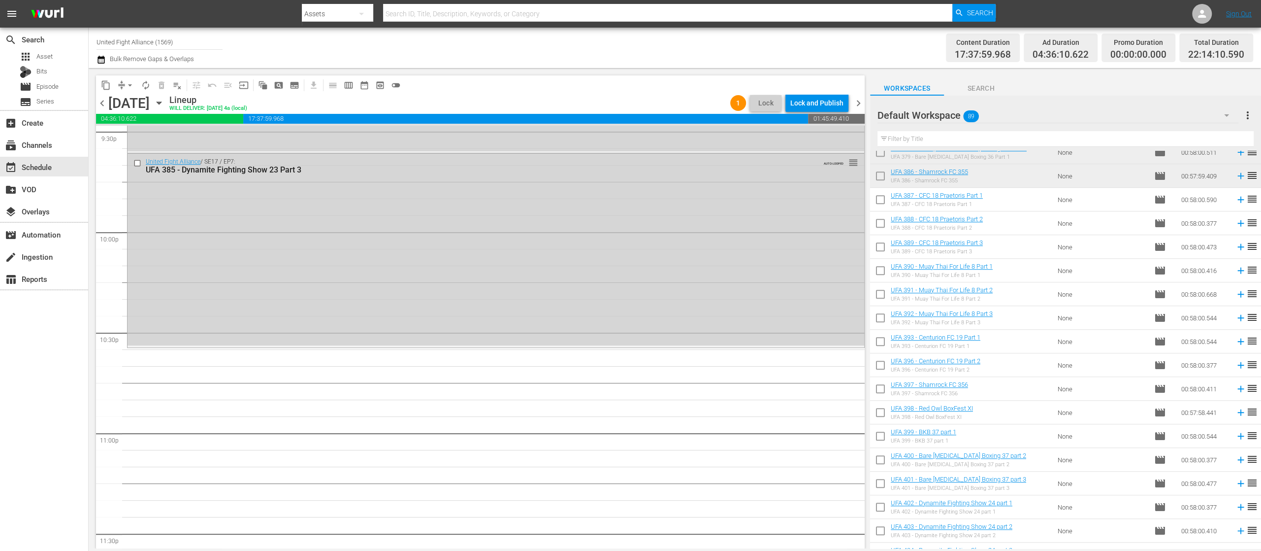
scroll to position [4335, 0]
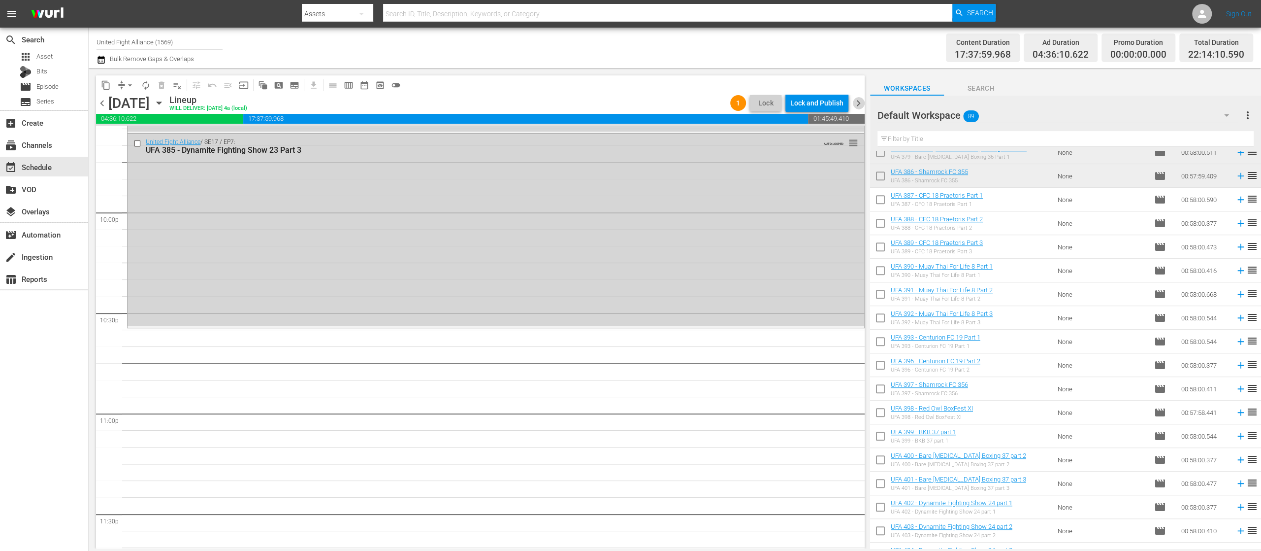
click at [859, 106] on span "chevron_right" at bounding box center [859, 103] width 12 height 12
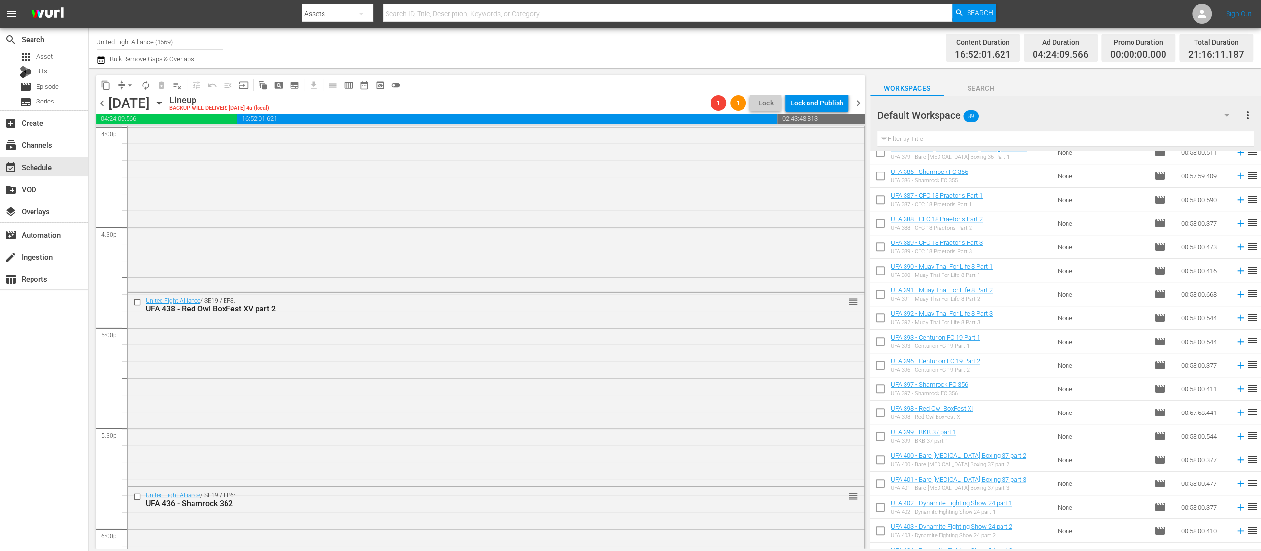
scroll to position [3414, 0]
click at [104, 103] on span "chevron_left" at bounding box center [102, 103] width 12 height 12
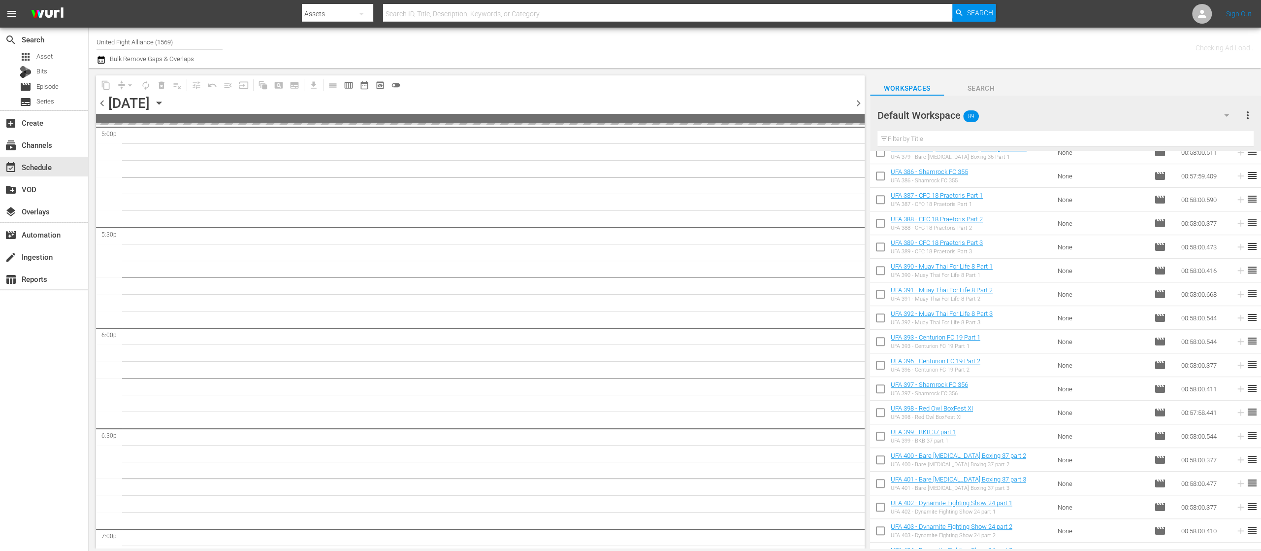
scroll to position [3548, 0]
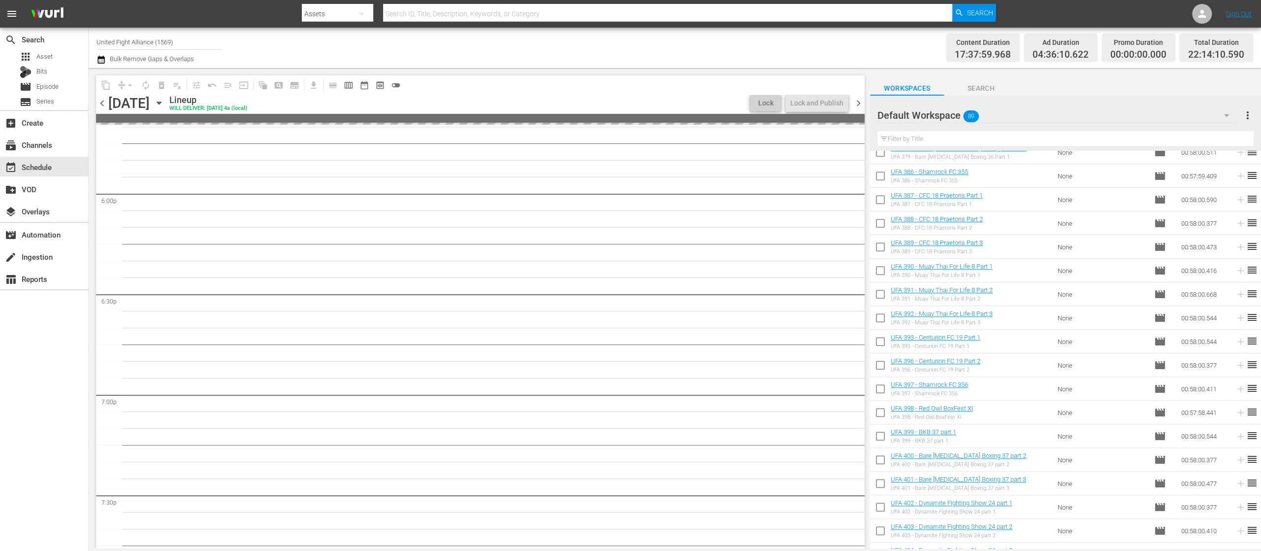
click at [104, 103] on span "chevron_left" at bounding box center [102, 103] width 12 height 12
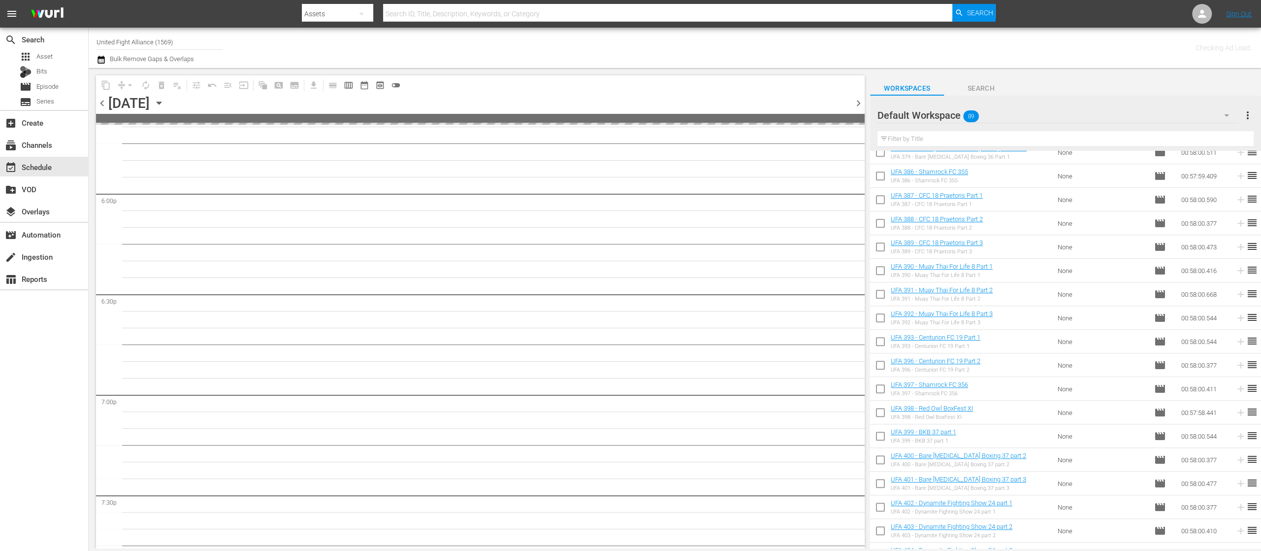
scroll to position [3733, 0]
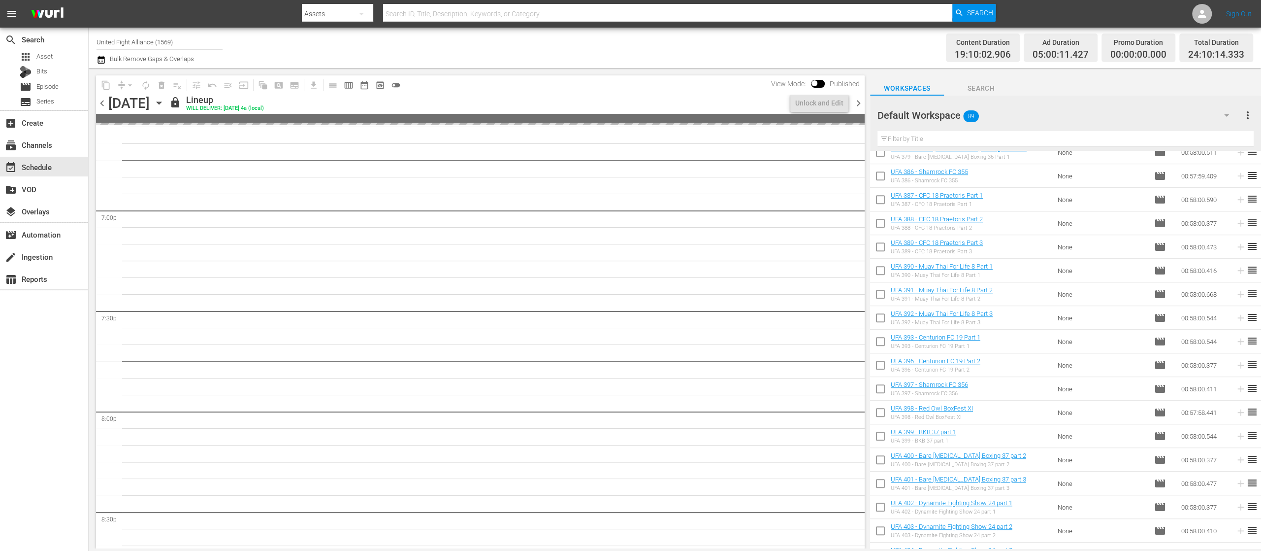
click at [104, 103] on span "chevron_left" at bounding box center [102, 103] width 12 height 12
